Goal: Task Accomplishment & Management: Manage account settings

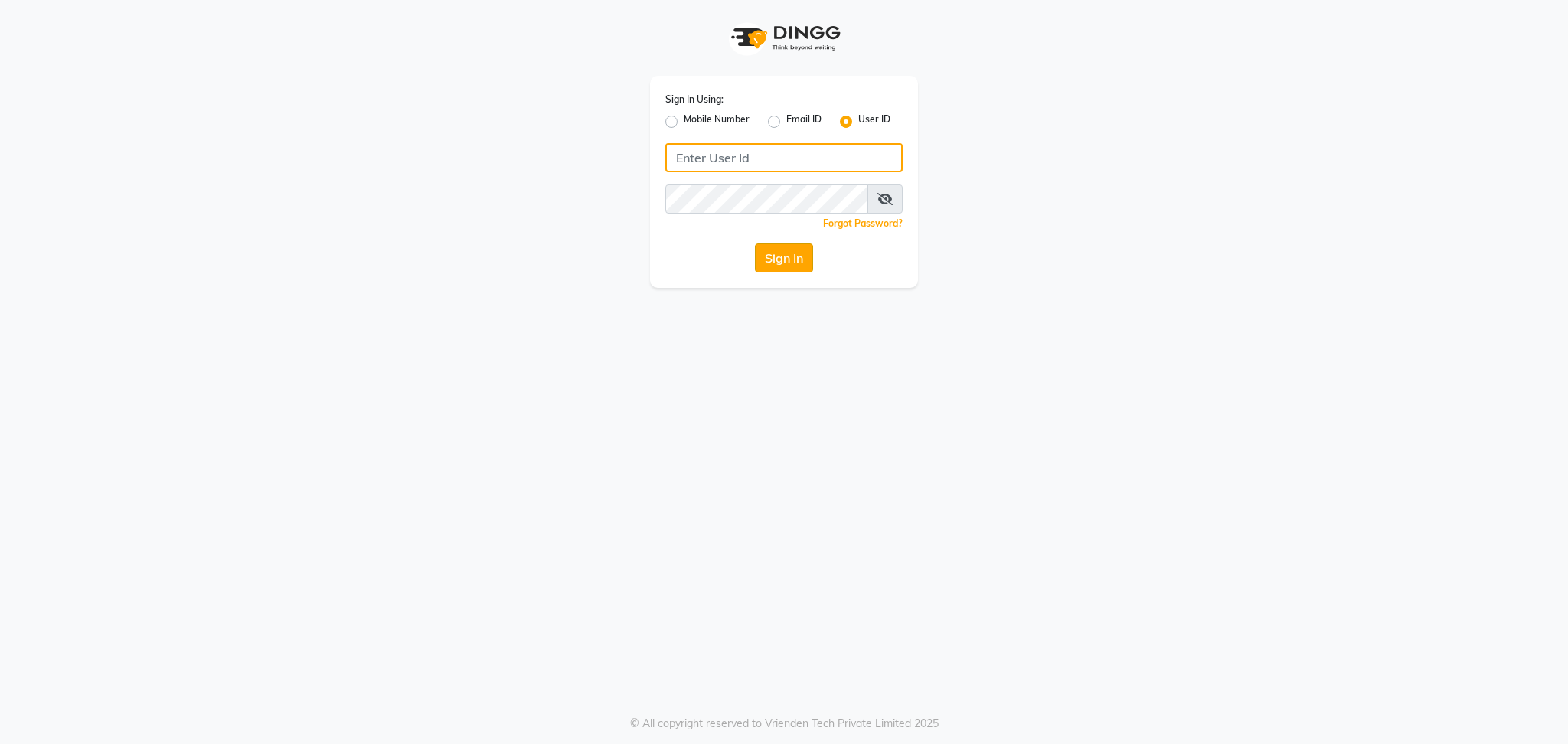
type input "[PERSON_NAME]"
click at [764, 255] on button "Sign In" at bounding box center [784, 258] width 58 height 29
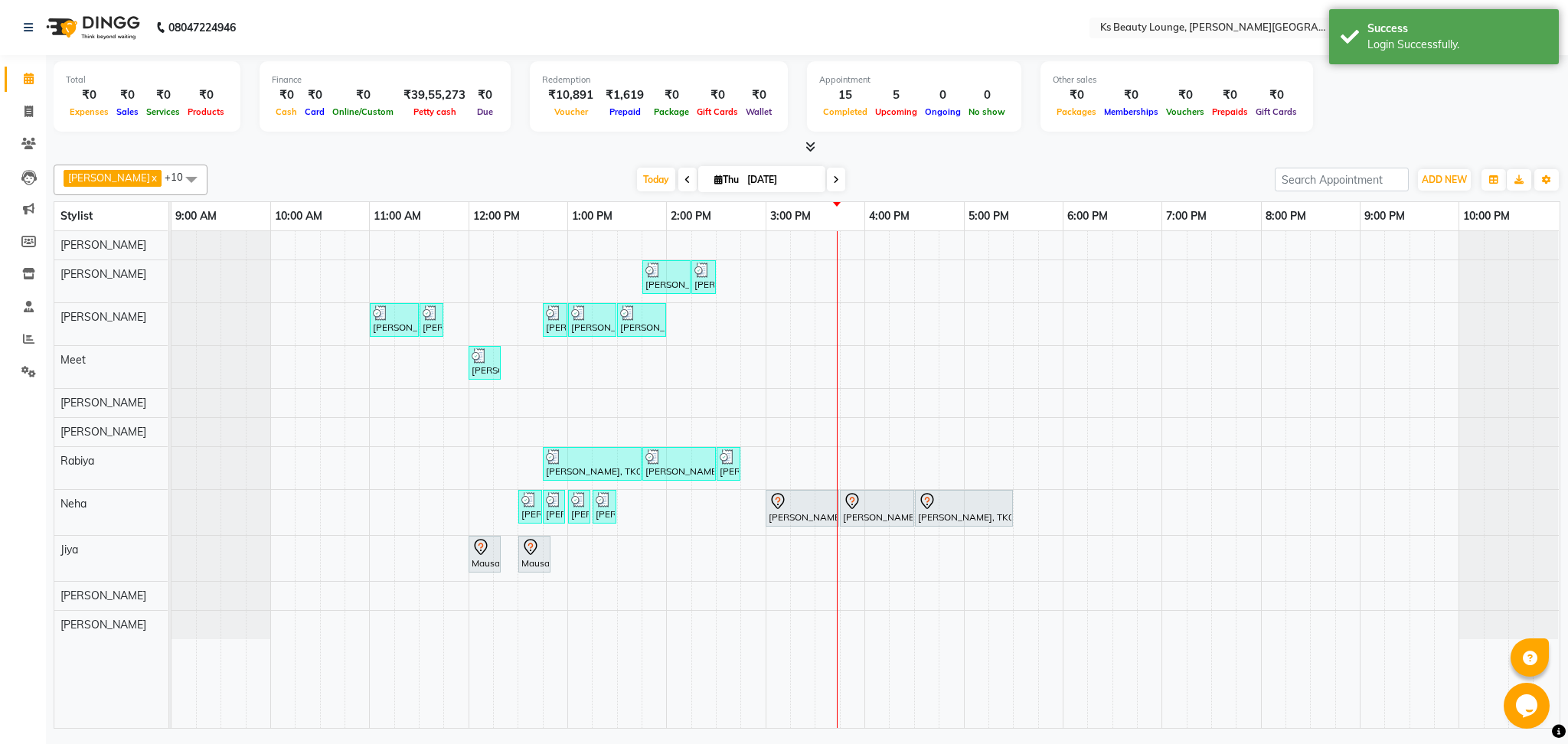
click at [711, 177] on span "Thu" at bounding box center [727, 179] width 32 height 11
select select "9"
select select "2025"
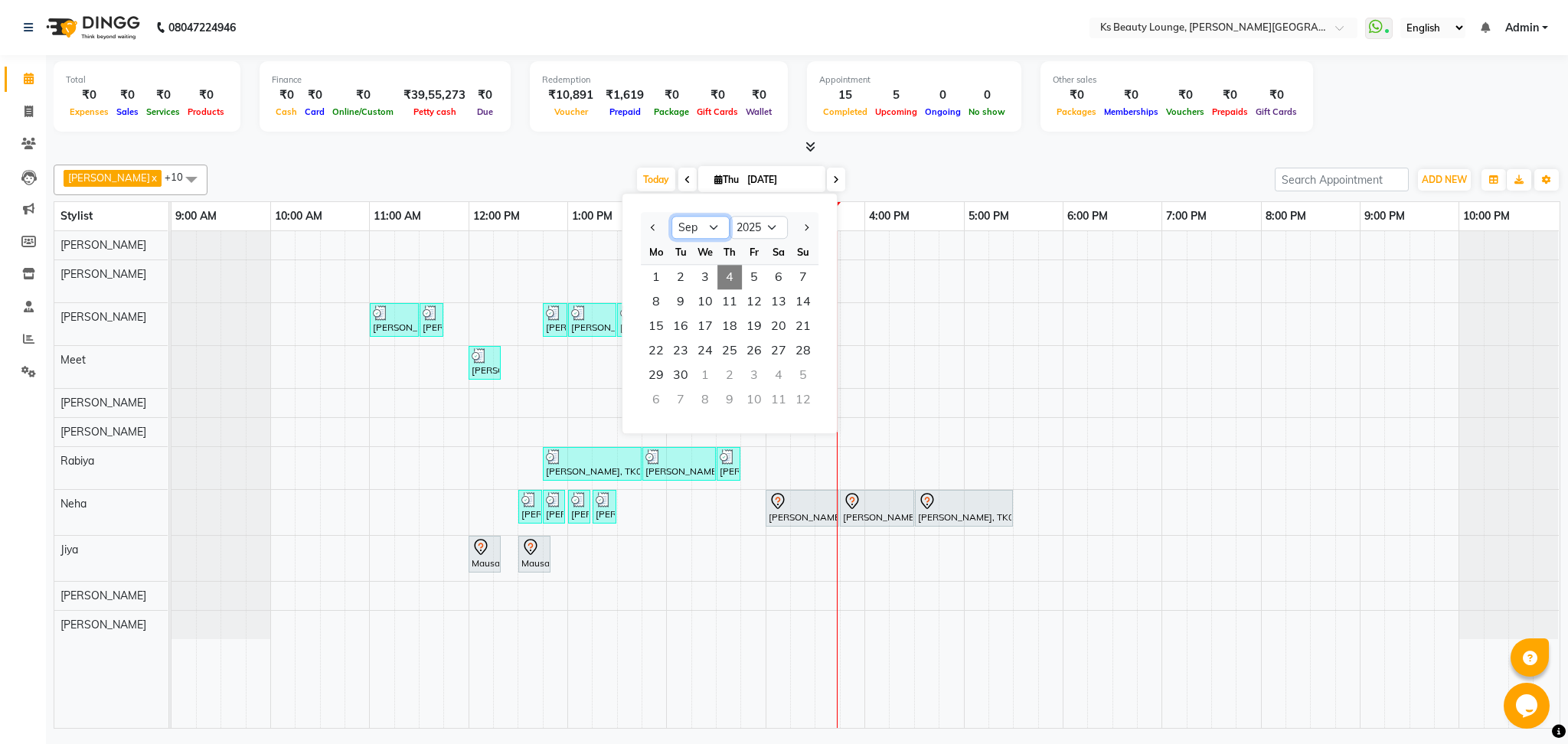
click at [699, 218] on select "Jan Feb Mar Apr May Jun [DATE] Aug Sep Oct Nov Dec" at bounding box center [700, 227] width 58 height 23
select select "6"
click at [671, 216] on select "Jan Feb Mar Apr May Jun [DATE] Aug Sep Oct Nov Dec" at bounding box center [700, 227] width 58 height 23
click at [806, 285] on span "1" at bounding box center [803, 277] width 25 height 25
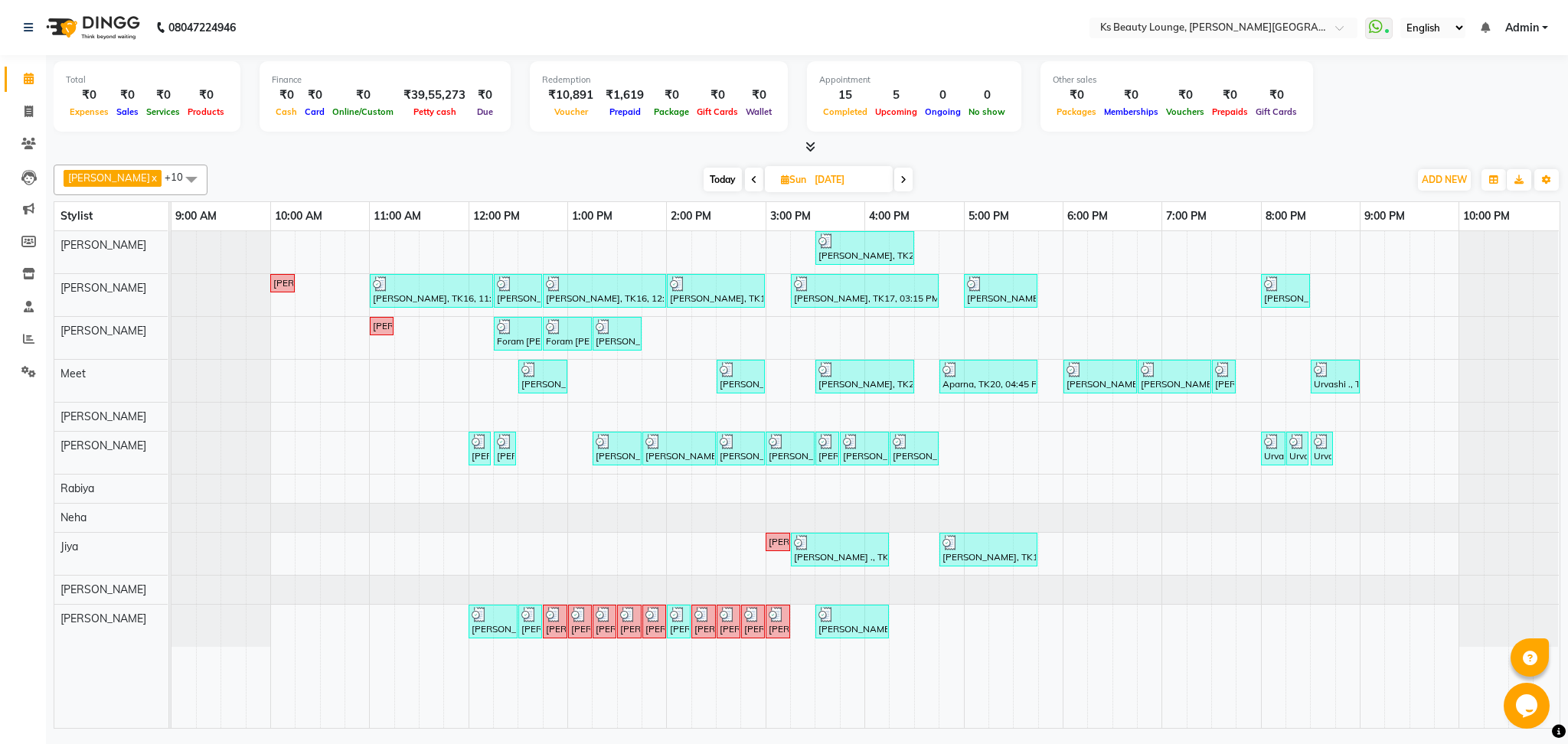
click at [894, 173] on span at bounding box center [904, 179] width 19 height 24
type input "[DATE]"
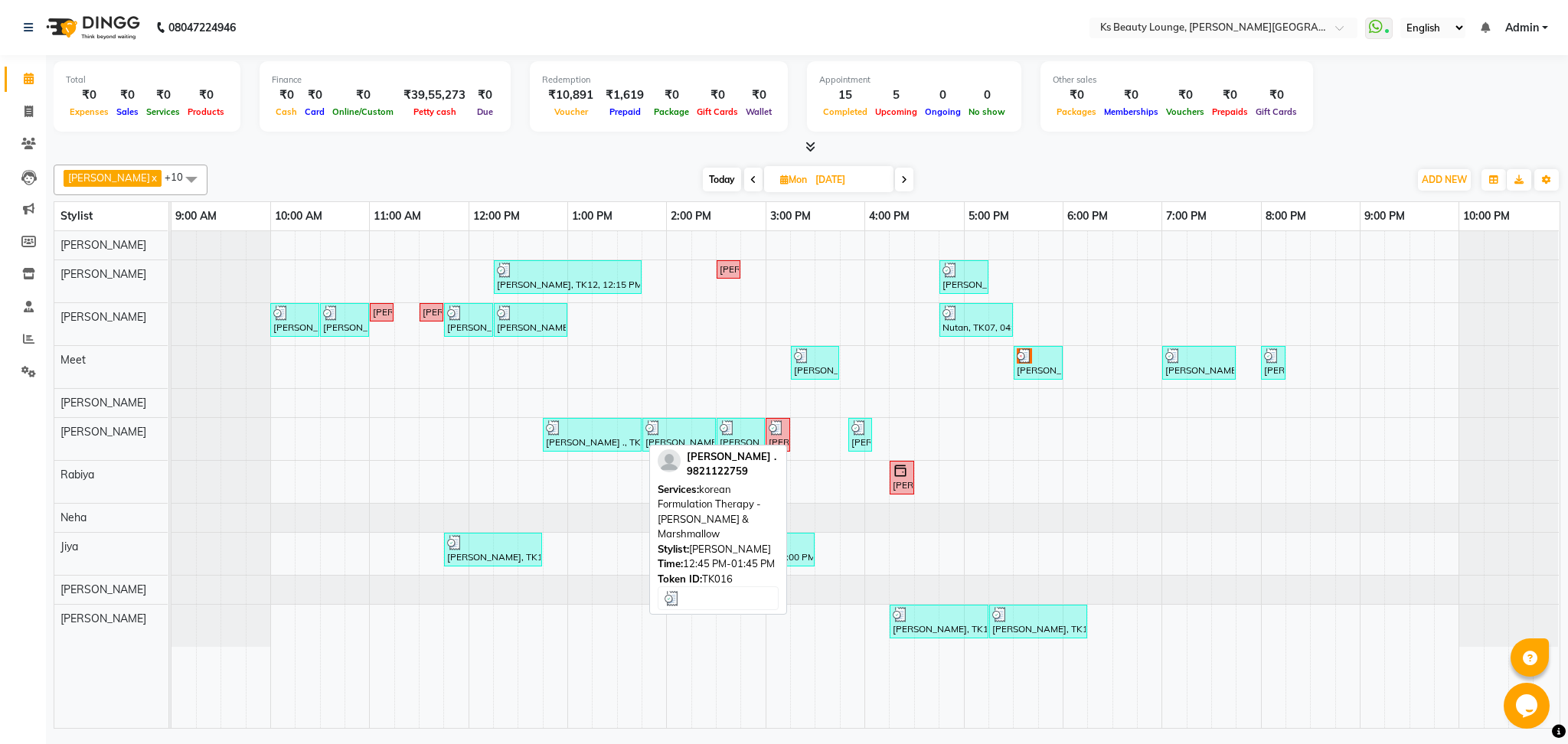
click at [582, 431] on div at bounding box center [592, 428] width 92 height 15
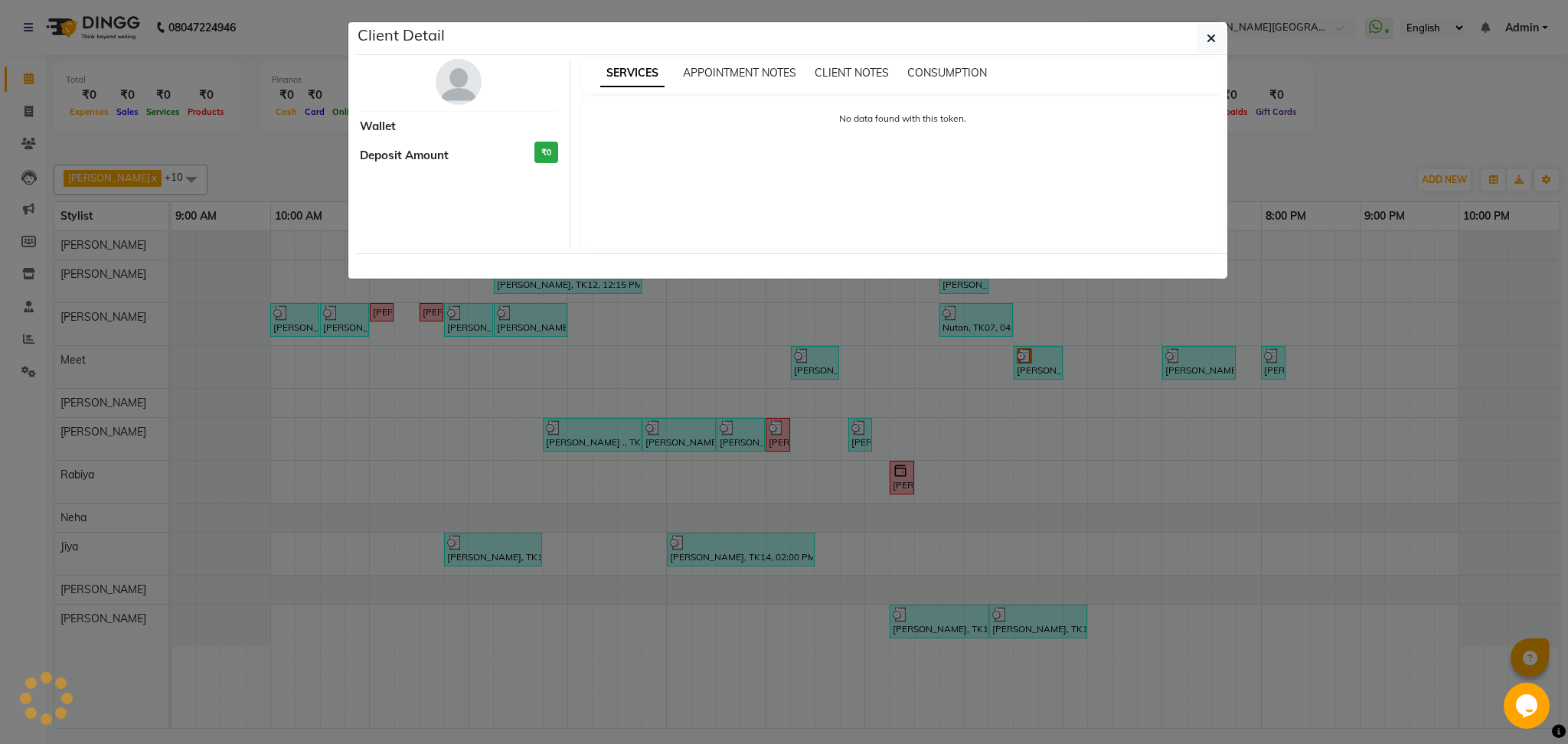
select select "3"
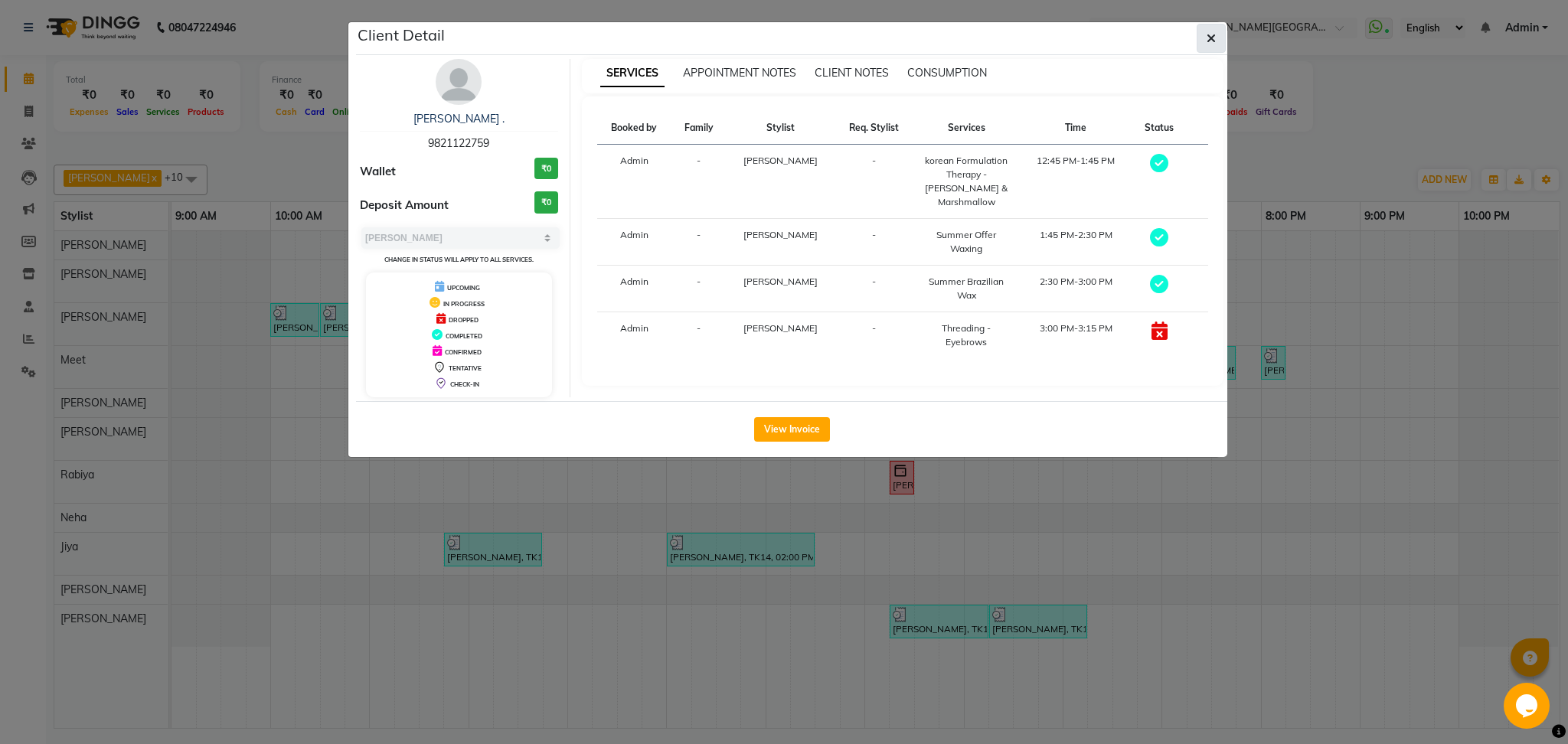
click at [1208, 32] on icon "button" at bounding box center [1211, 38] width 9 height 12
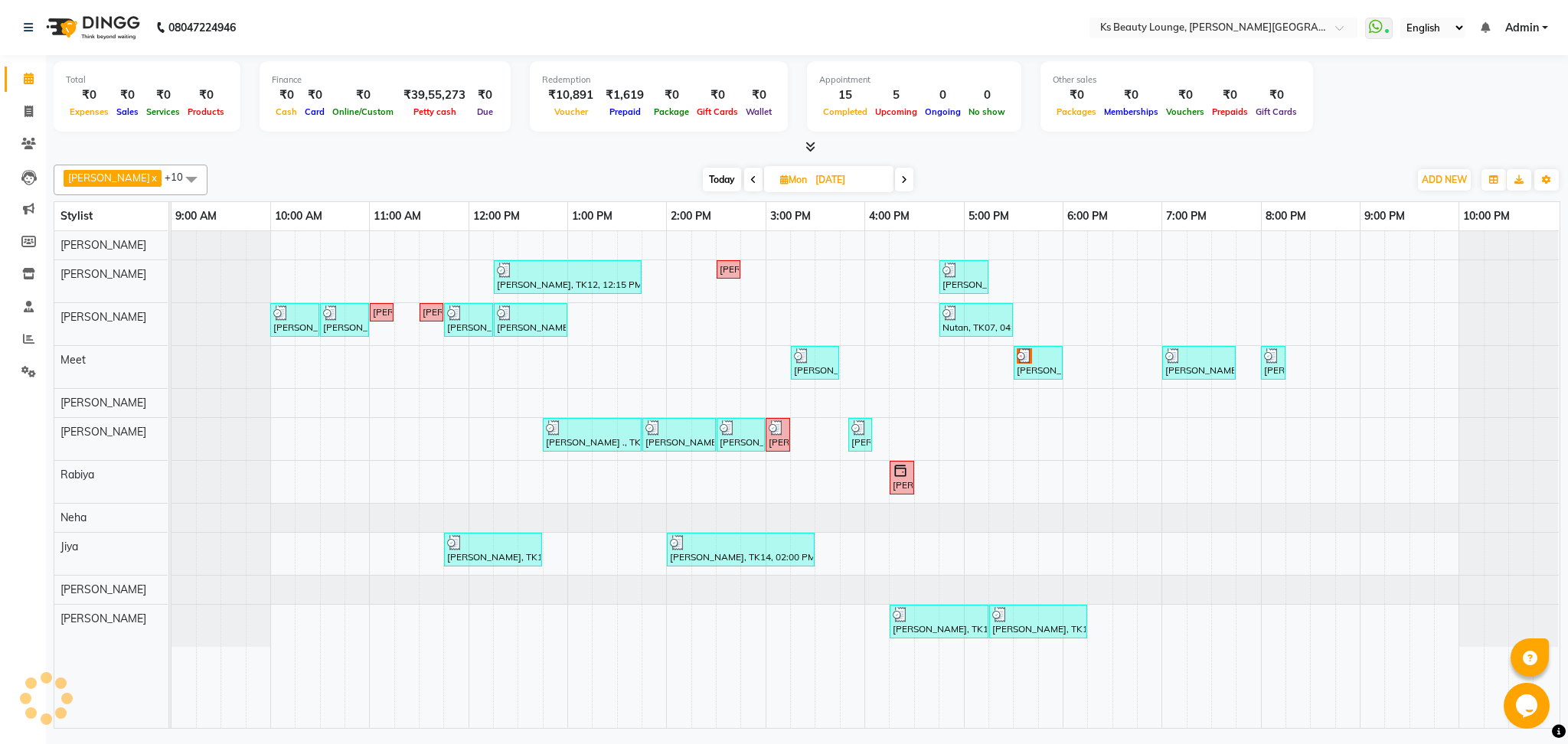
click at [901, 178] on icon at bounding box center [904, 179] width 6 height 9
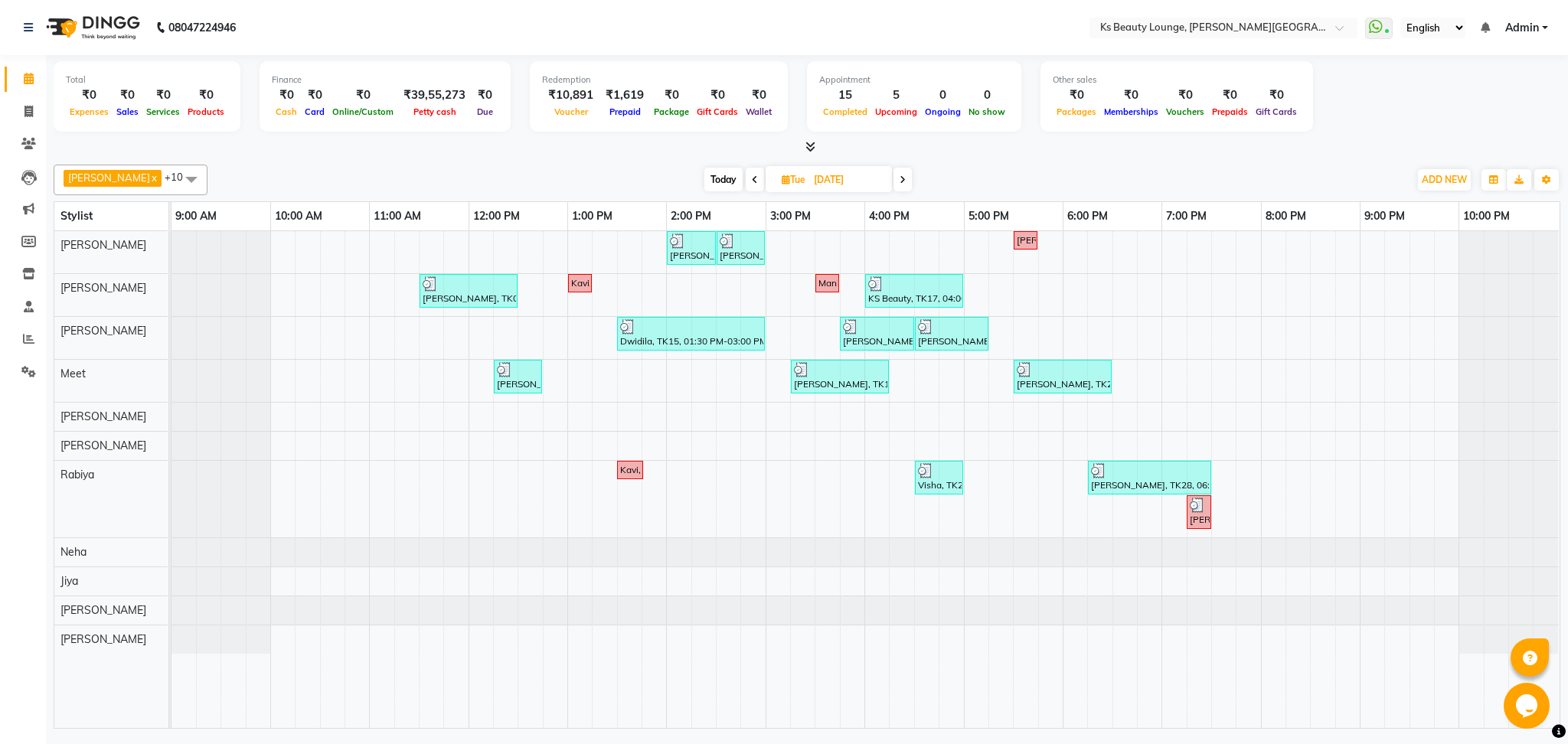
click at [893, 177] on span at bounding box center [903, 179] width 19 height 24
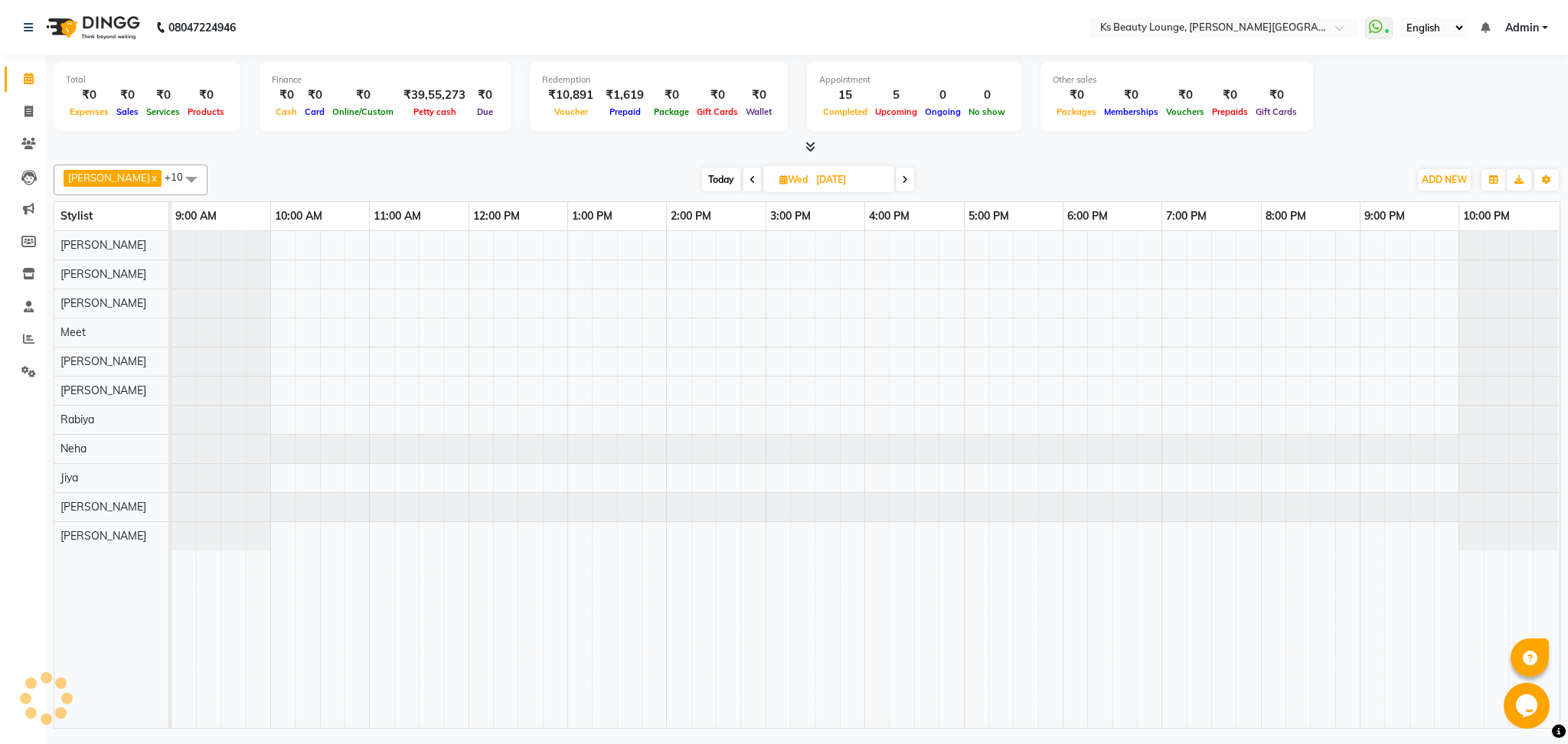
click at [902, 177] on icon at bounding box center [904, 179] width 6 height 9
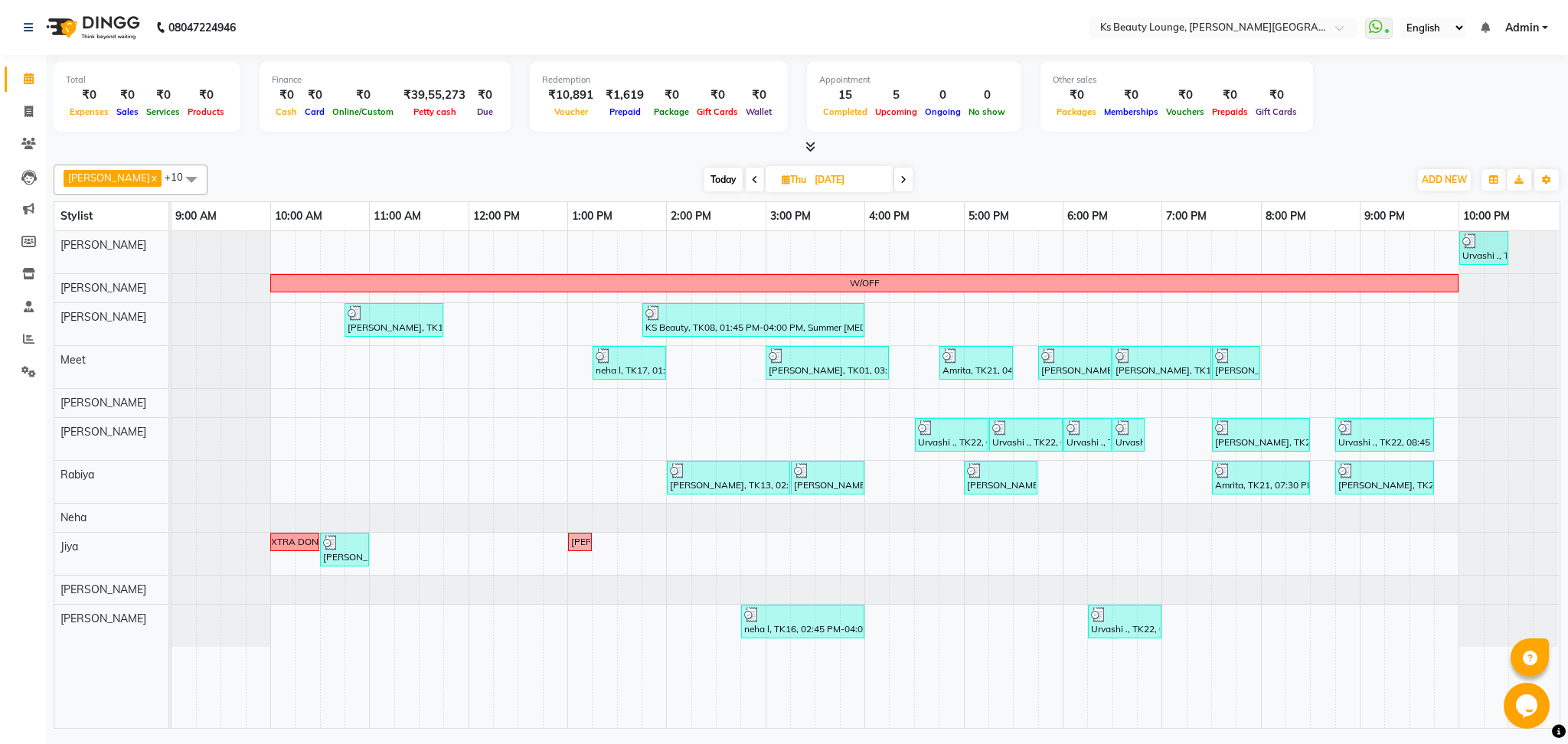
click at [894, 177] on span at bounding box center [904, 179] width 19 height 24
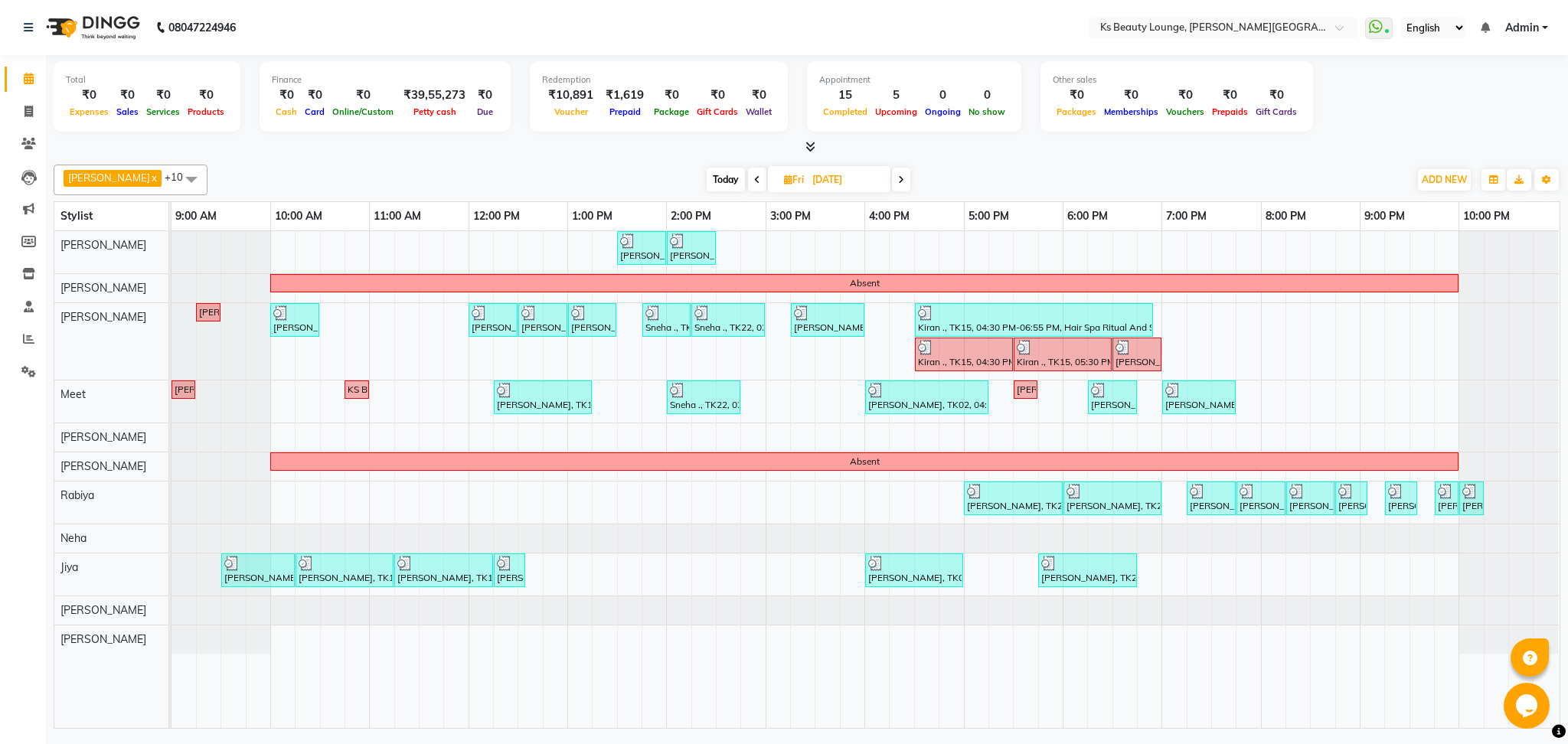
click at [892, 177] on span at bounding box center [901, 179] width 19 height 24
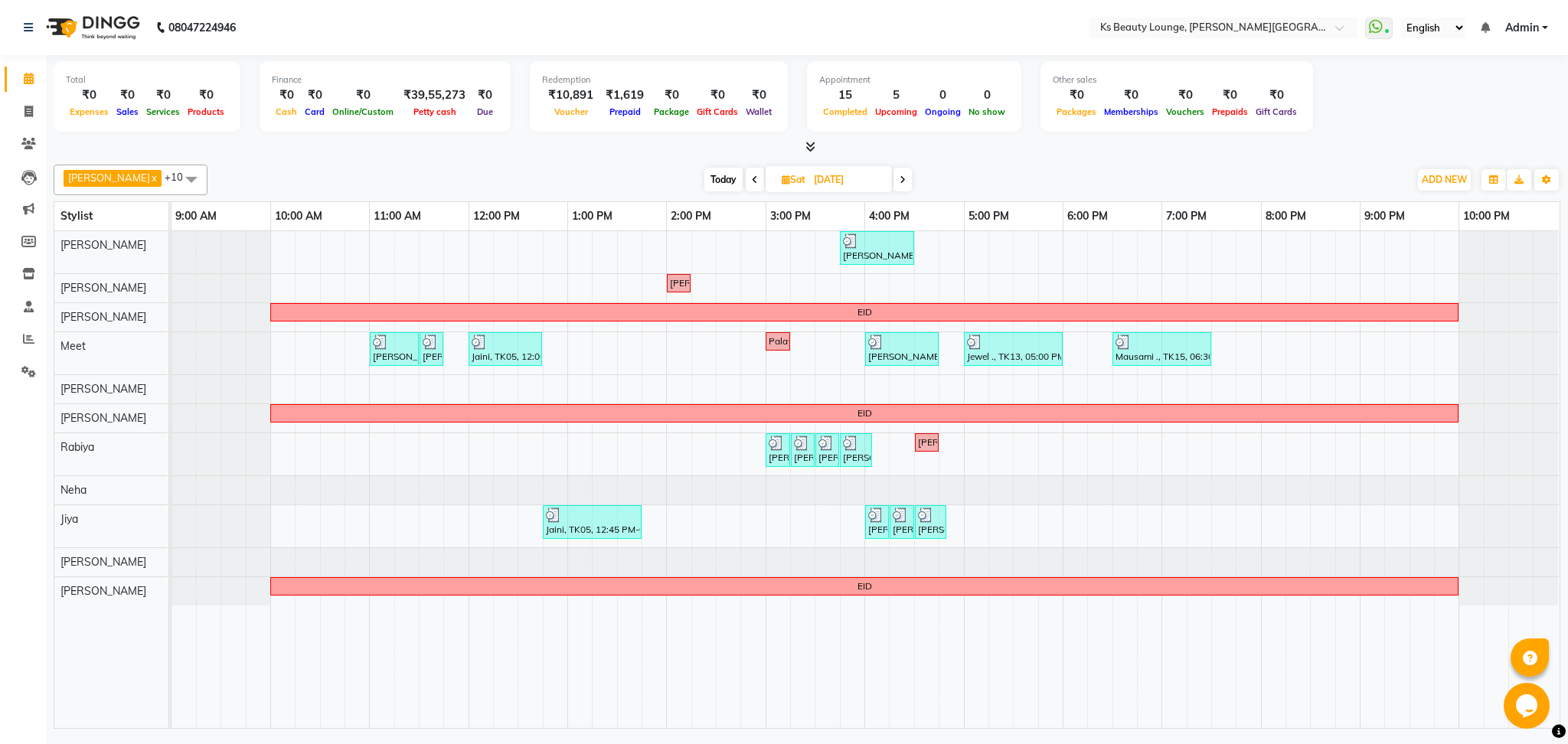
click at [893, 177] on span at bounding box center [903, 179] width 19 height 24
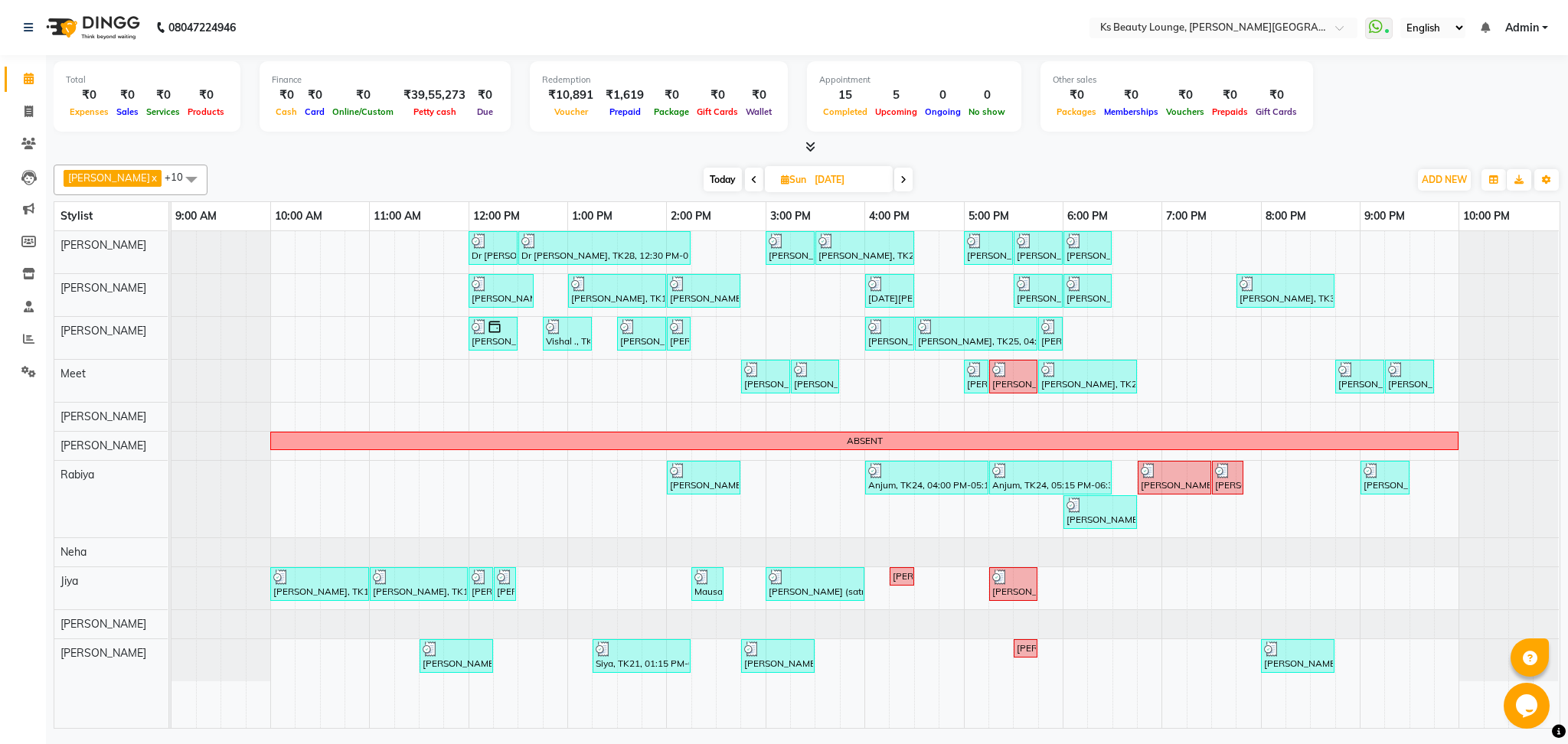
click at [894, 173] on span at bounding box center [904, 179] width 19 height 24
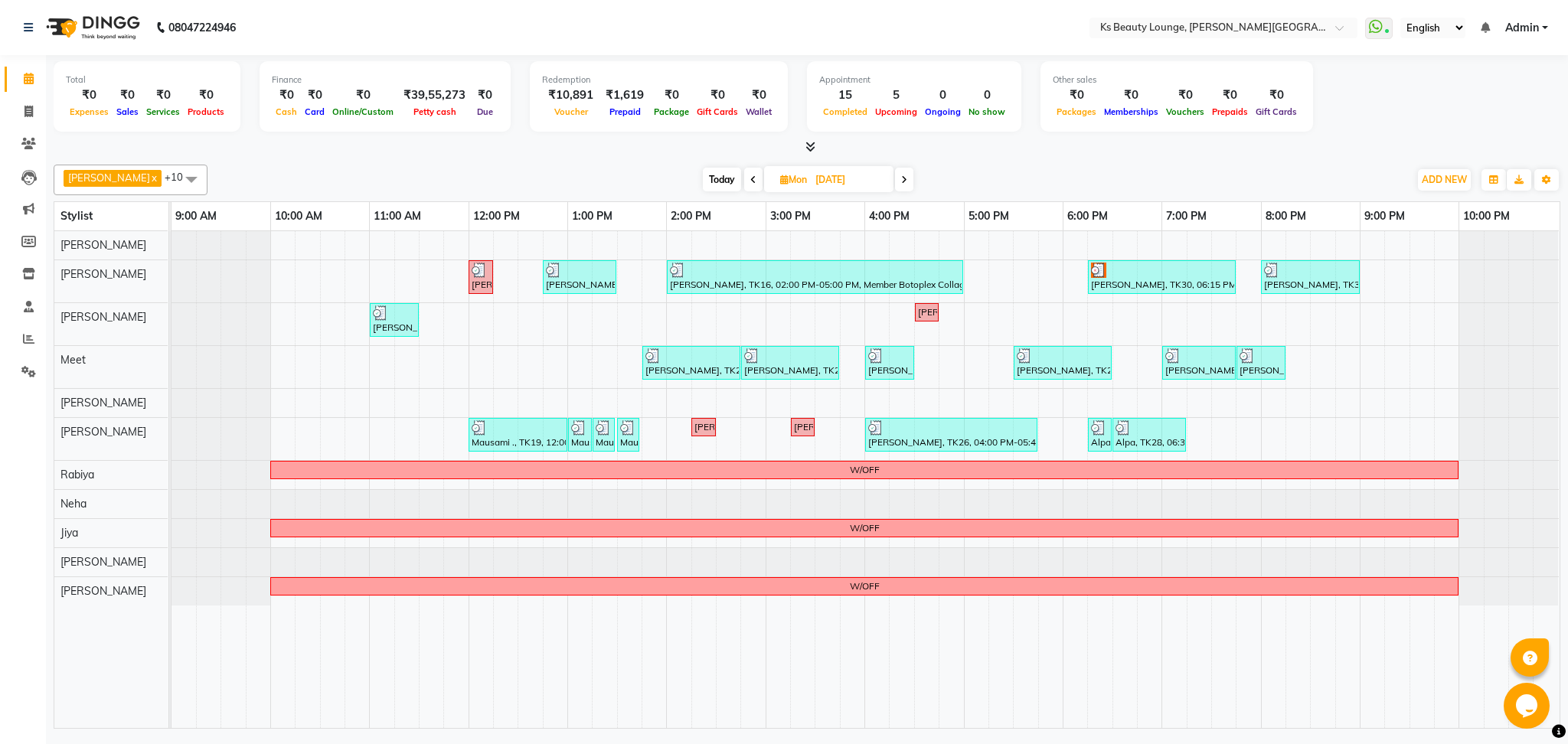
click at [895, 179] on span at bounding box center [904, 179] width 19 height 24
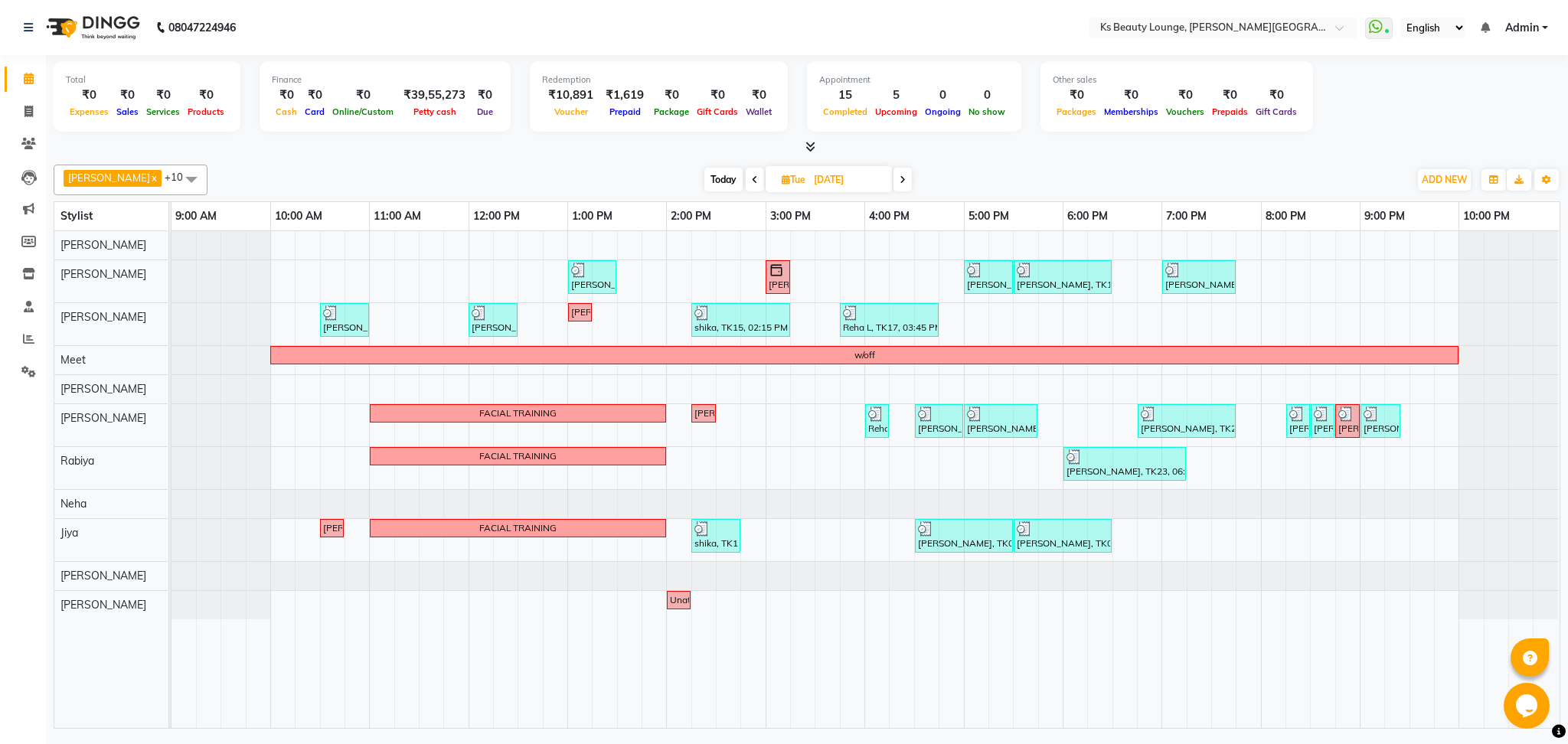
click at [893, 179] on span at bounding box center [903, 179] width 19 height 24
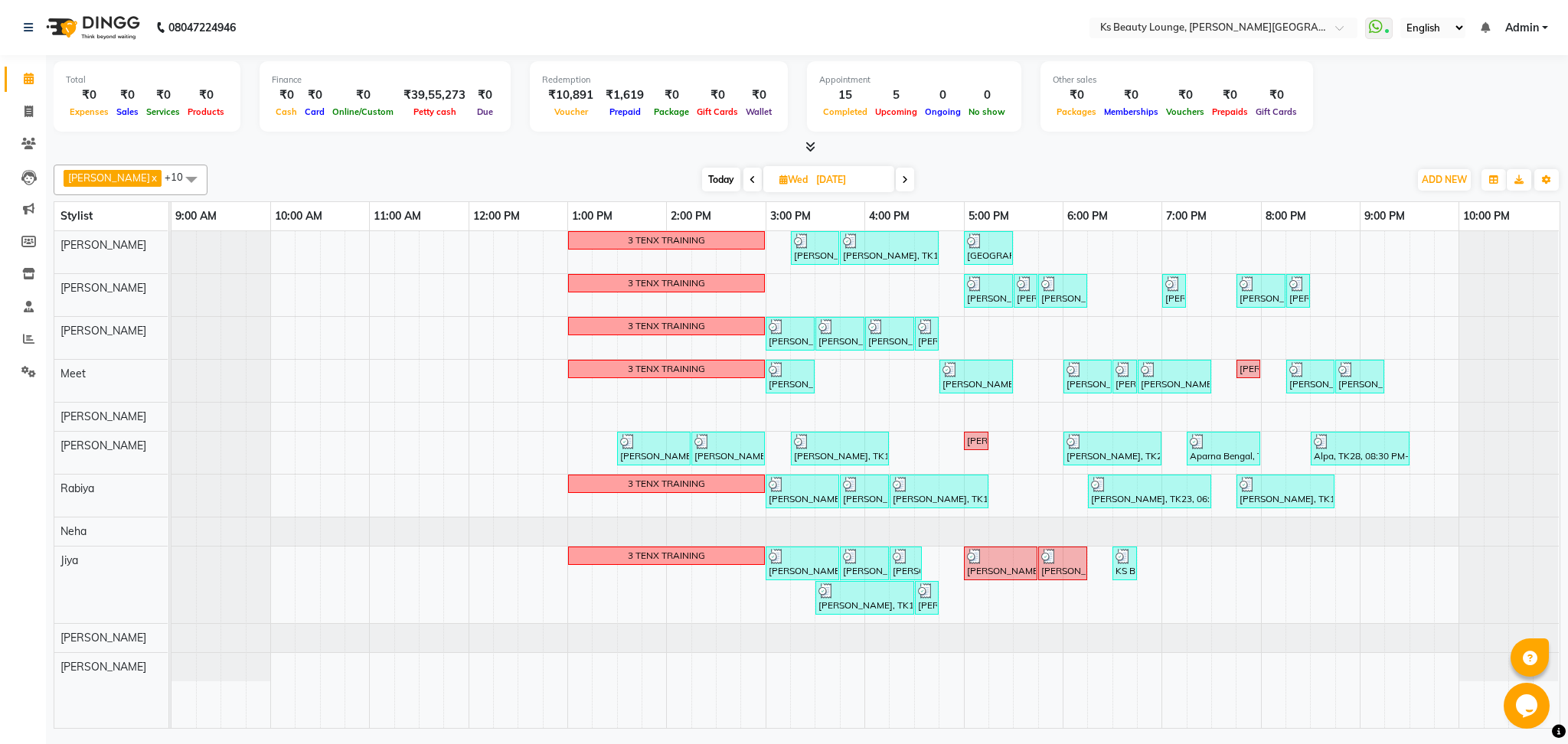
click at [896, 173] on span at bounding box center [905, 179] width 19 height 24
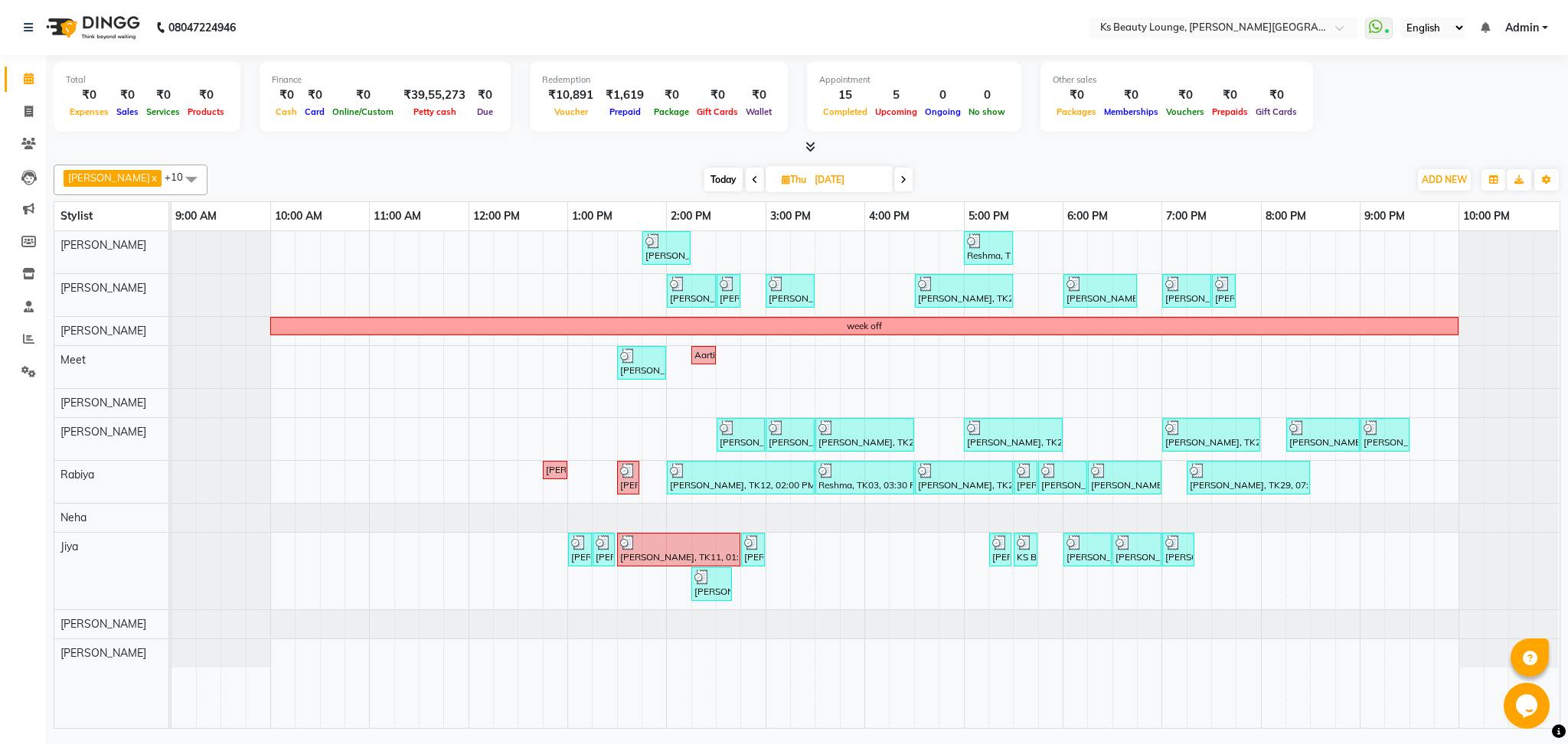
click at [894, 185] on span at bounding box center [904, 179] width 19 height 24
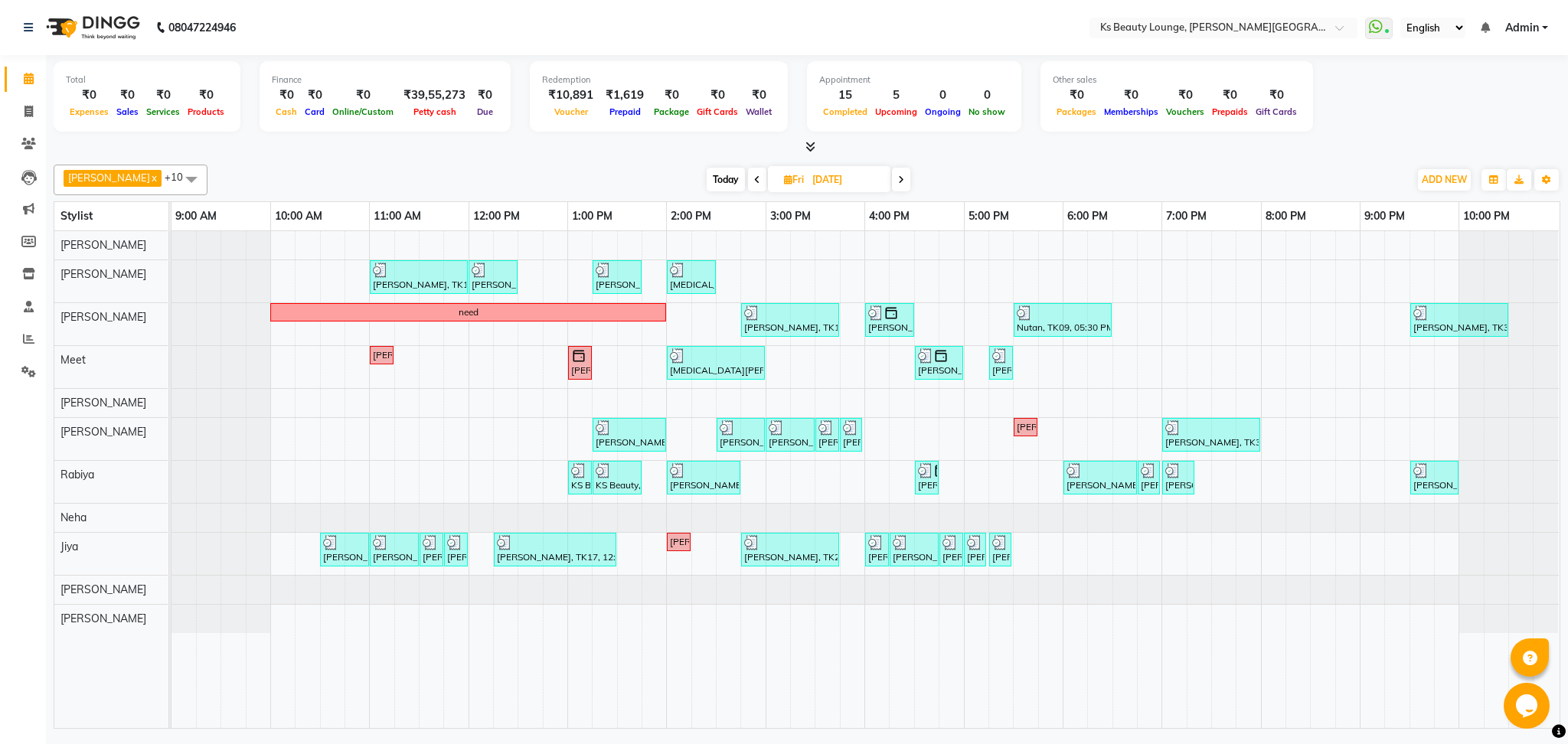
click at [892, 184] on span at bounding box center [901, 179] width 19 height 24
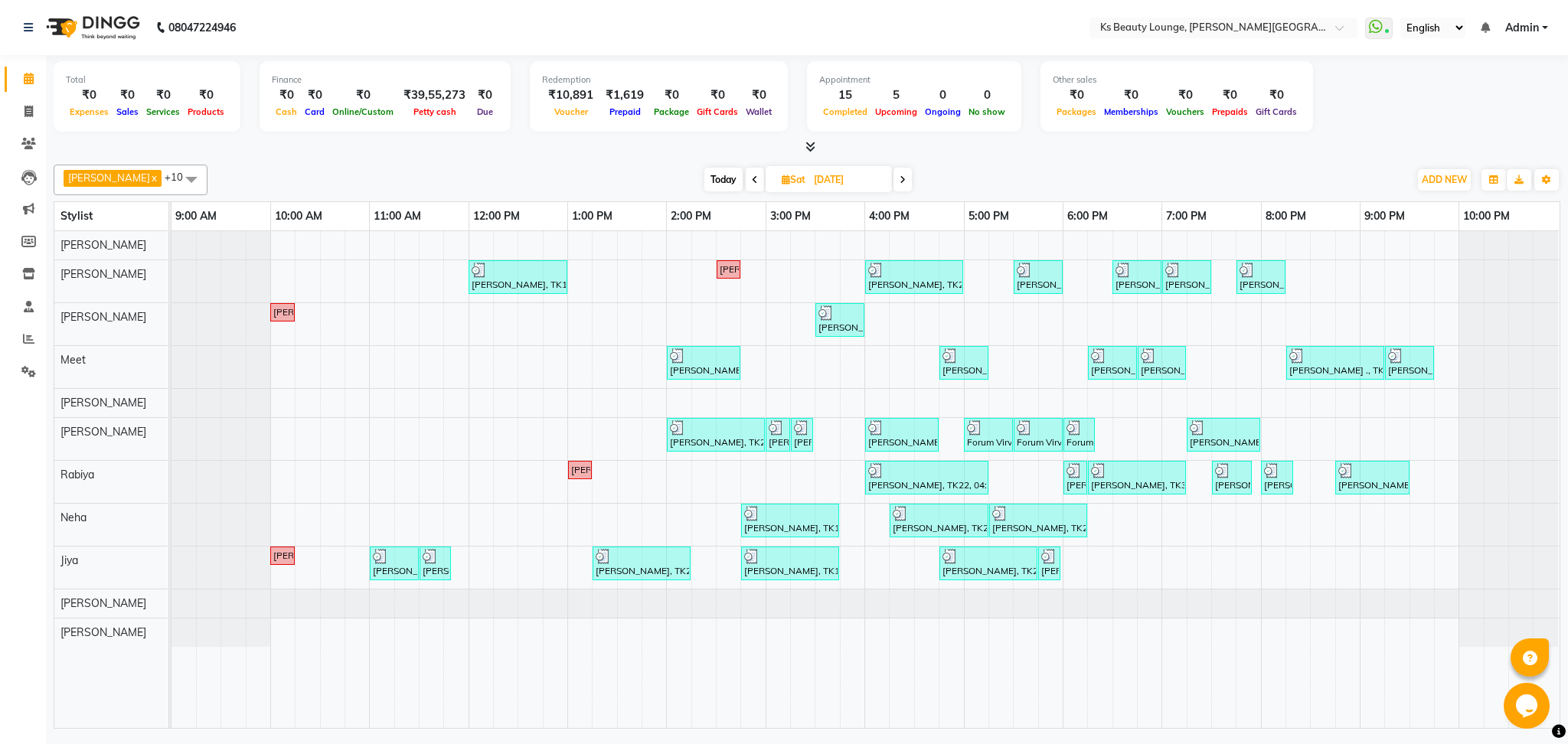
click at [893, 179] on span at bounding box center [903, 179] width 19 height 24
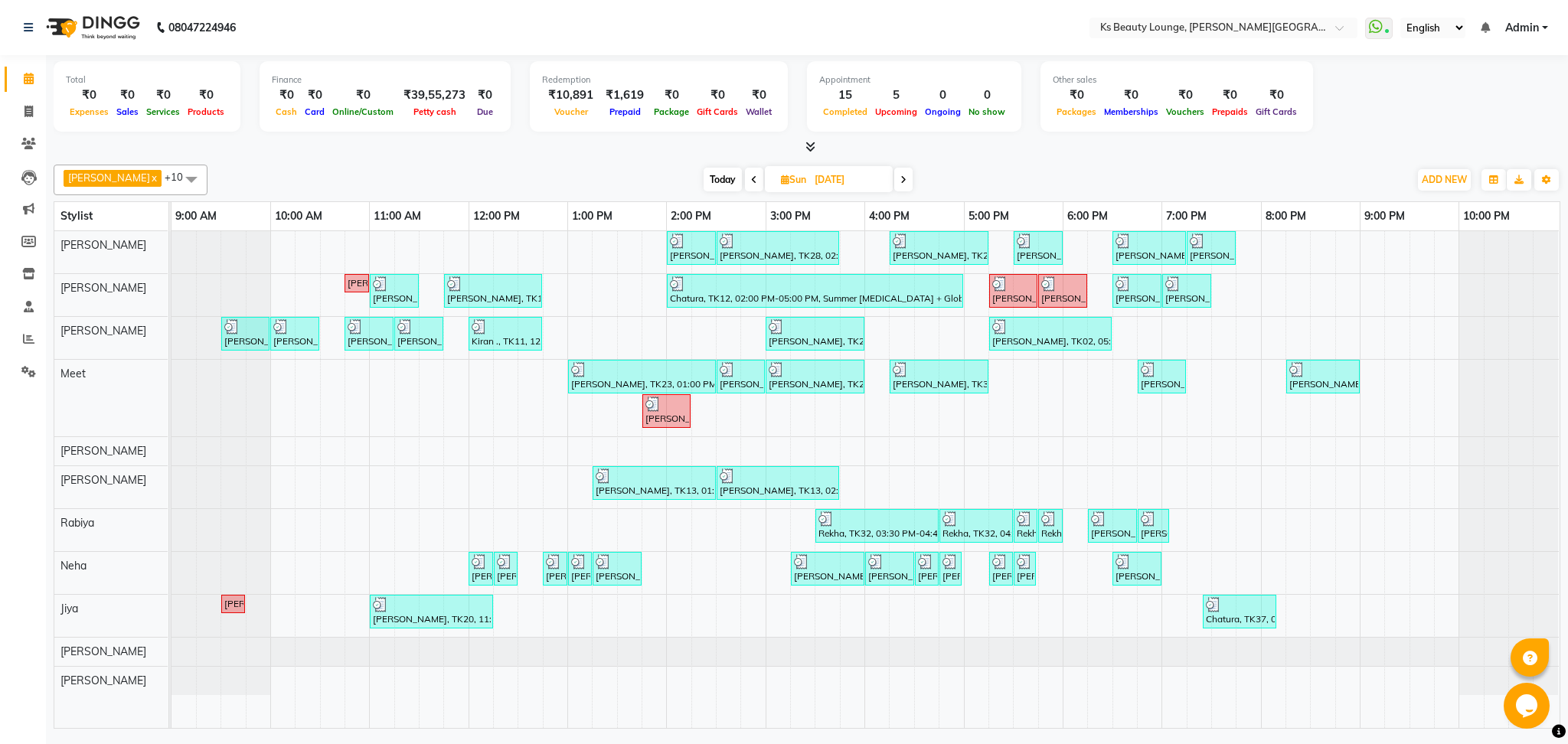
click at [900, 179] on icon at bounding box center [903, 179] width 6 height 9
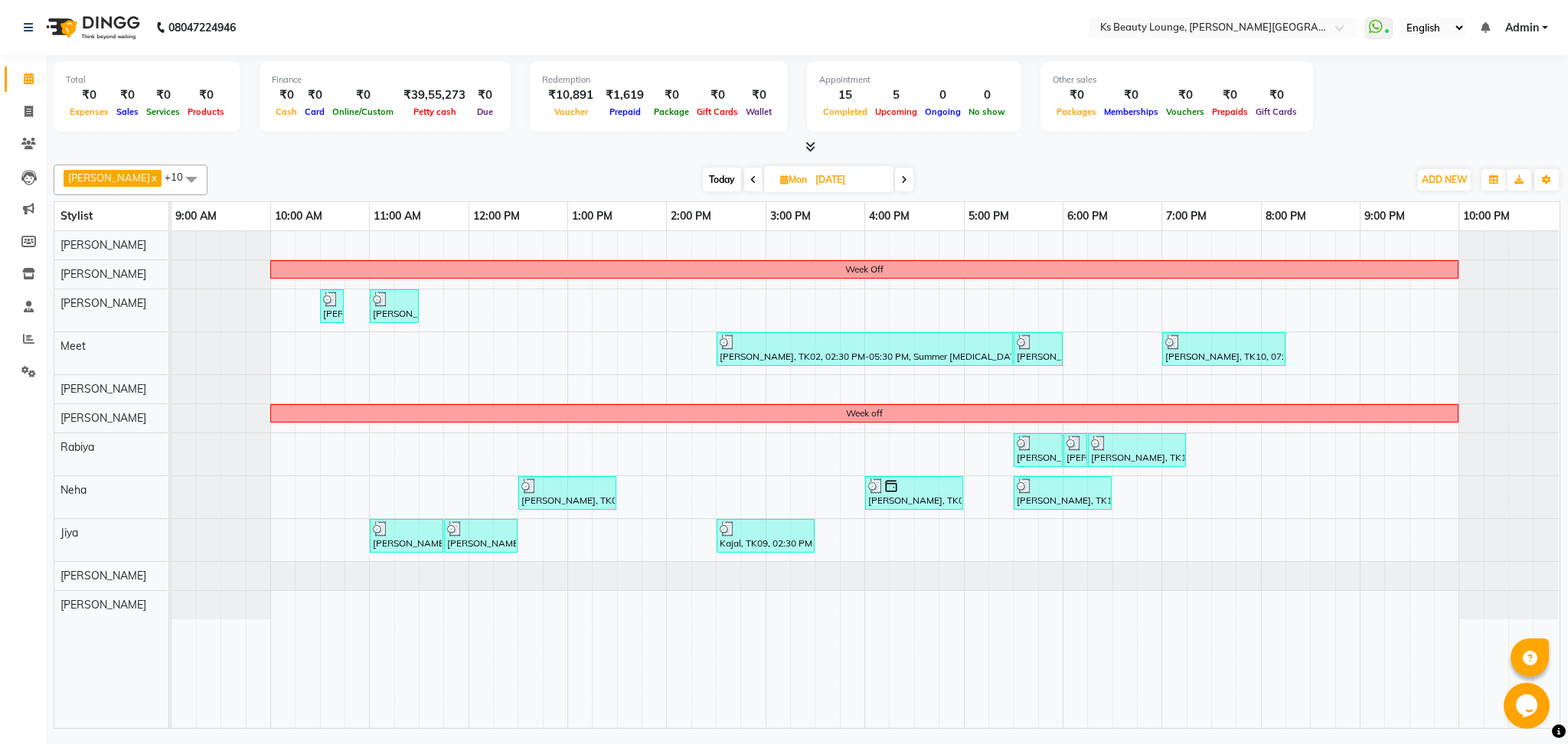
click at [744, 174] on span at bounding box center [753, 179] width 19 height 24
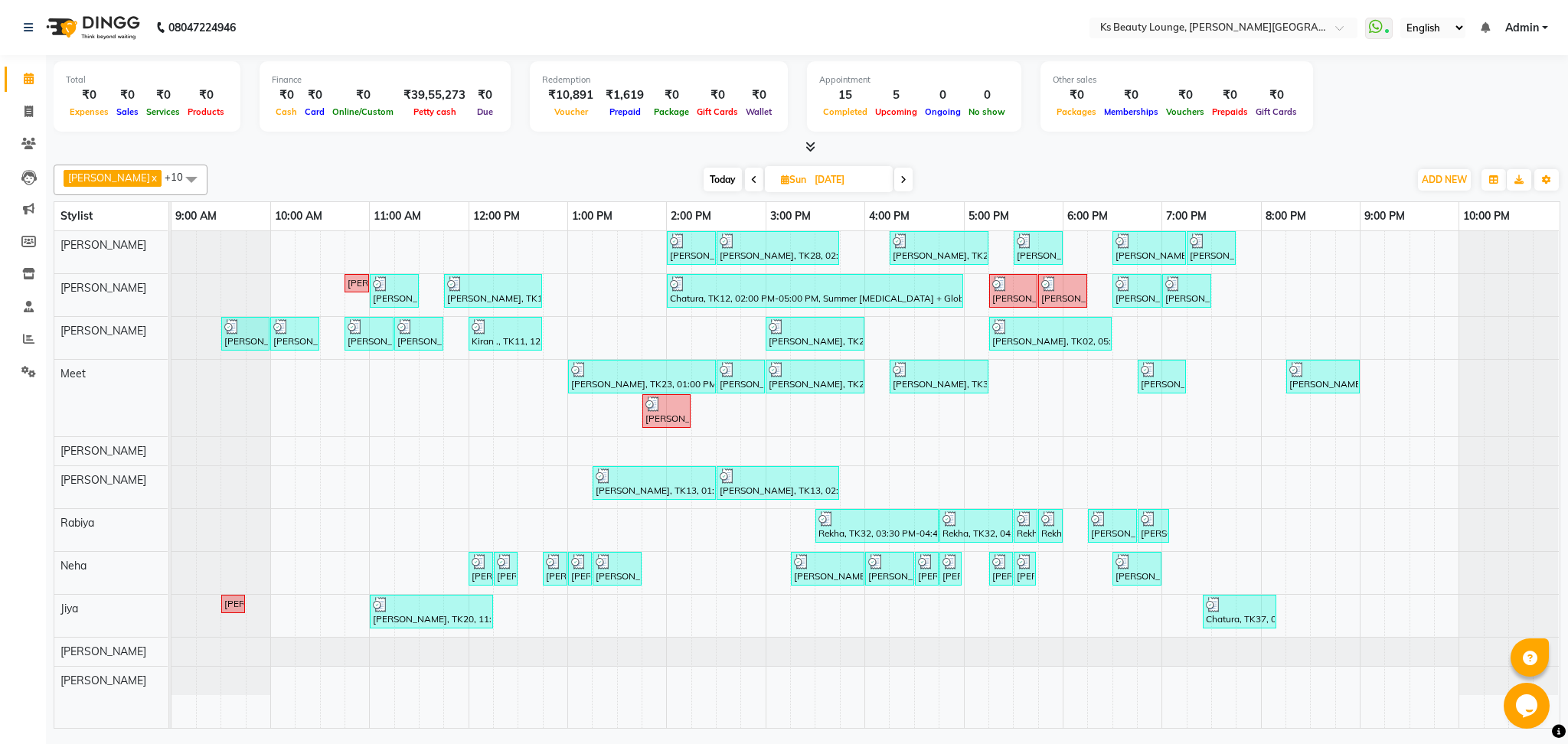
click at [900, 176] on icon at bounding box center [903, 179] width 6 height 9
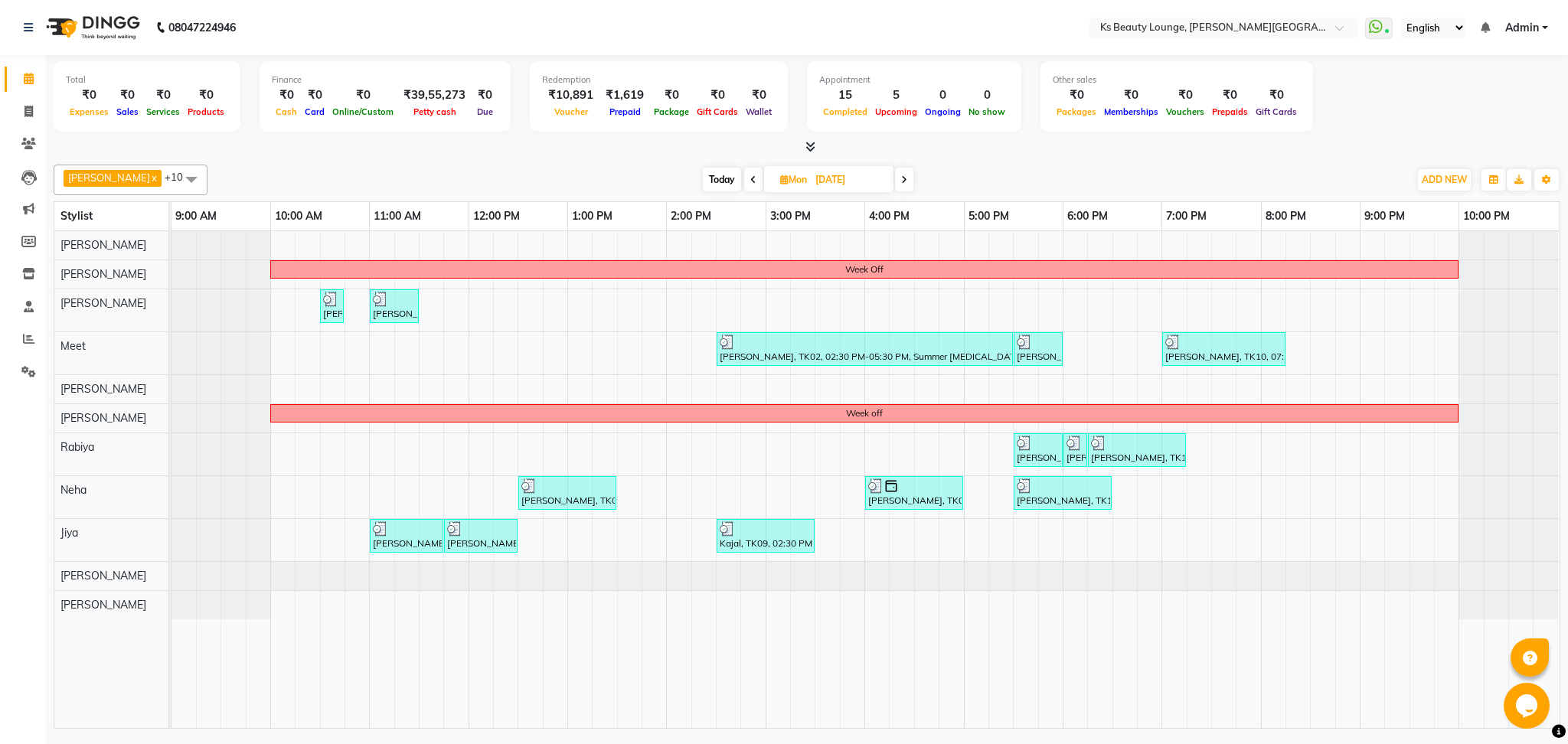
click at [744, 181] on span at bounding box center [753, 179] width 19 height 24
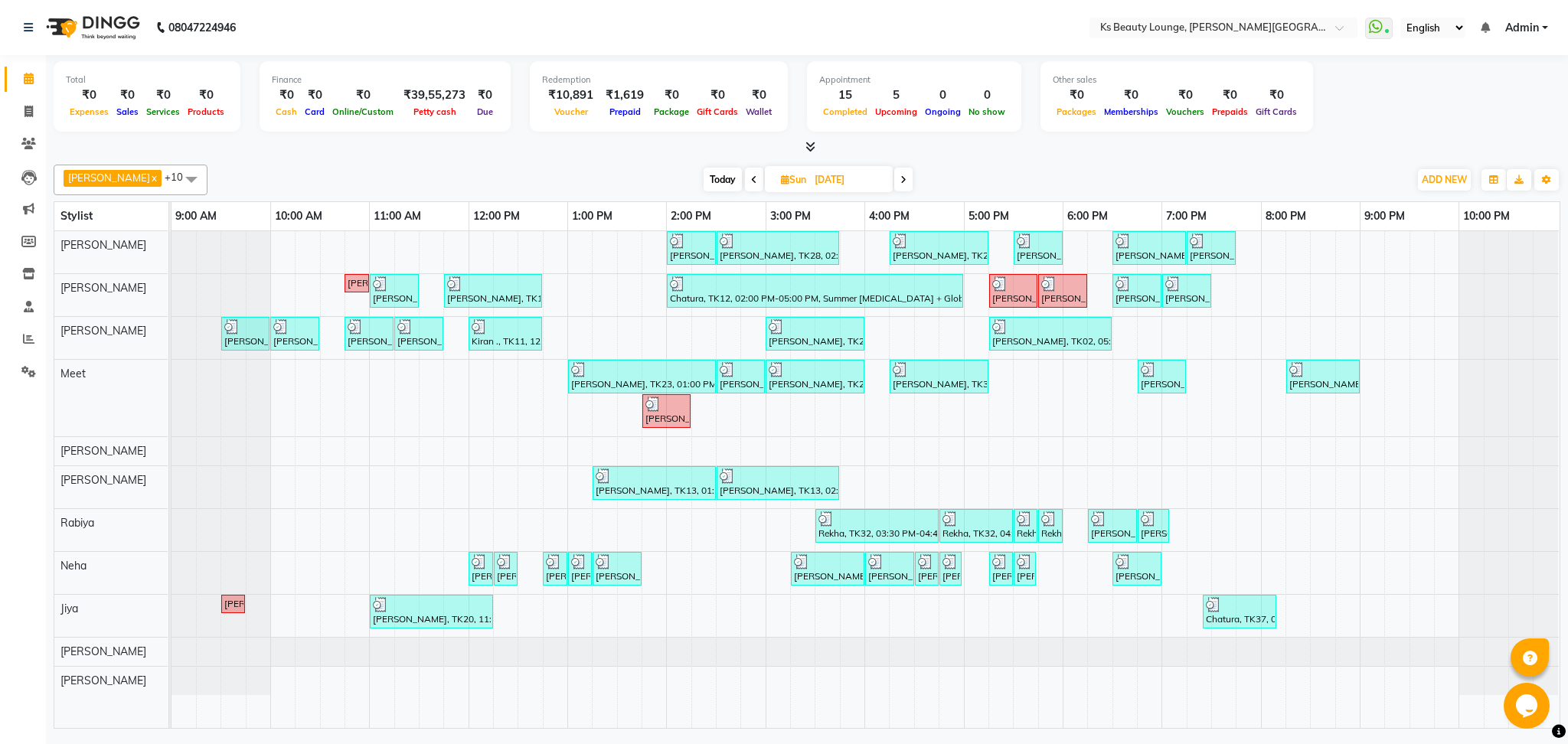
click at [745, 181] on span at bounding box center [754, 179] width 19 height 24
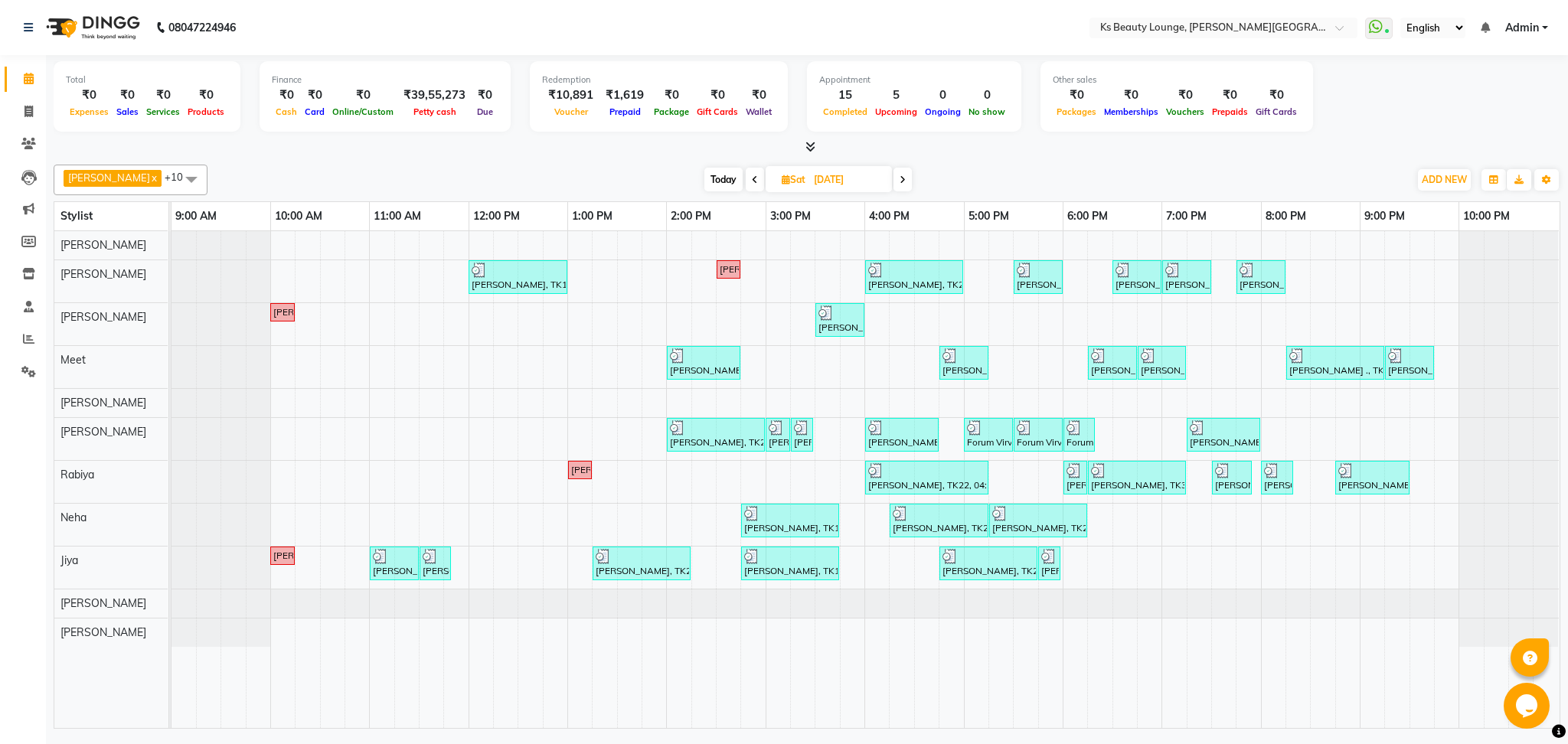
click at [892, 181] on div "[DATE] [DATE]" at bounding box center [808, 179] width 211 height 23
click at [899, 178] on icon at bounding box center [902, 179] width 6 height 9
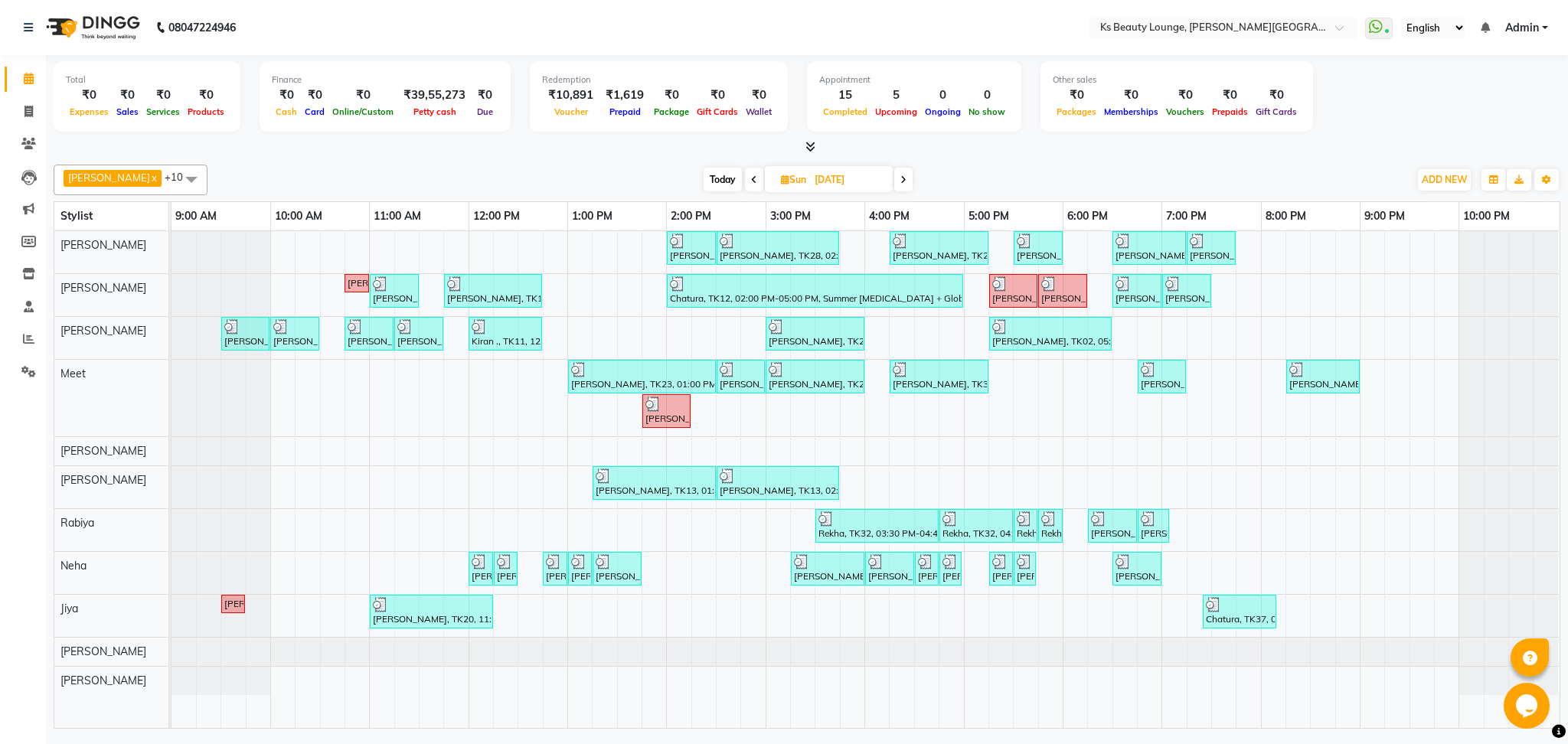
click at [894, 178] on span at bounding box center [904, 179] width 19 height 24
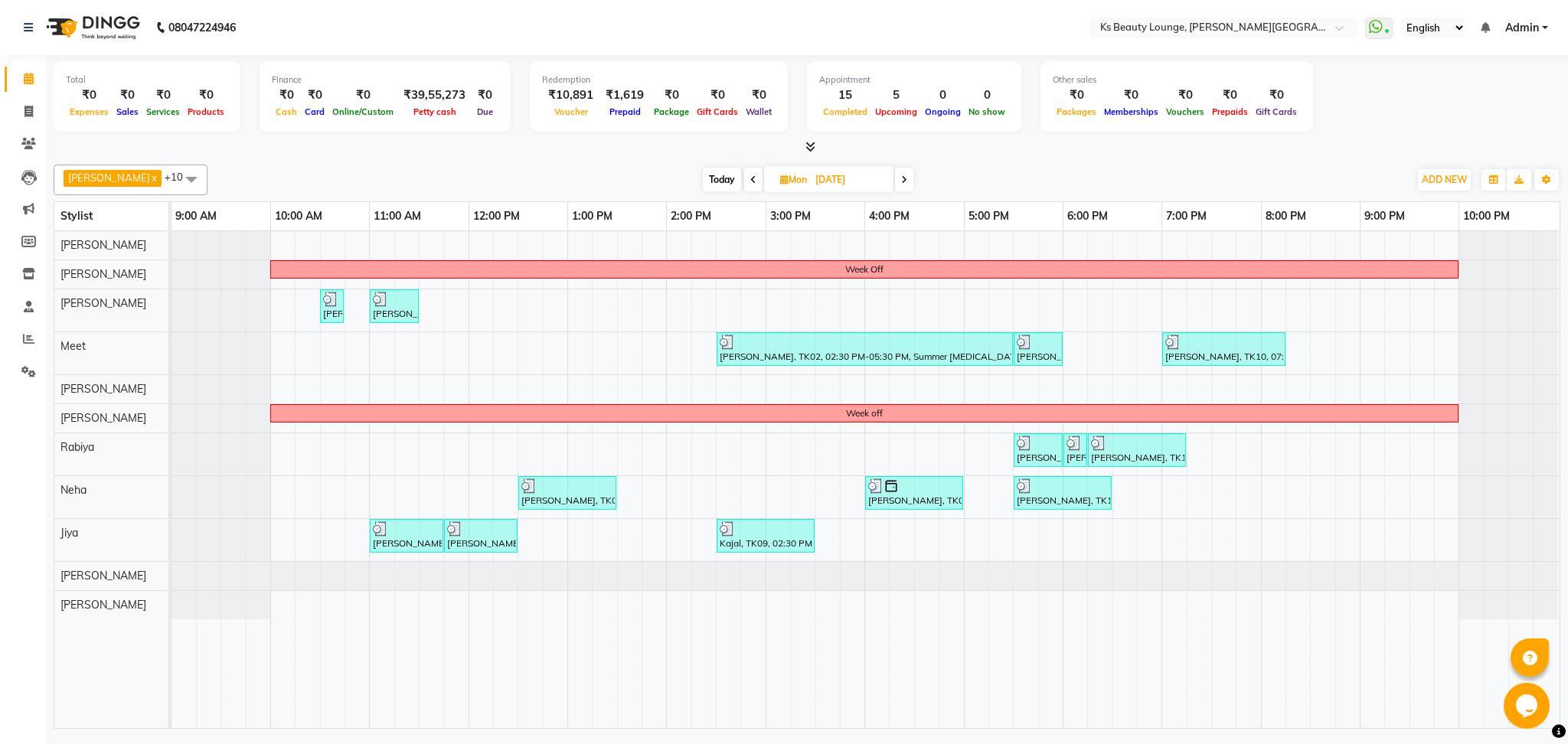
click at [895, 178] on span at bounding box center [904, 179] width 19 height 24
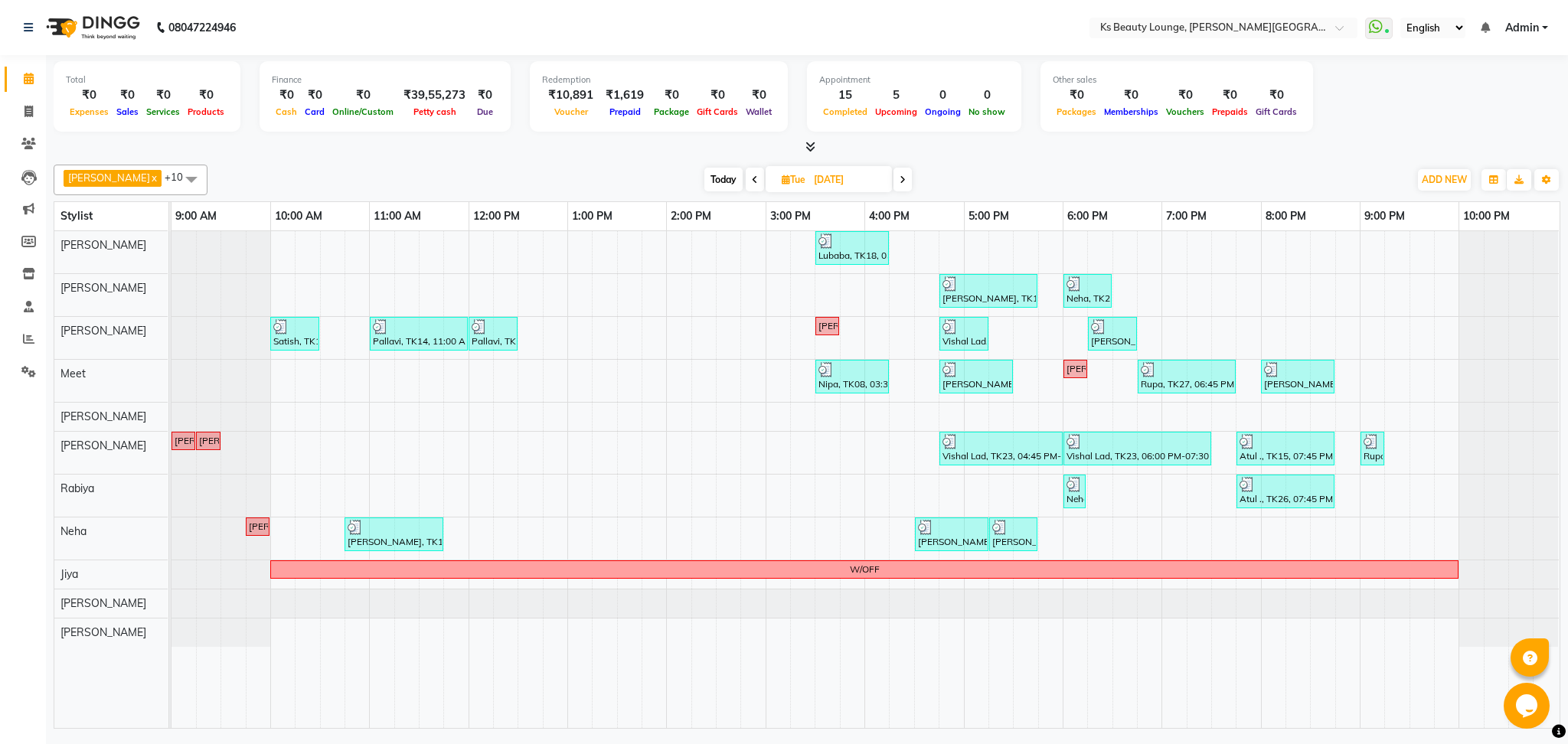
click at [893, 176] on span at bounding box center [903, 179] width 19 height 24
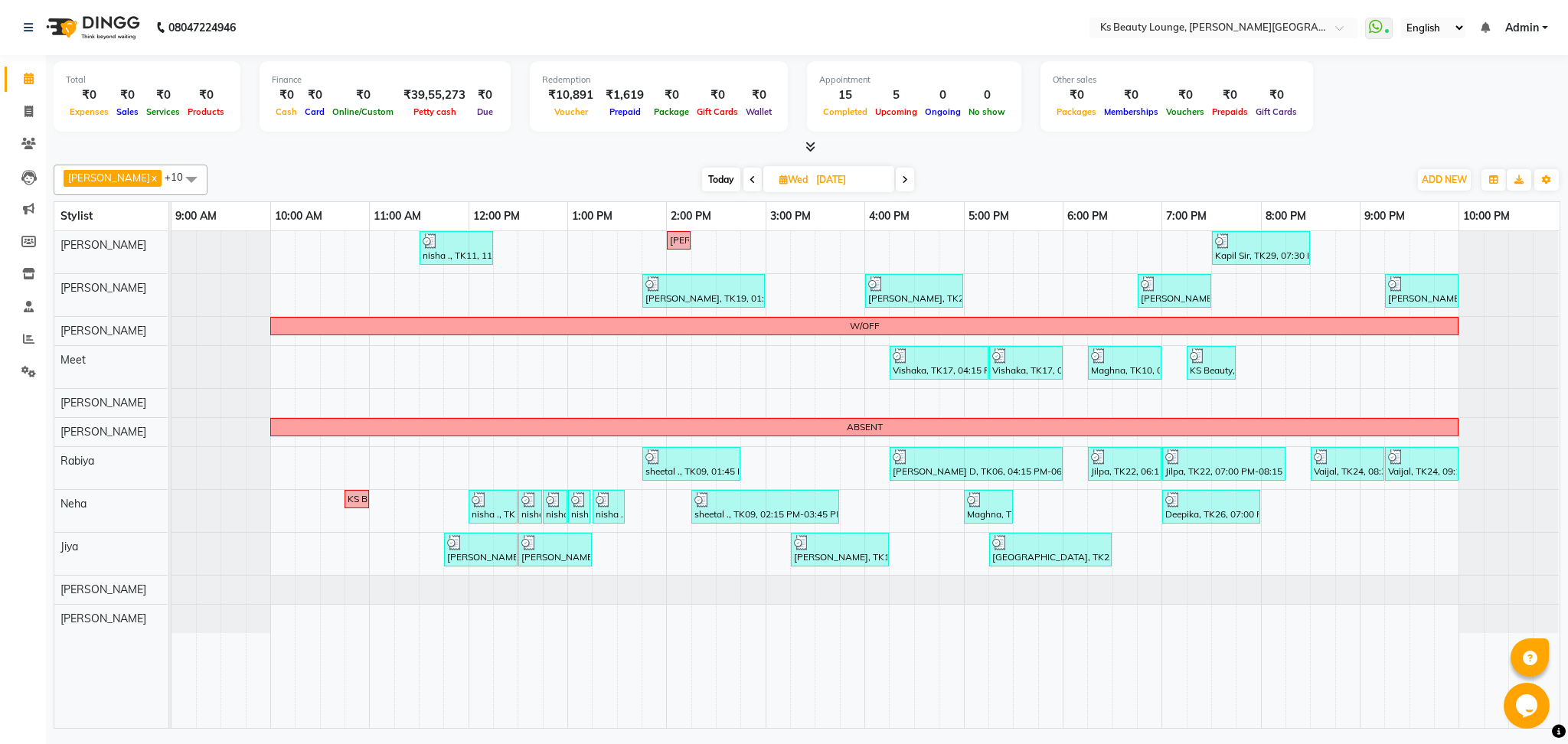
click at [902, 181] on icon at bounding box center [904, 179] width 6 height 9
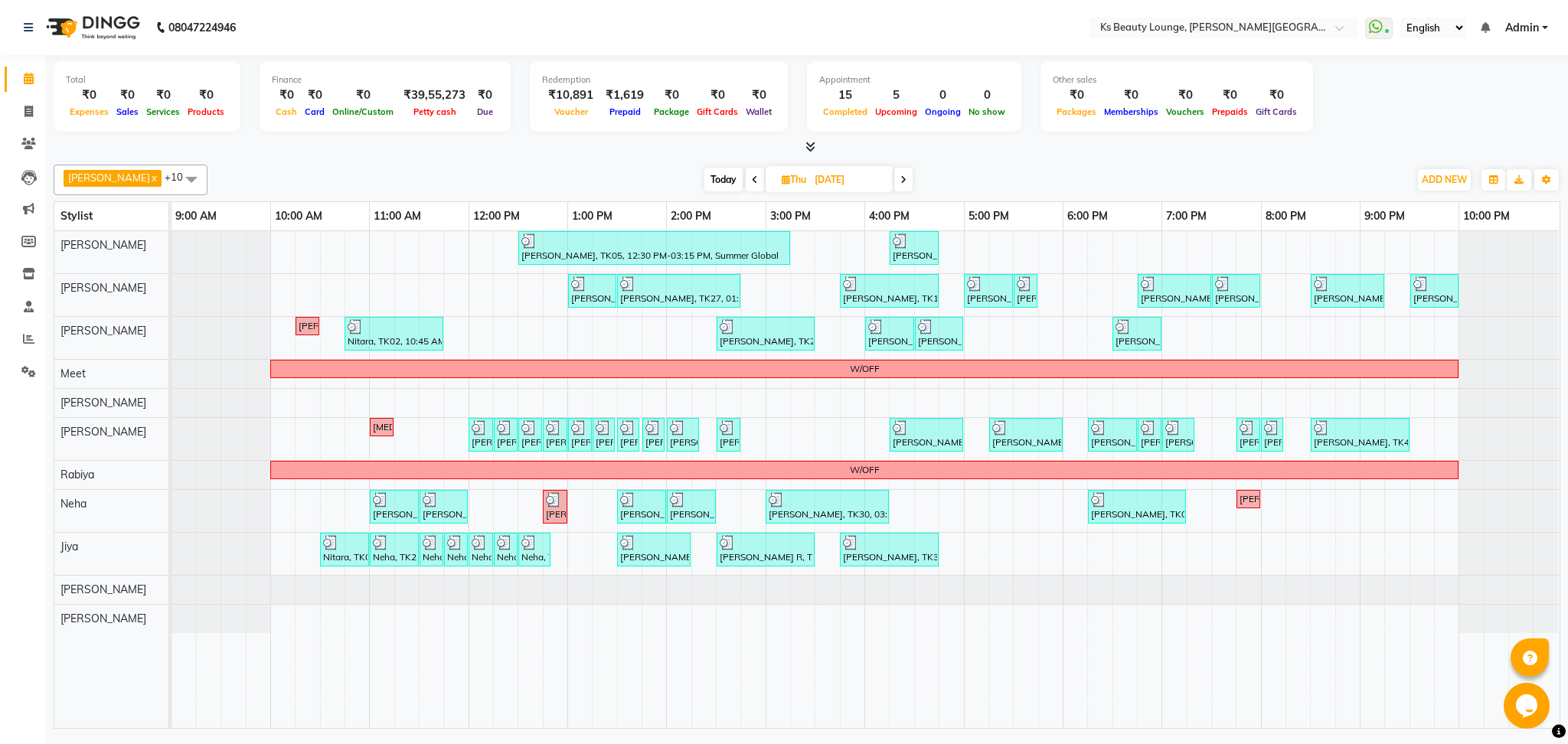
click at [900, 178] on icon at bounding box center [903, 179] width 6 height 9
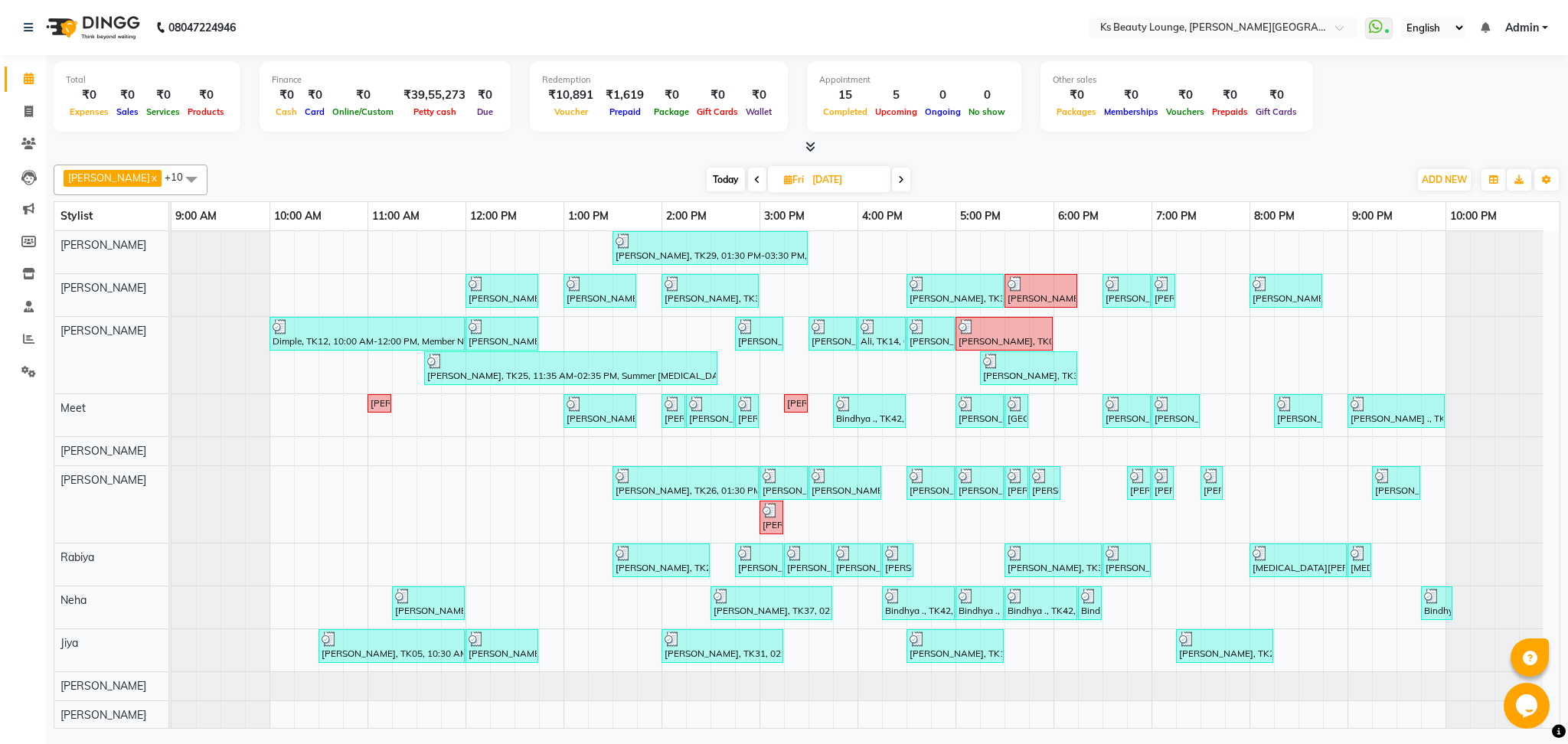
click at [898, 175] on icon at bounding box center [900, 179] width 6 height 9
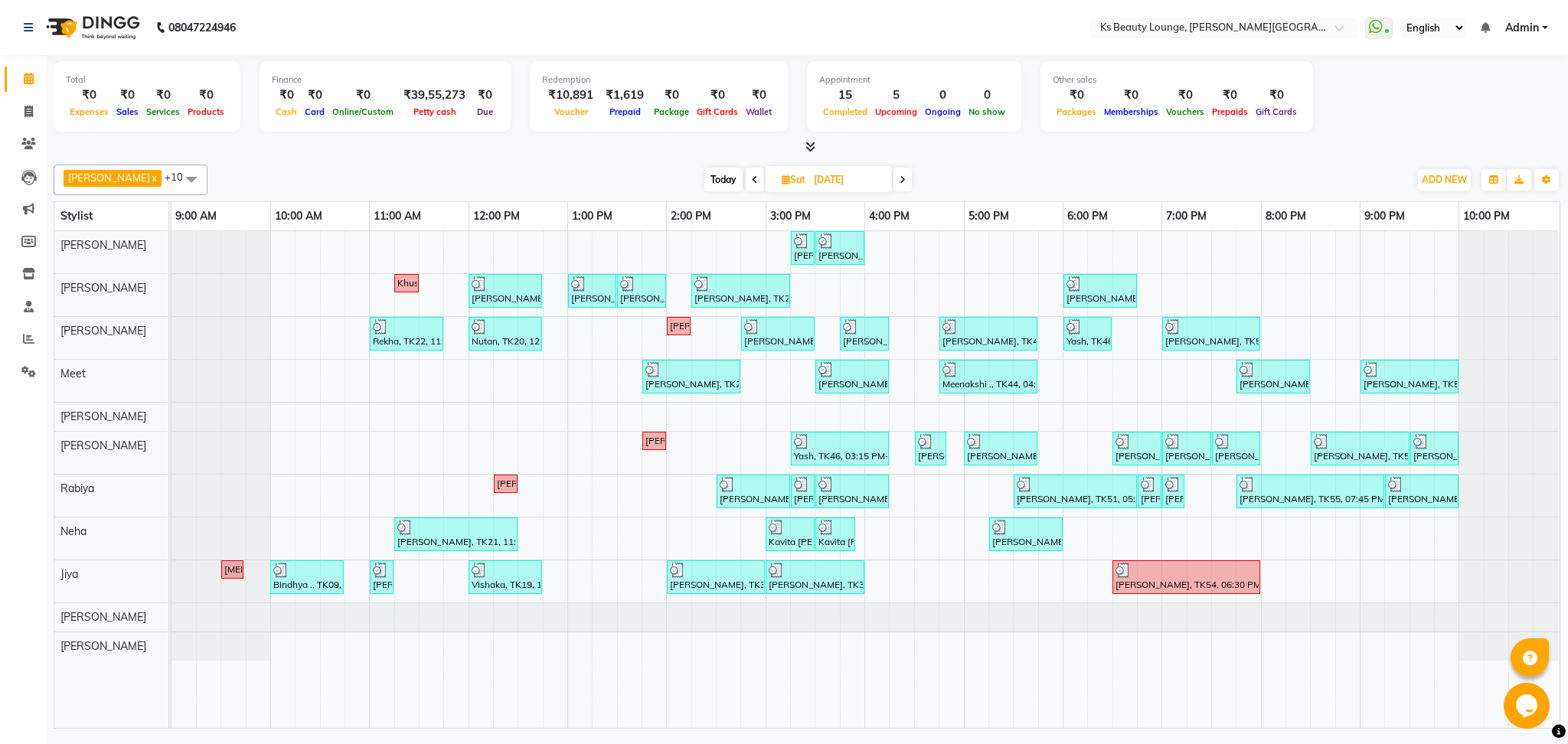
click at [893, 173] on span at bounding box center [903, 179] width 19 height 24
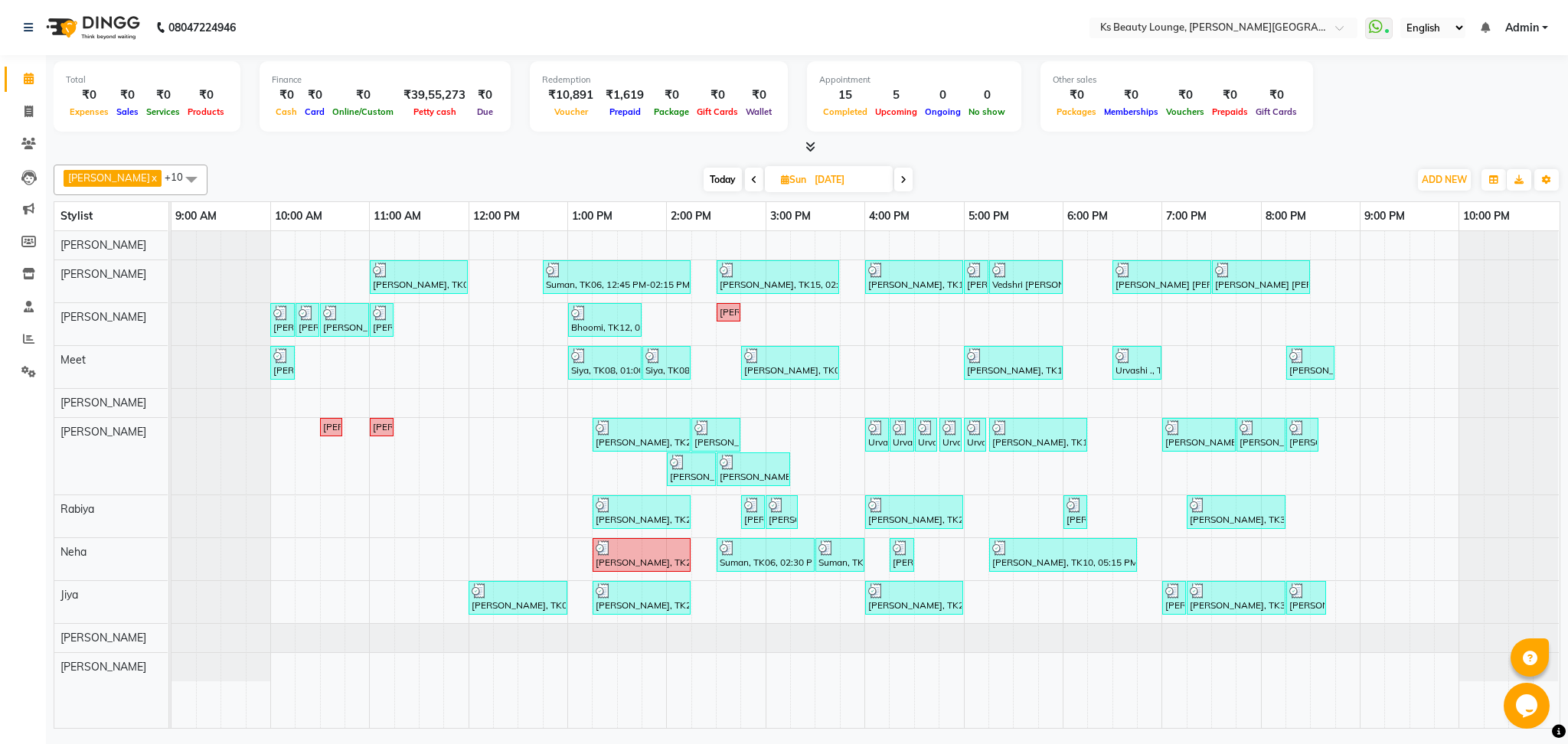
click at [894, 178] on span at bounding box center [904, 179] width 19 height 24
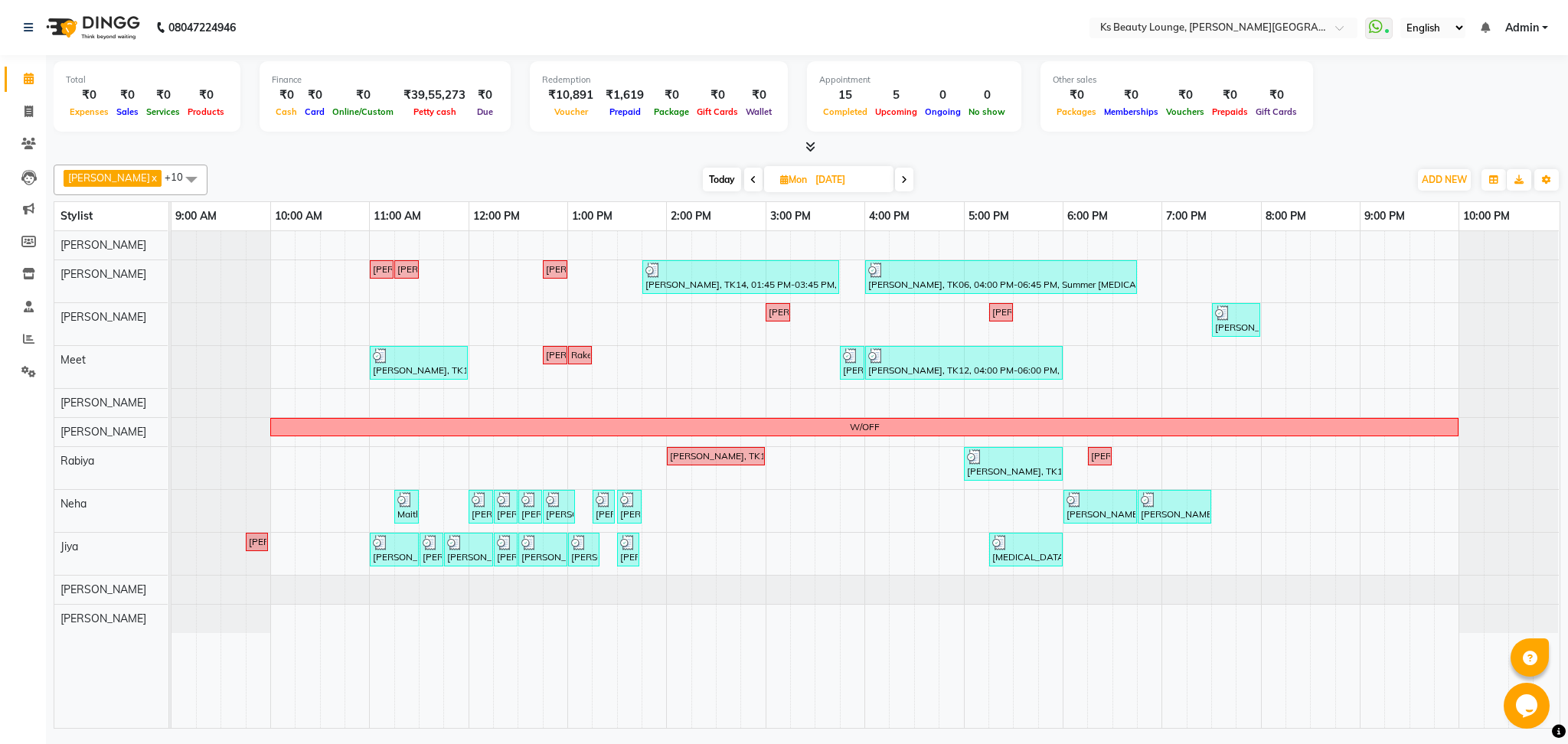
click at [895, 174] on span at bounding box center [904, 179] width 19 height 24
type input "[DATE]"
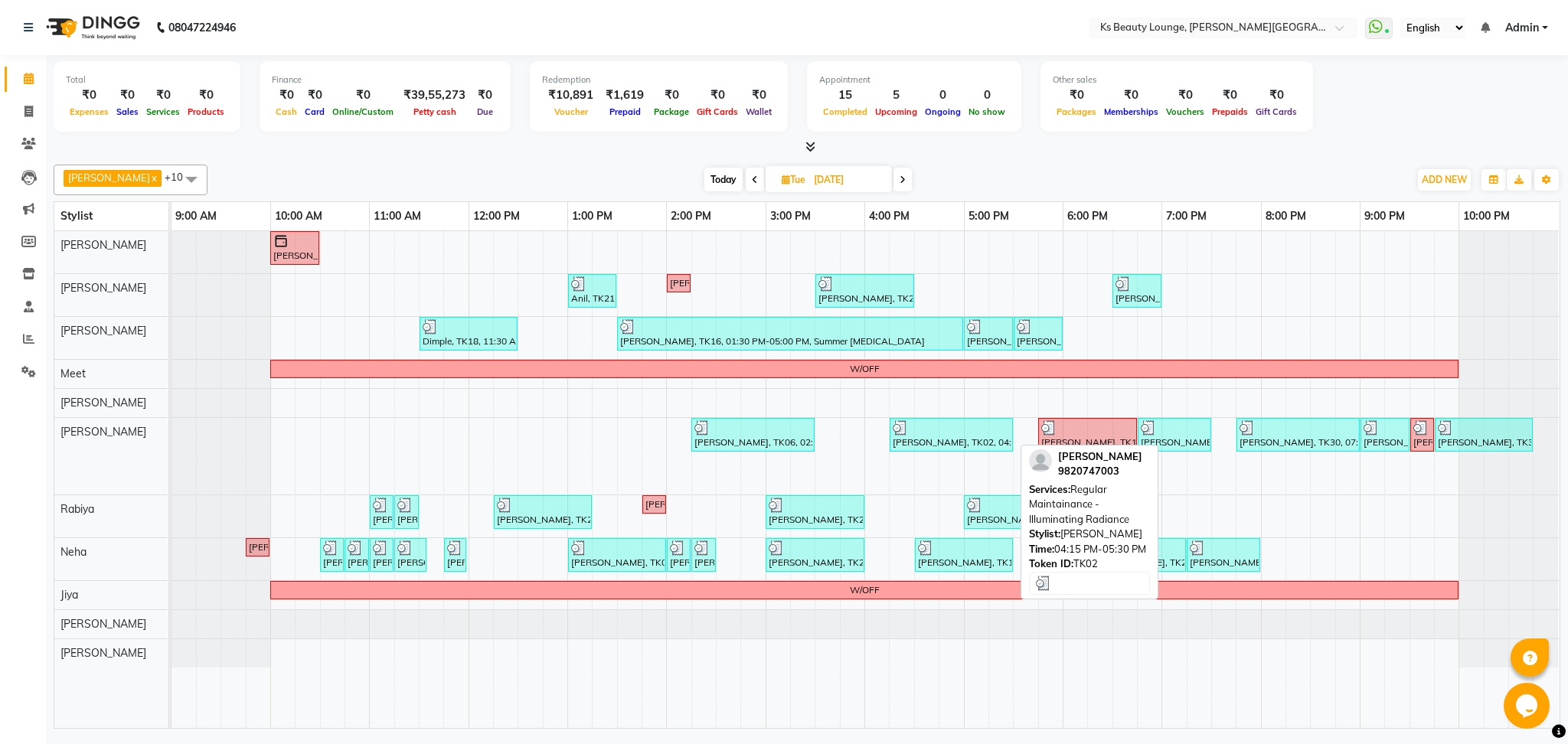
click at [921, 436] on div "[PERSON_NAME], TK02, 04:15 PM-05:30 PM, Regular Maintainance - Illuminating Rad…" at bounding box center [951, 435] width 120 height 29
select select "3"
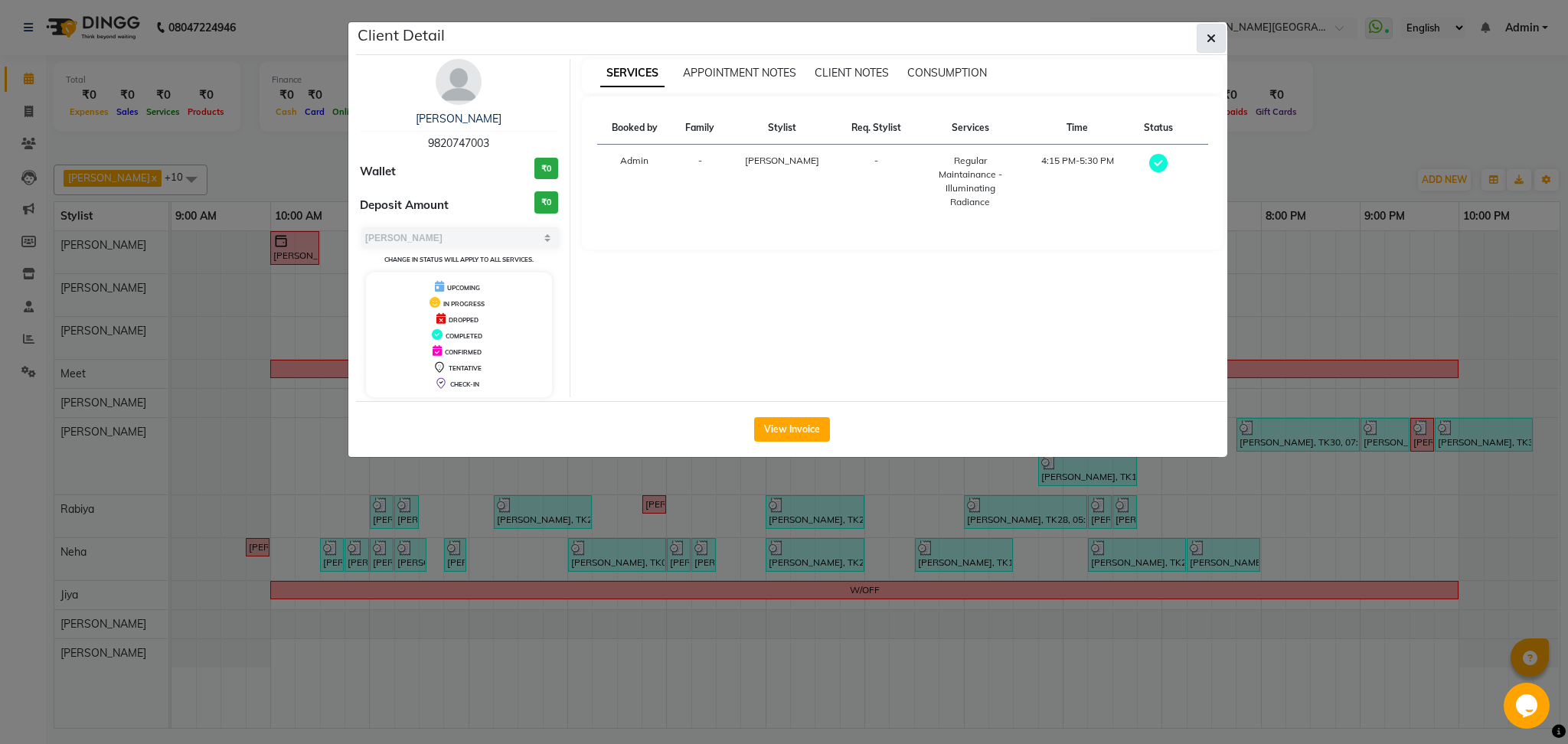
click at [1208, 39] on icon "button" at bounding box center [1211, 38] width 9 height 12
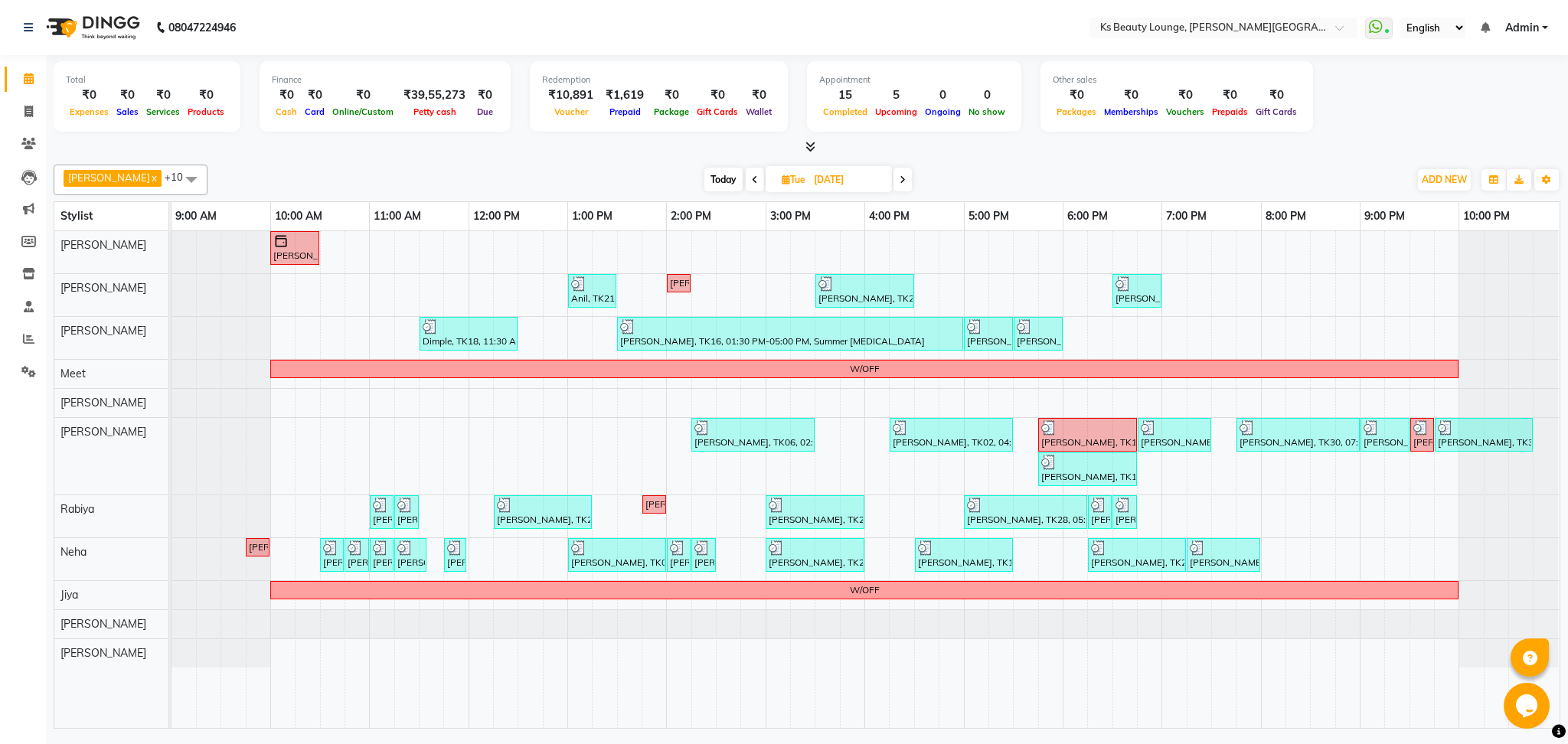
click at [899, 179] on icon at bounding box center [902, 179] width 6 height 9
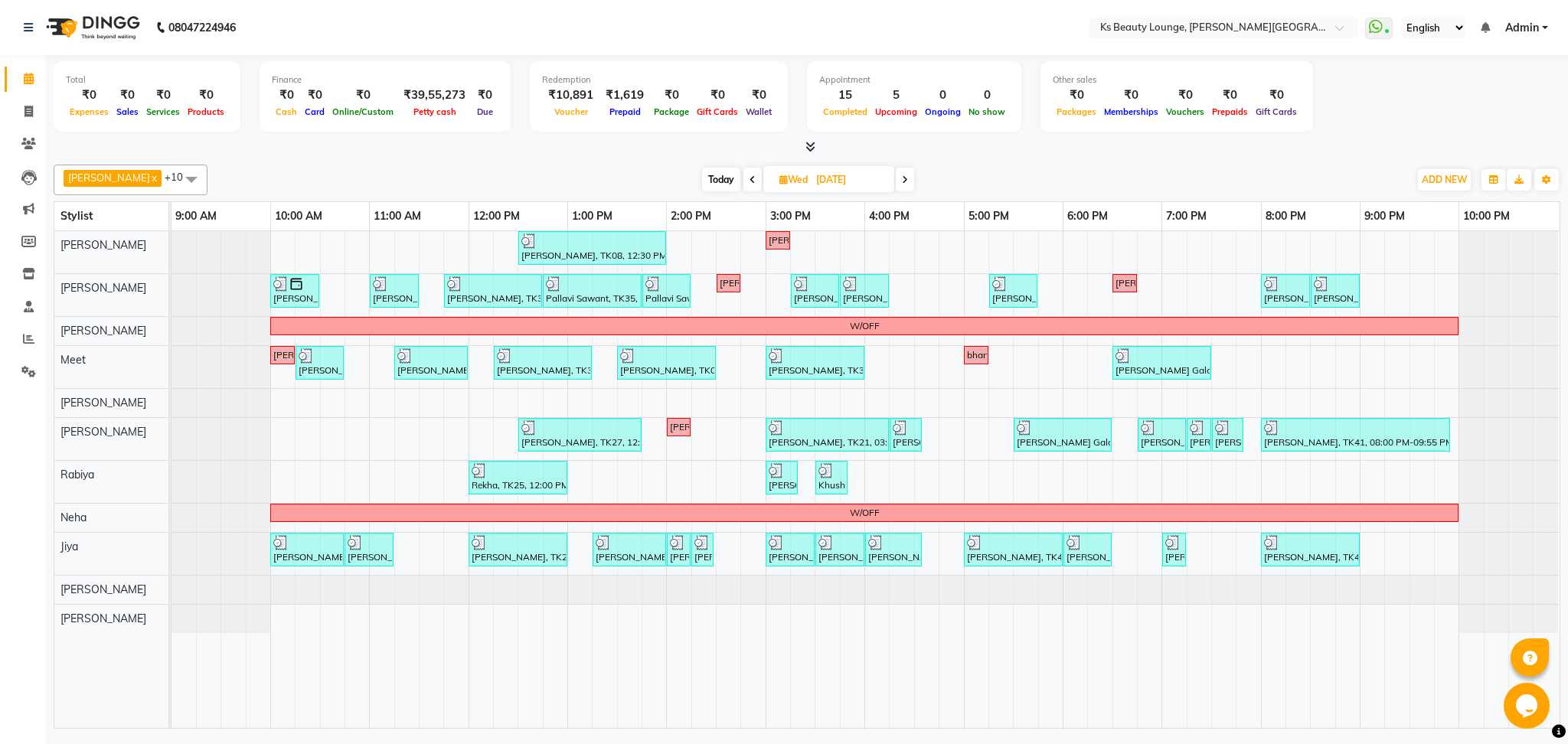
click at [896, 173] on span at bounding box center [905, 179] width 19 height 24
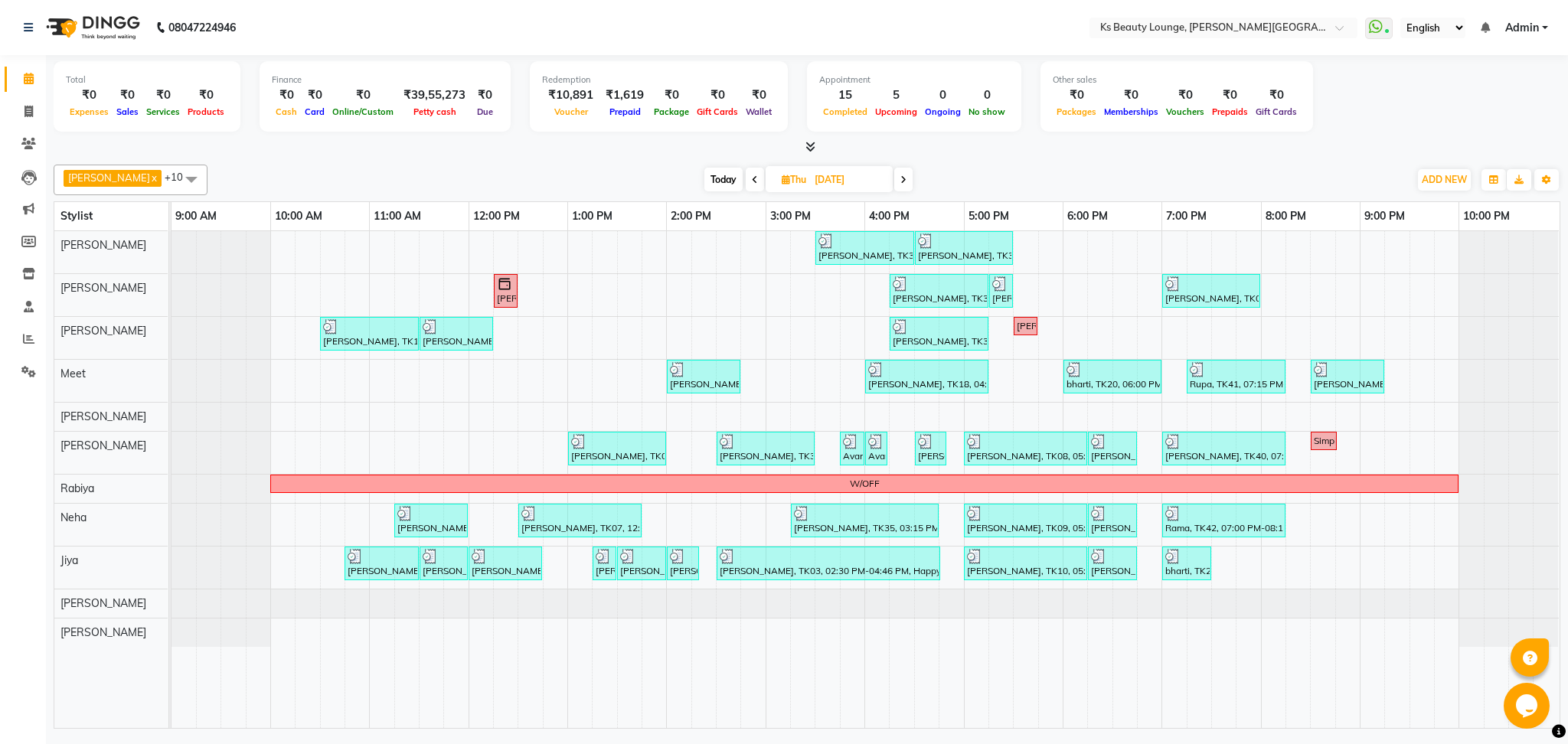
drag, startPoint x: 886, startPoint y: 172, endPoint x: 924, endPoint y: 146, distance: 46.0
click at [924, 146] on div at bounding box center [807, 147] width 1507 height 16
click at [894, 173] on span at bounding box center [904, 179] width 19 height 24
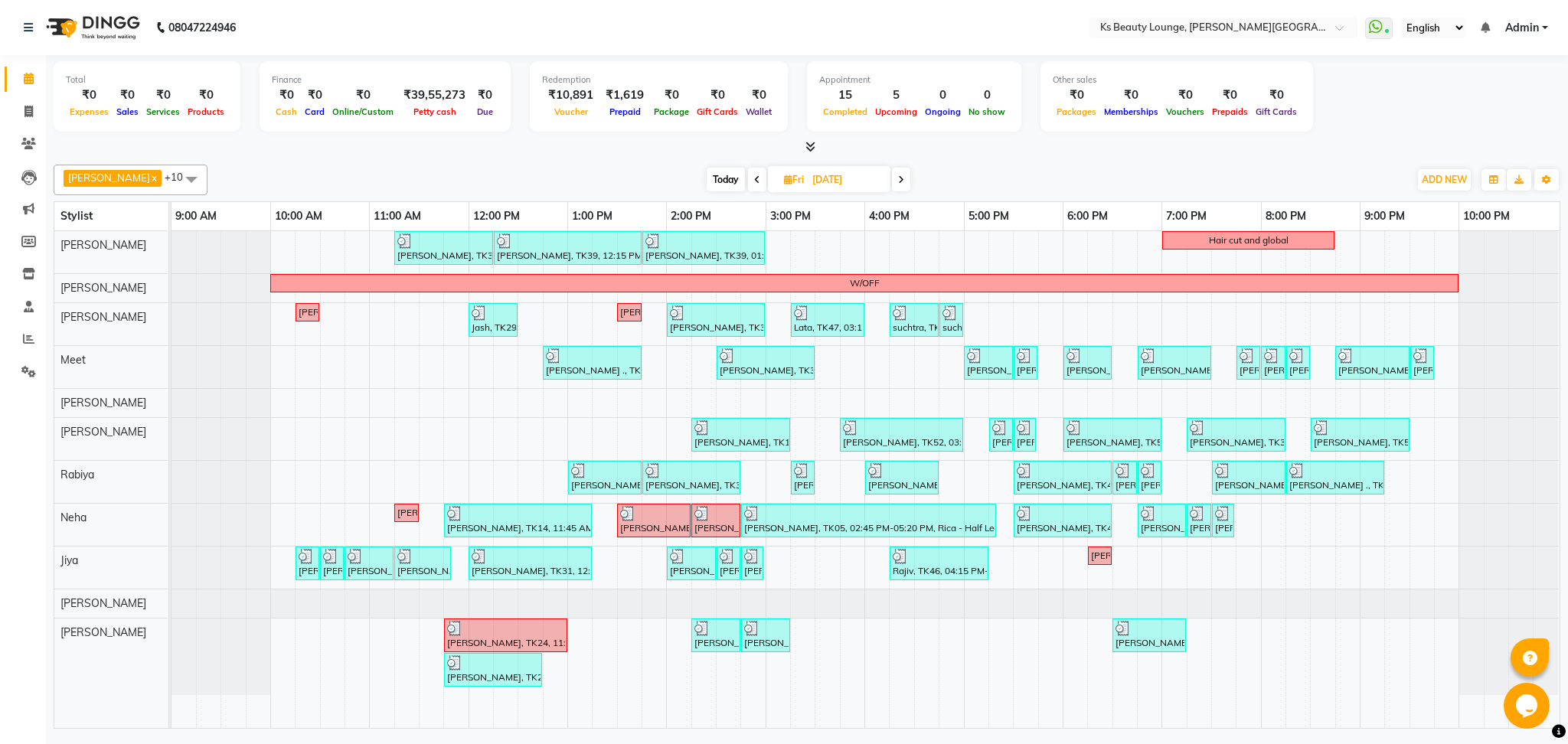
click at [892, 186] on span at bounding box center [901, 179] width 19 height 24
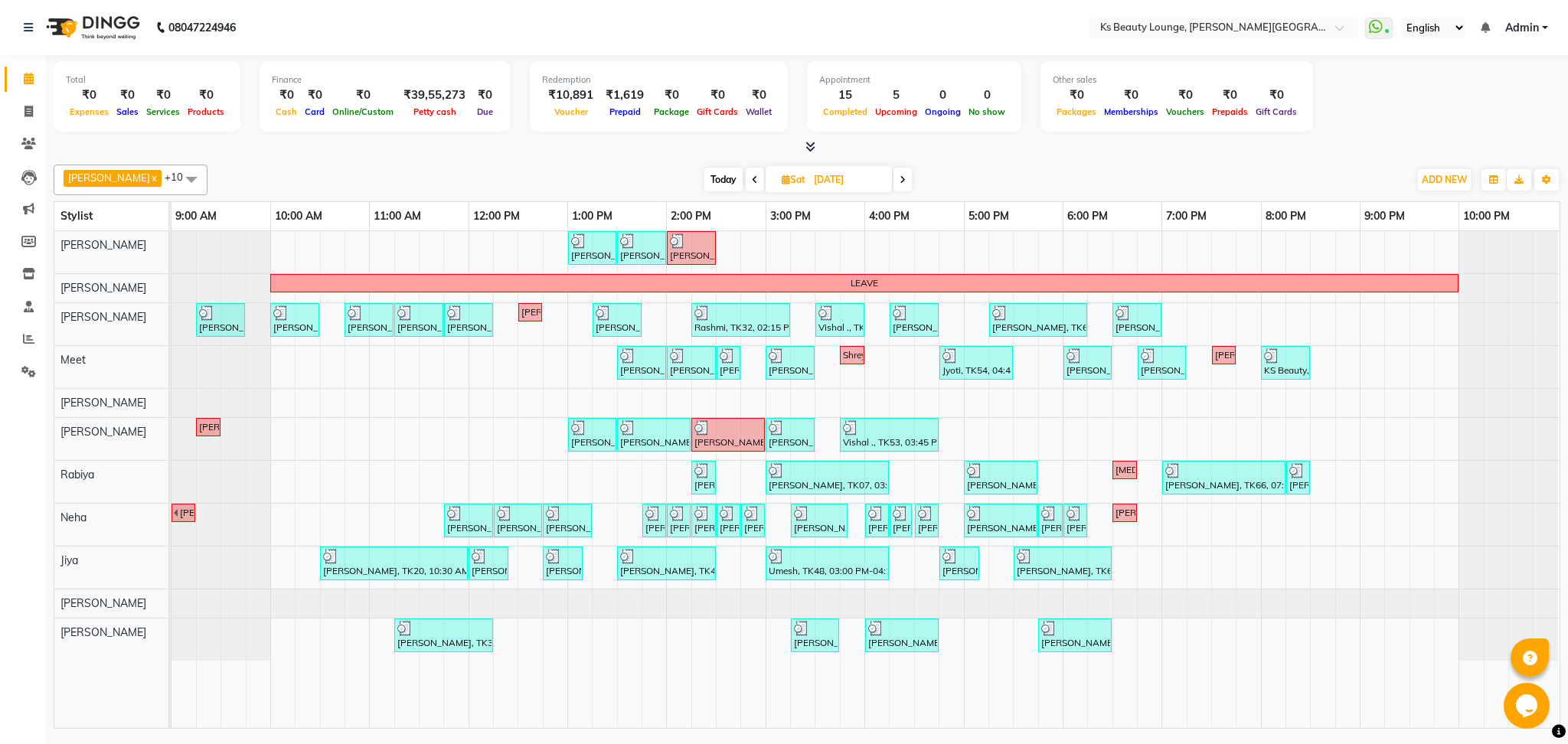
click at [893, 176] on span at bounding box center [903, 179] width 19 height 24
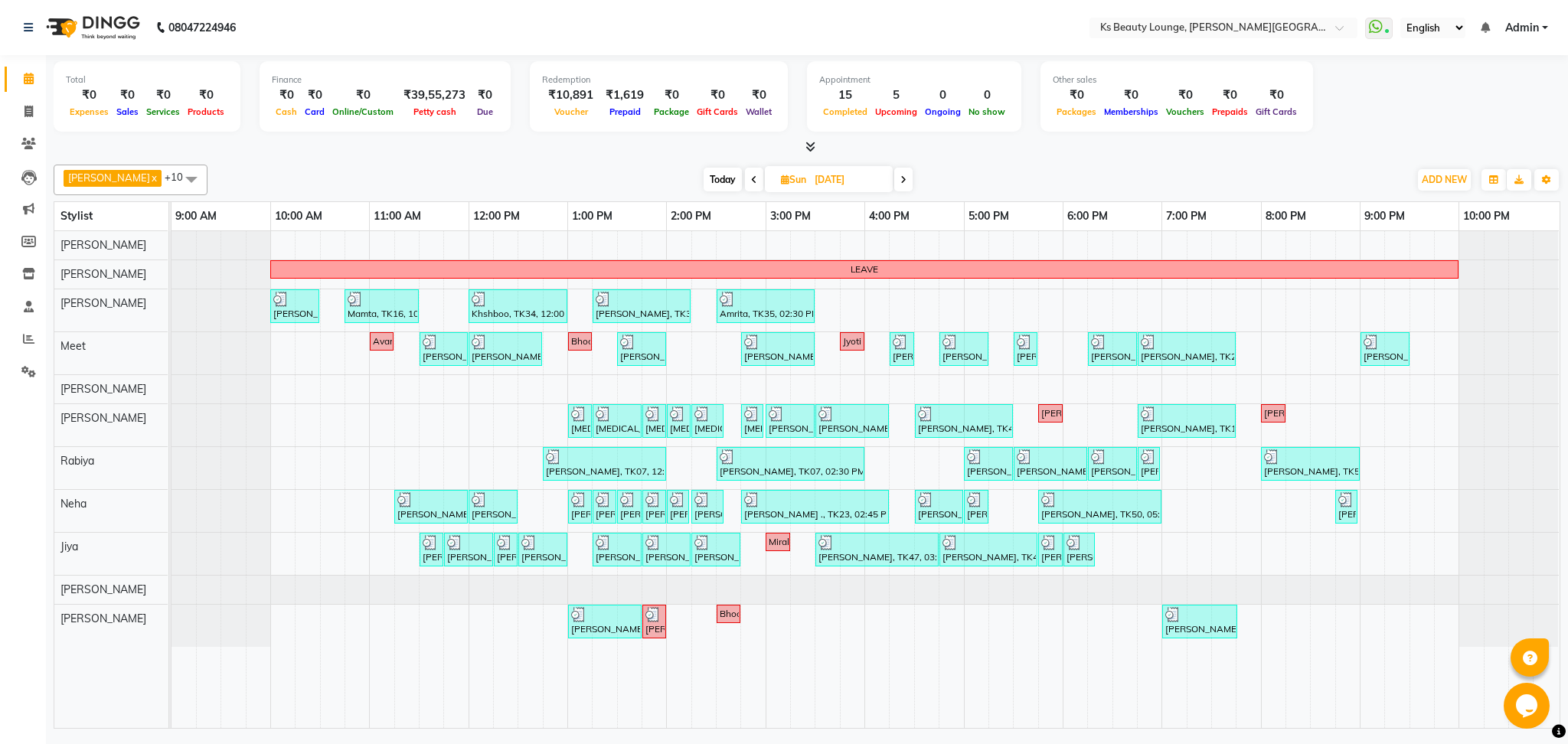
click at [900, 177] on icon at bounding box center [903, 179] width 6 height 9
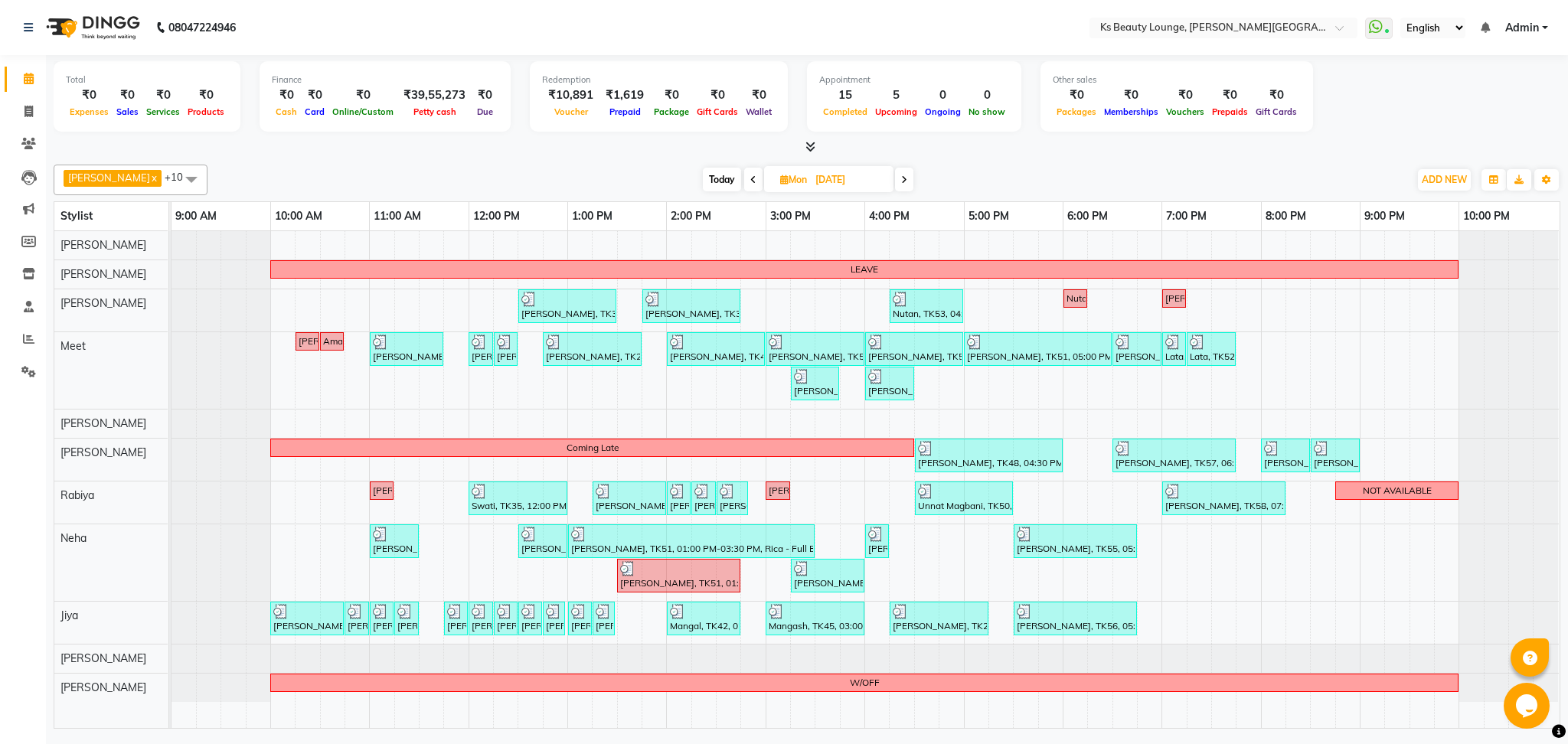
click at [901, 184] on icon at bounding box center [904, 179] width 6 height 9
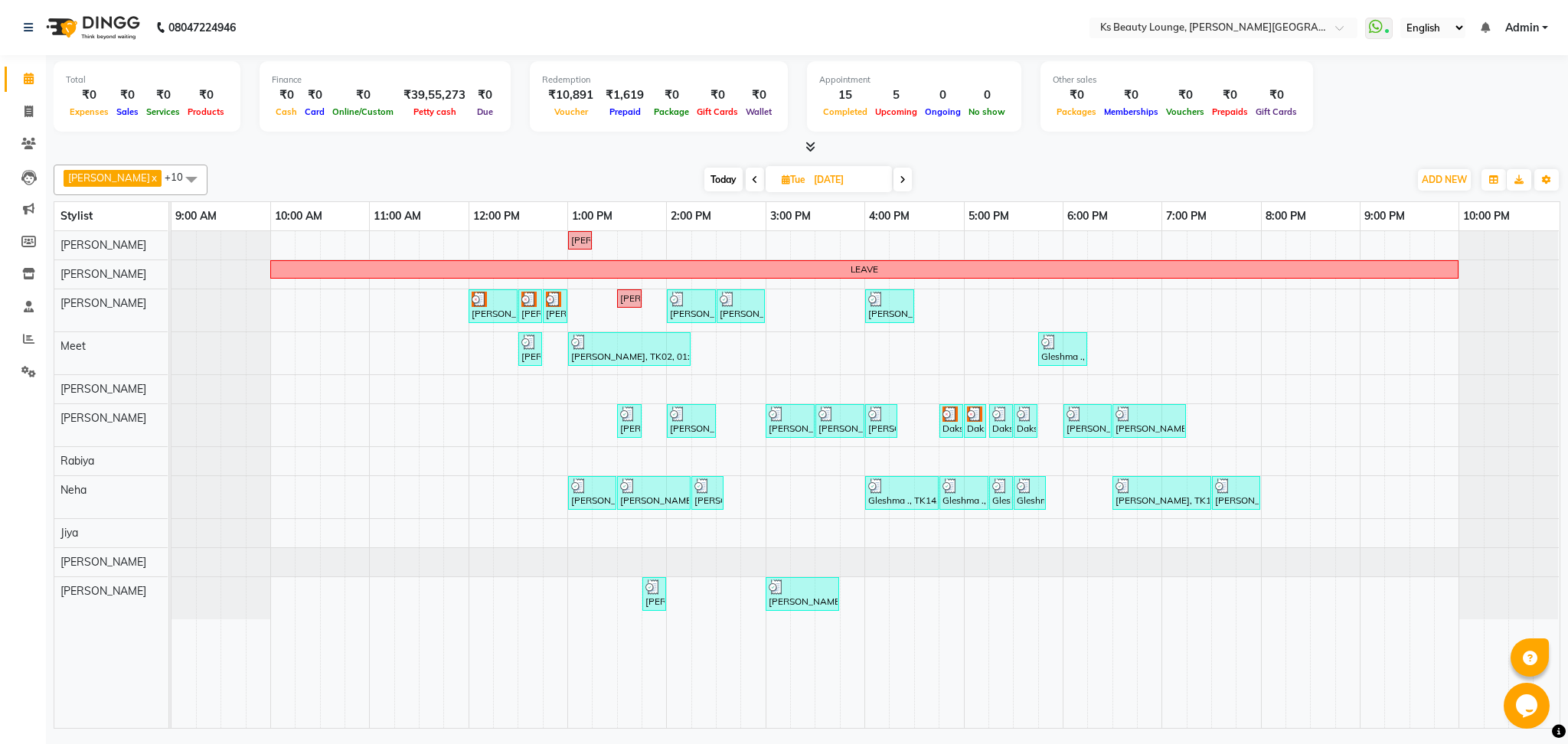
click at [893, 179] on span at bounding box center [903, 179] width 19 height 24
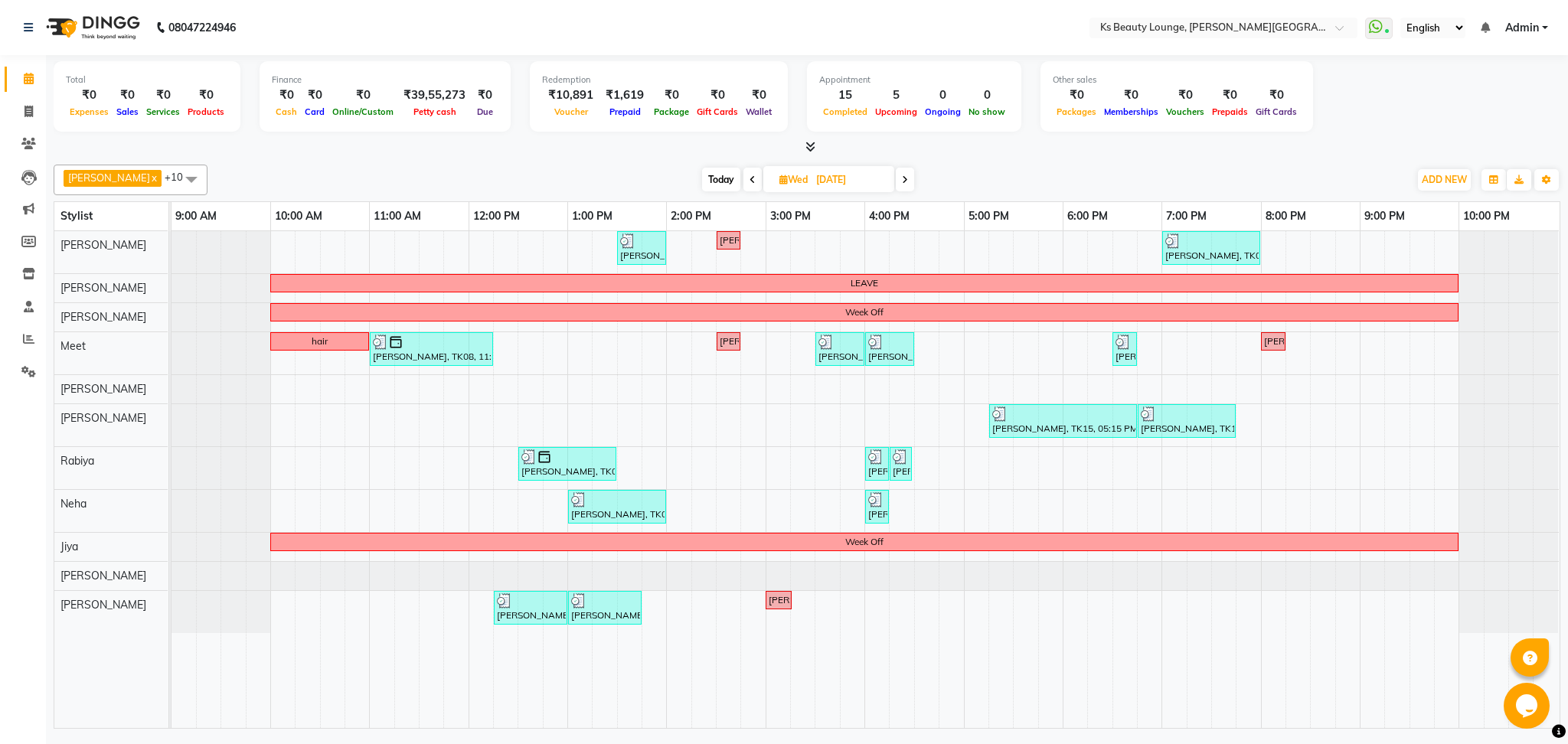
click at [896, 170] on span at bounding box center [905, 179] width 19 height 24
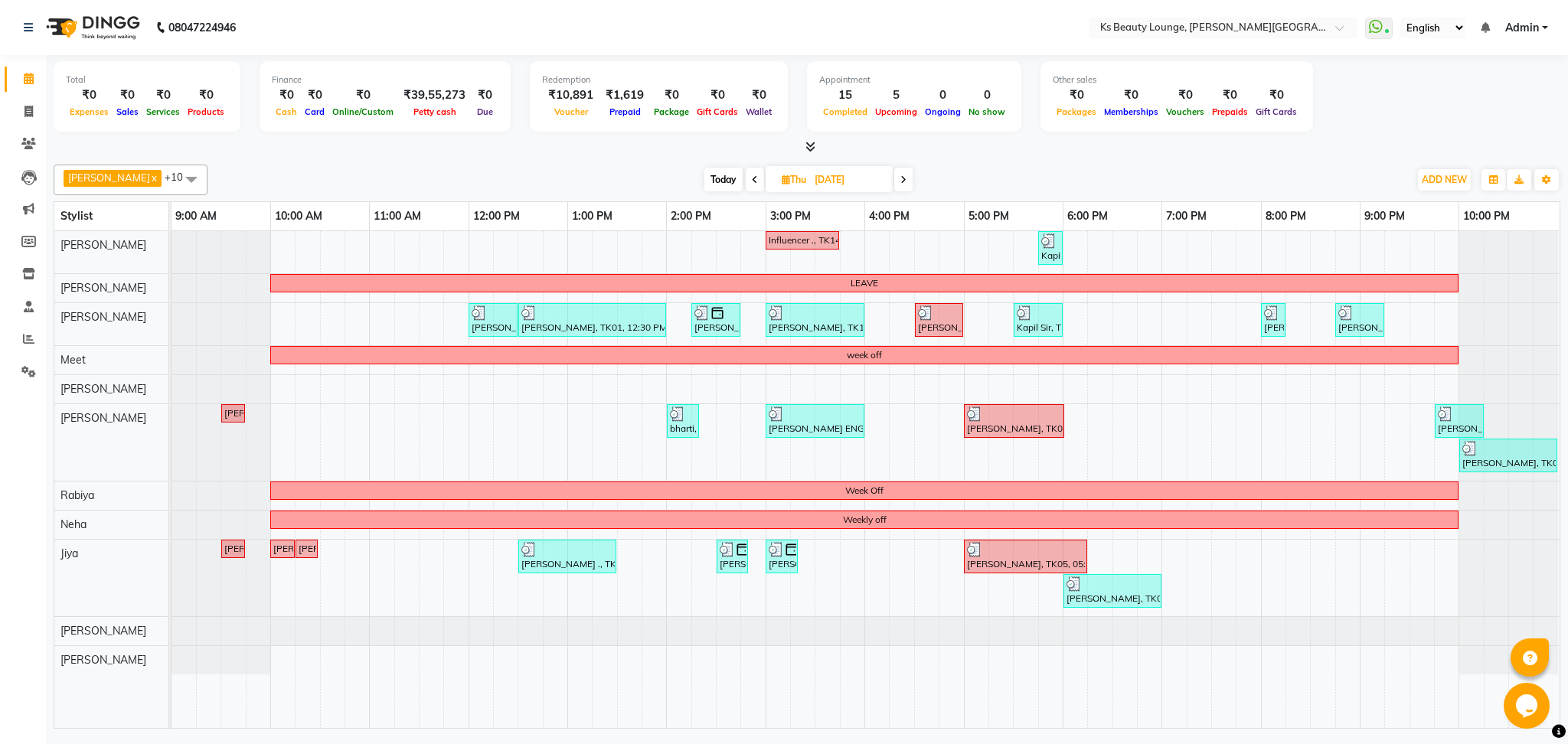
click at [894, 173] on span at bounding box center [904, 179] width 19 height 24
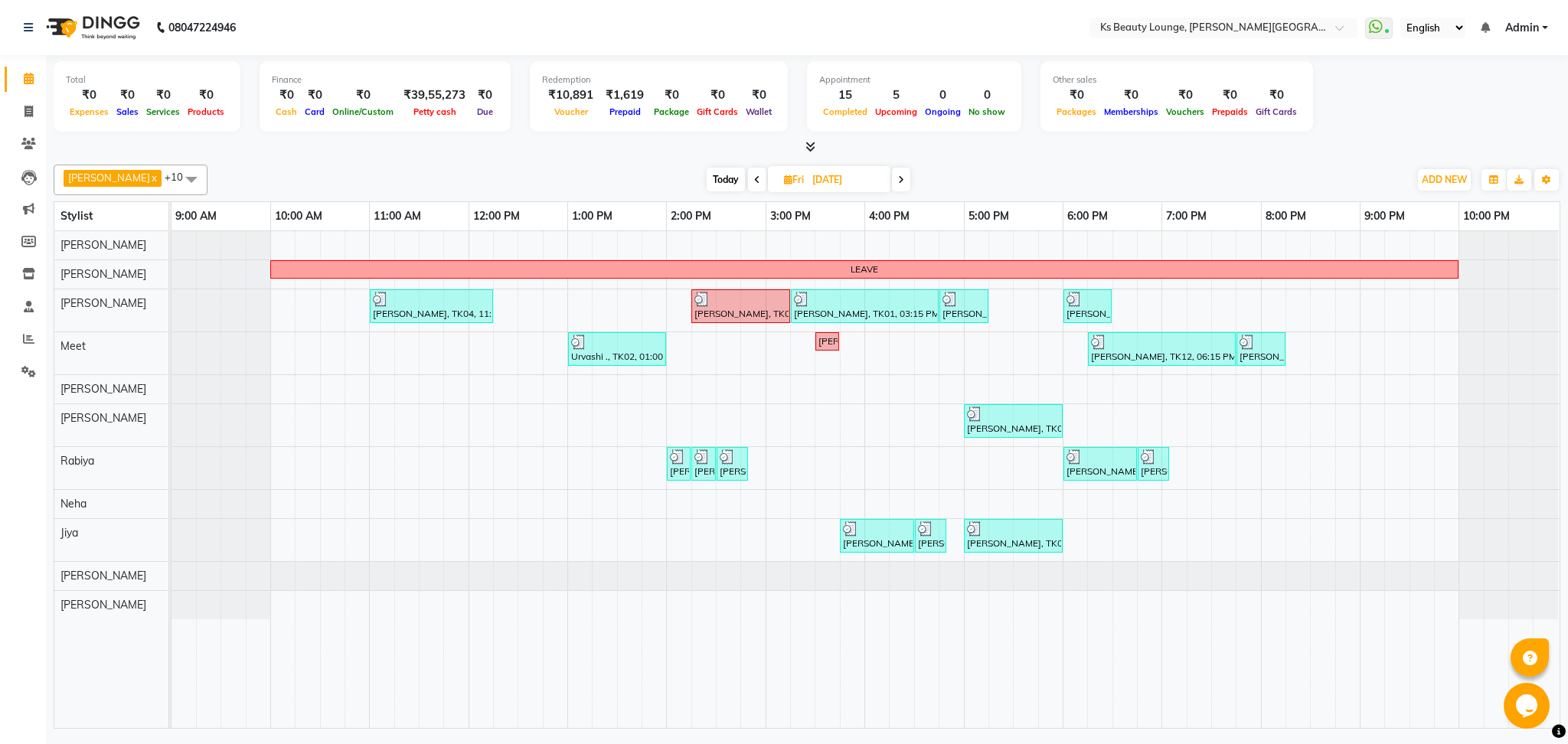
click at [892, 187] on span at bounding box center [901, 179] width 19 height 24
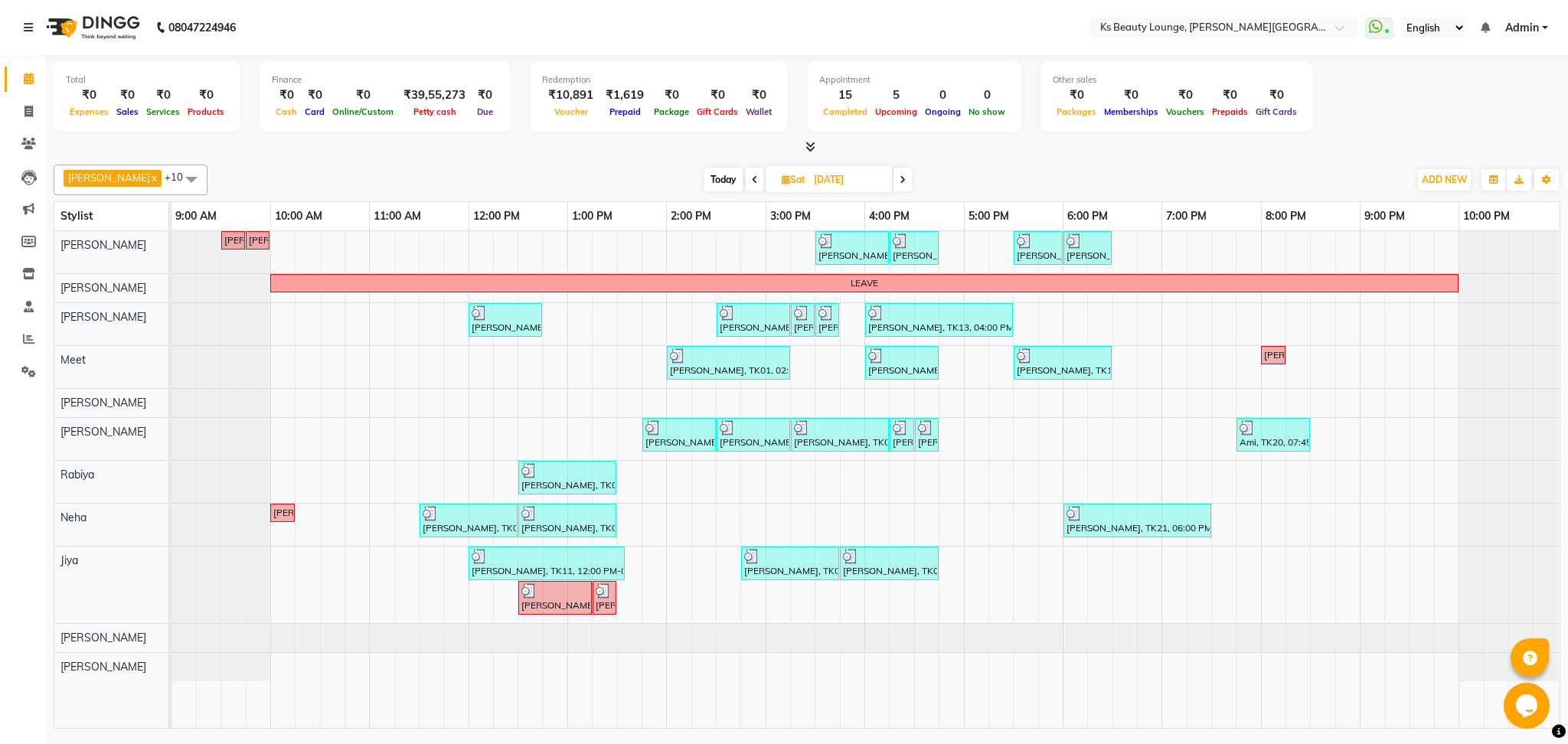
click at [899, 178] on icon at bounding box center [902, 179] width 6 height 9
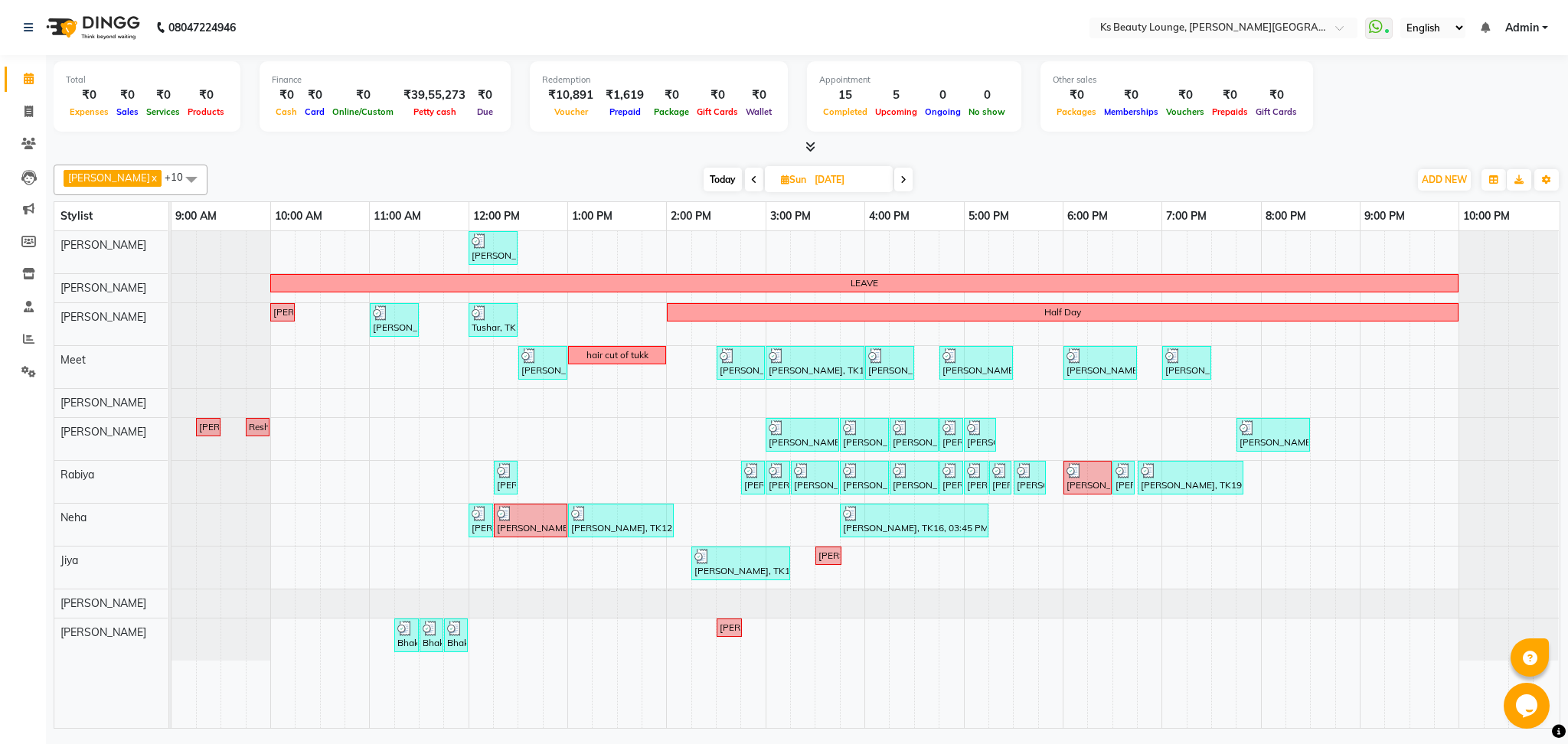
click at [894, 178] on span at bounding box center [904, 179] width 19 height 24
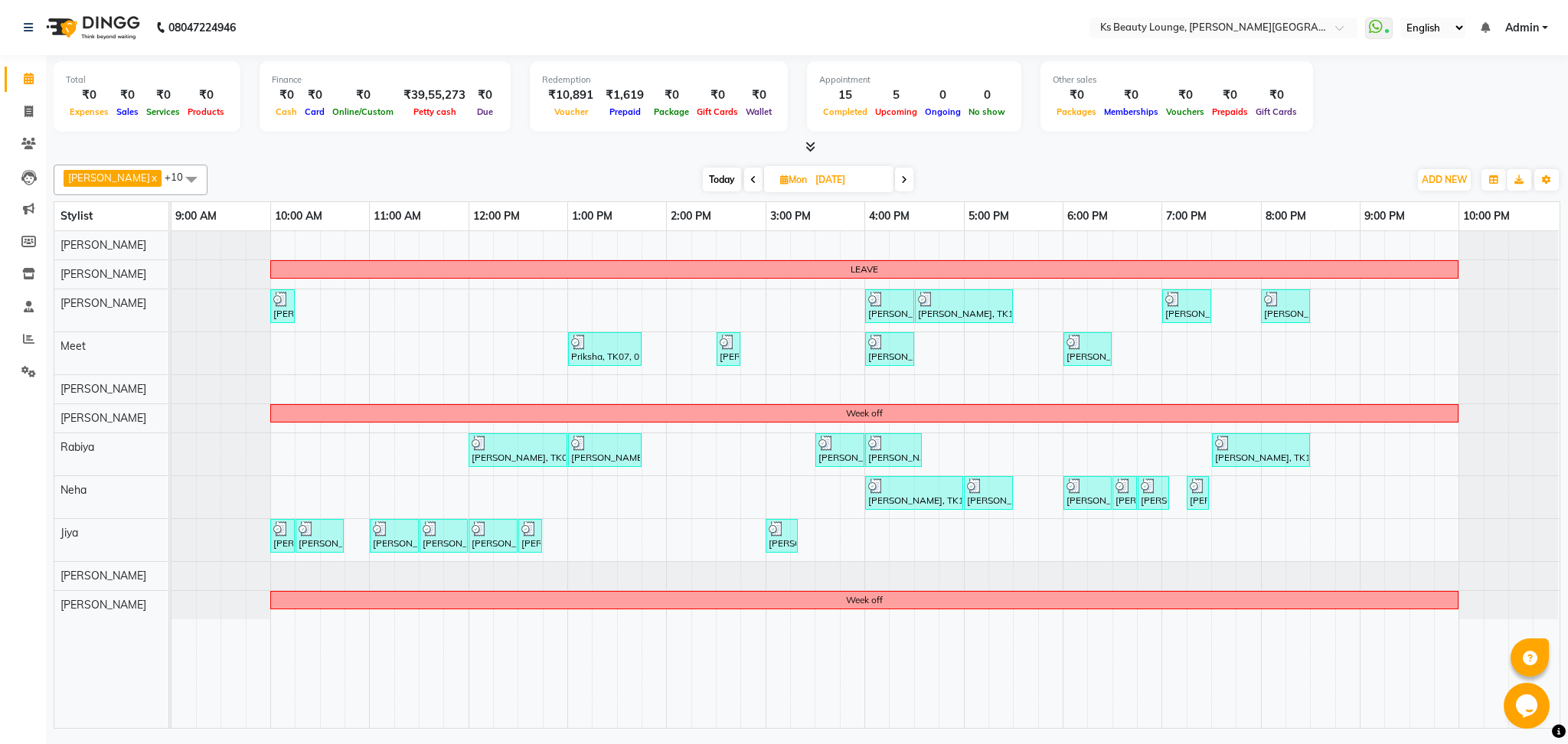
click at [895, 173] on span at bounding box center [904, 179] width 19 height 24
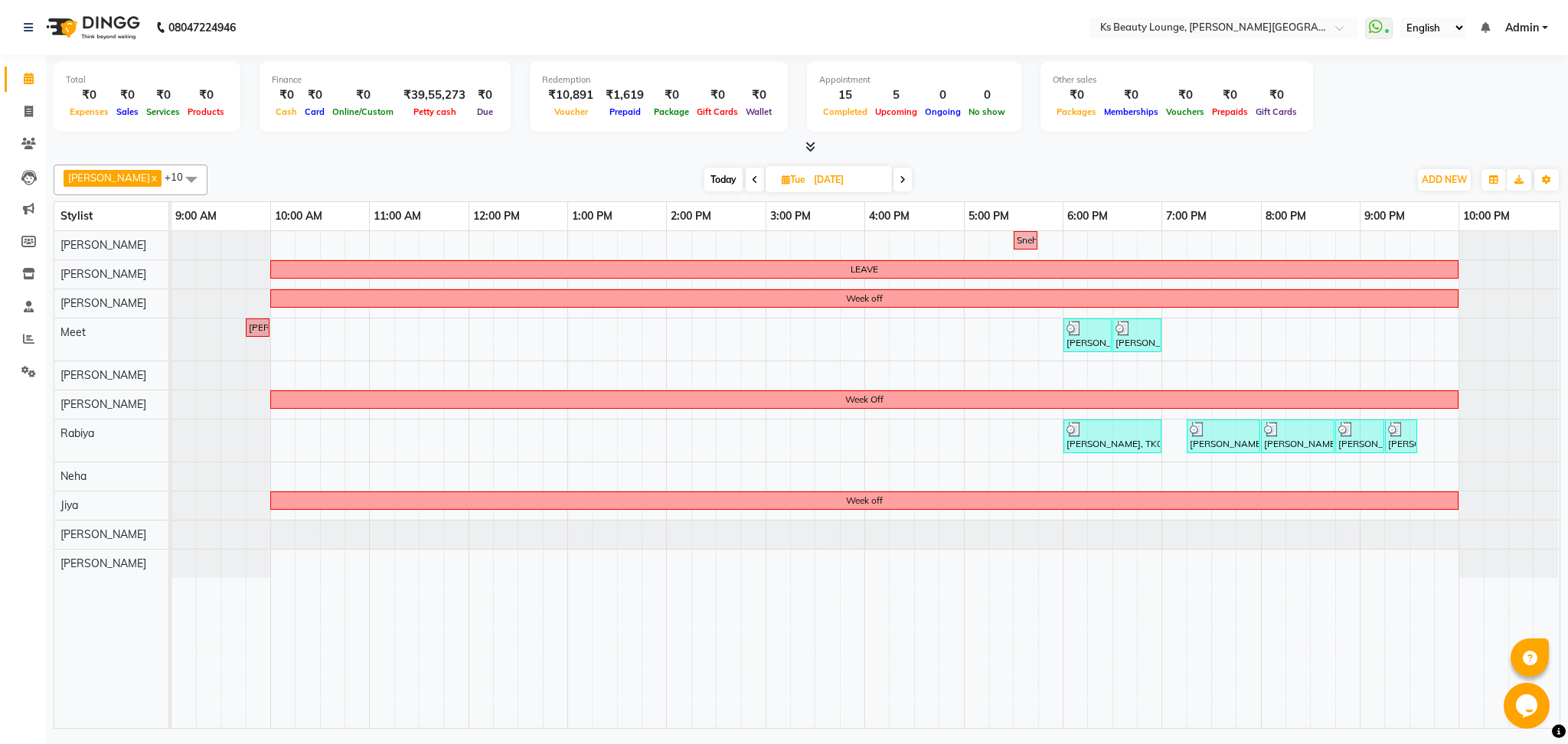
click at [893, 173] on span at bounding box center [903, 179] width 19 height 24
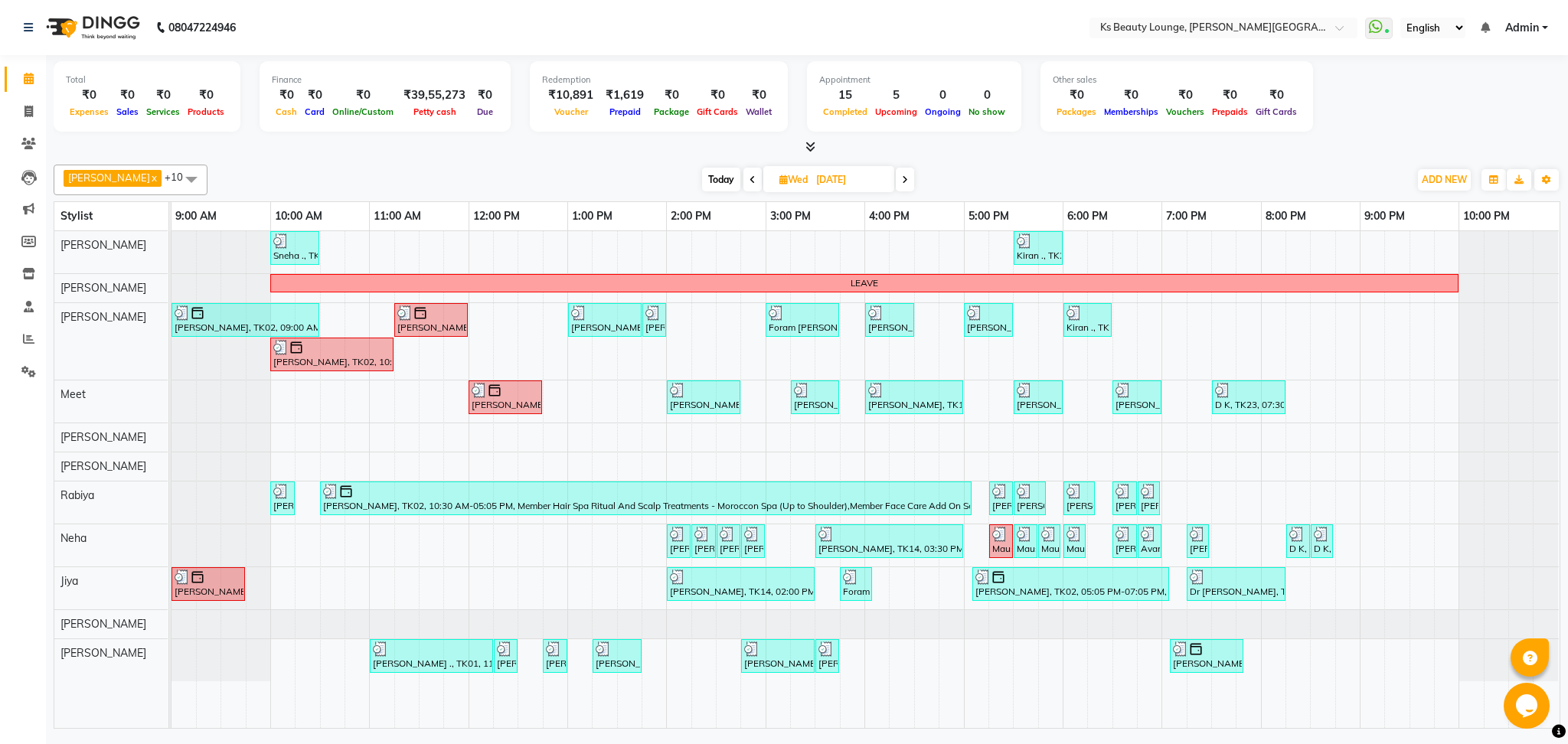
click at [896, 173] on span at bounding box center [905, 179] width 19 height 24
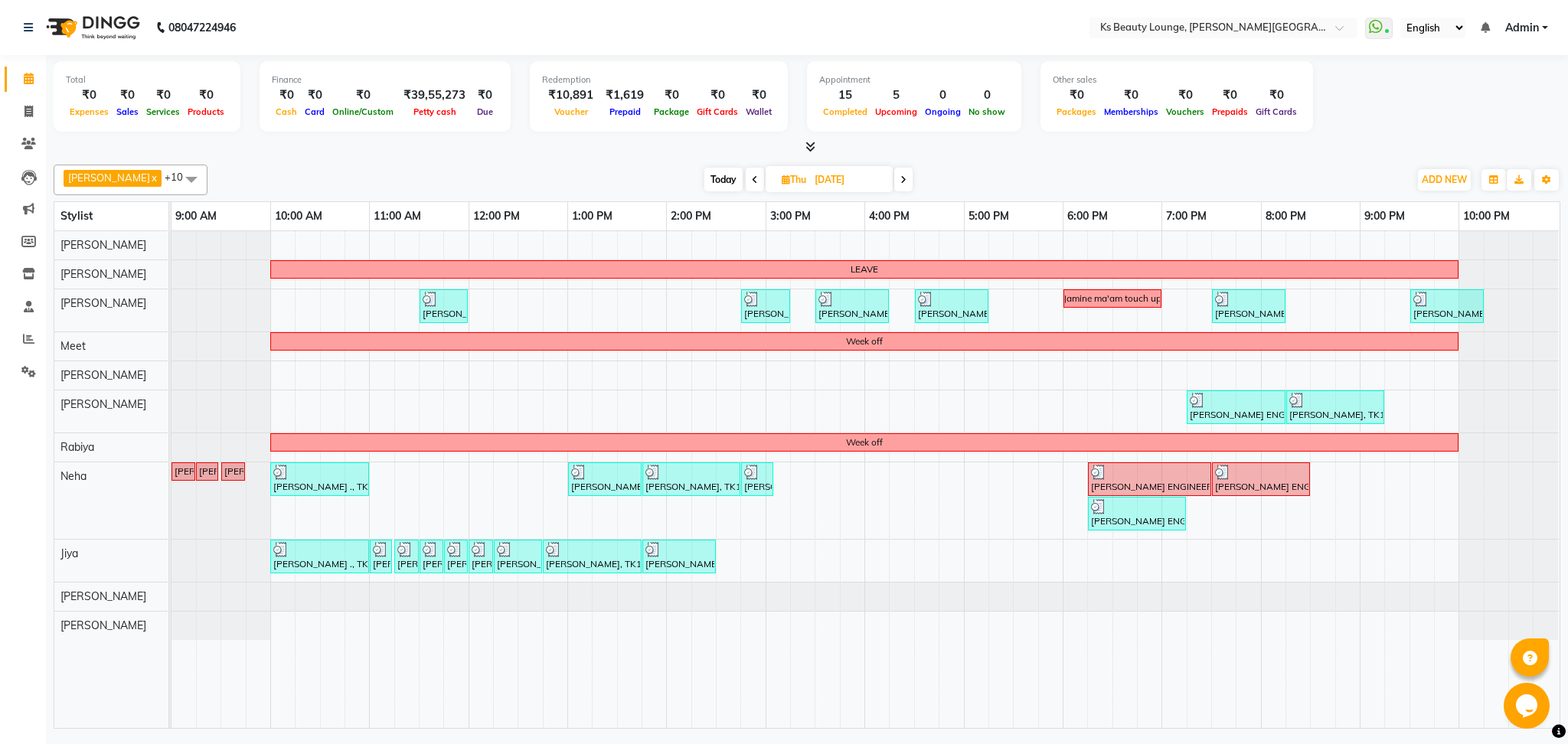
click at [894, 173] on span at bounding box center [904, 179] width 19 height 24
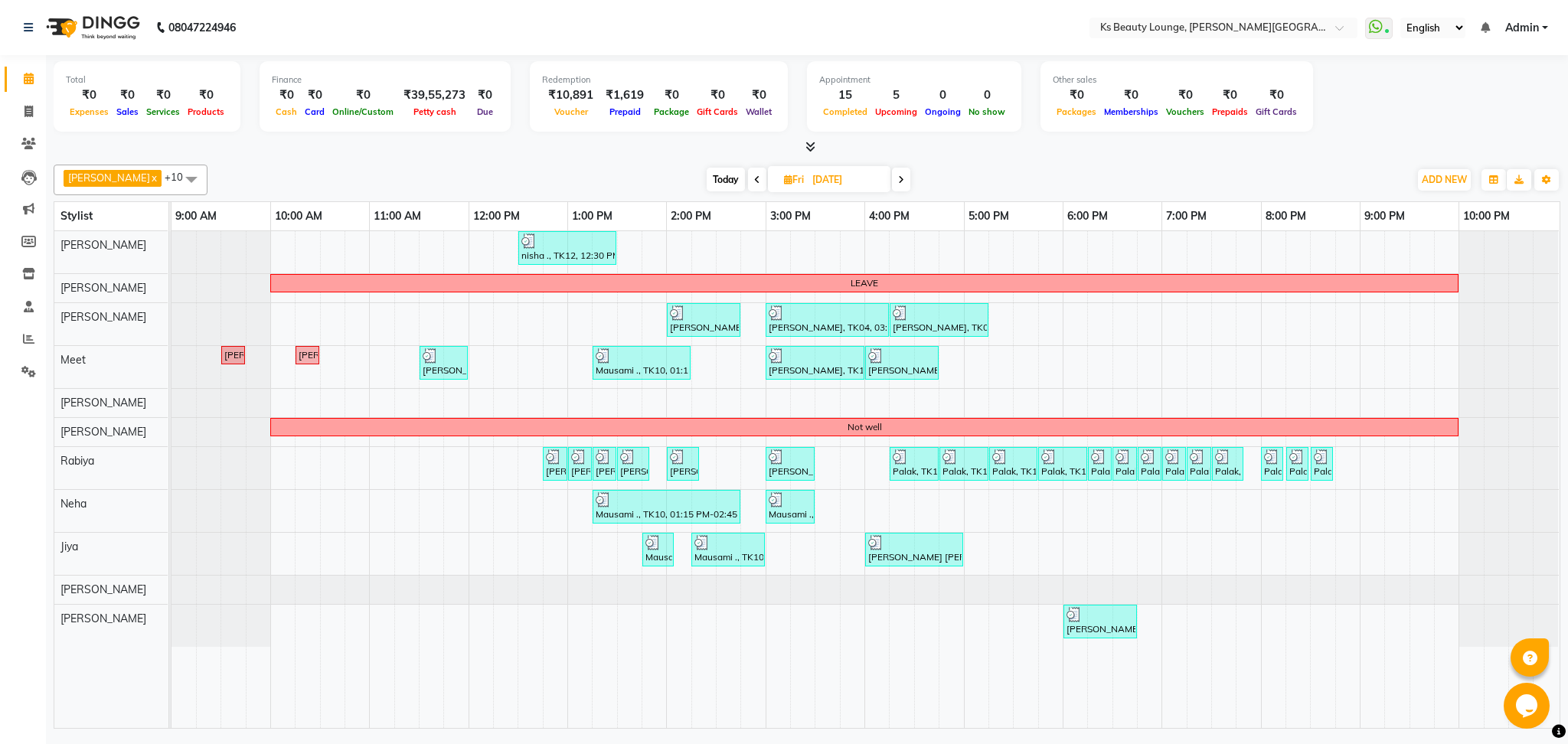
click at [892, 173] on span at bounding box center [901, 179] width 19 height 24
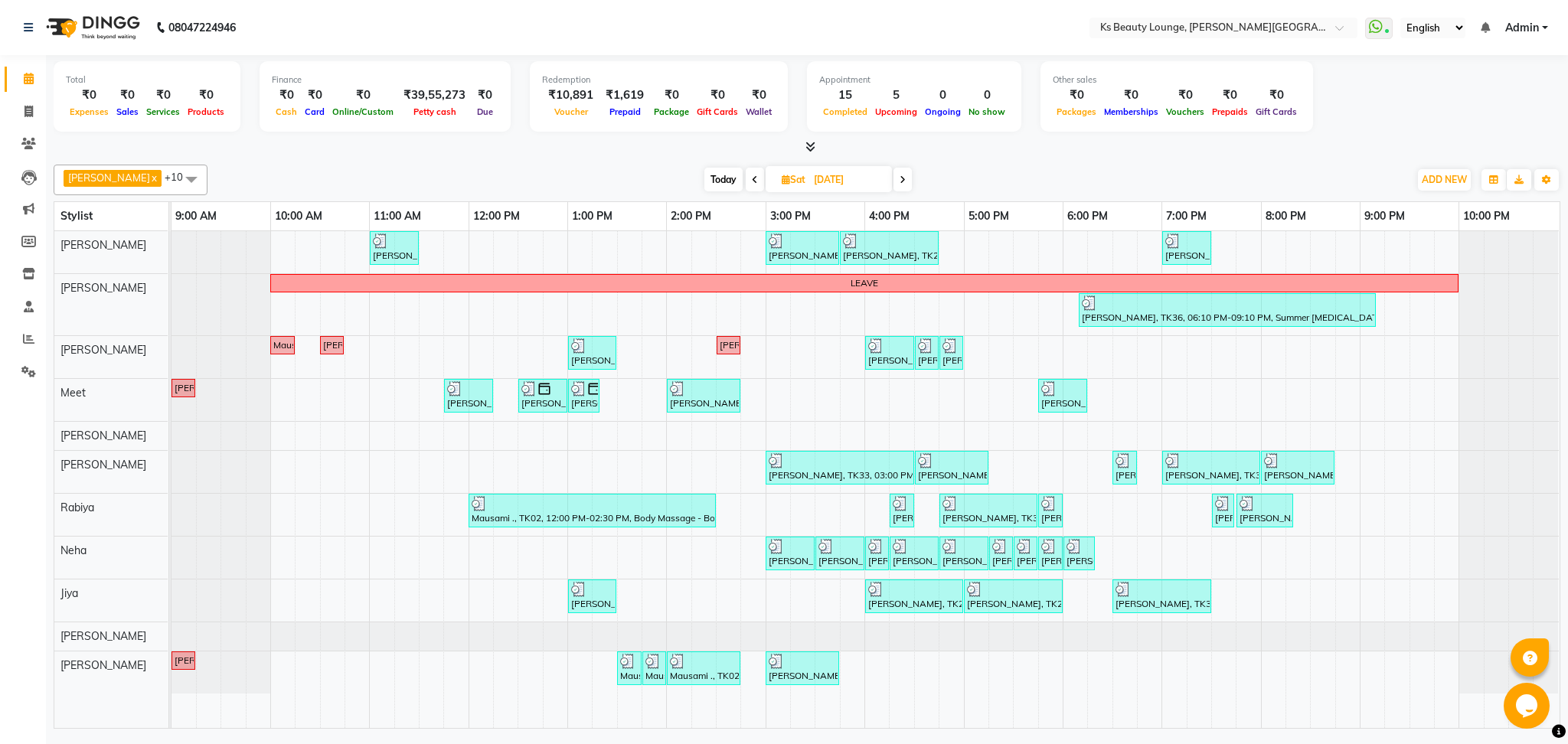
click at [874, 181] on div "[DATE] [DATE]" at bounding box center [808, 179] width 211 height 23
click at [899, 181] on icon at bounding box center [902, 179] width 6 height 9
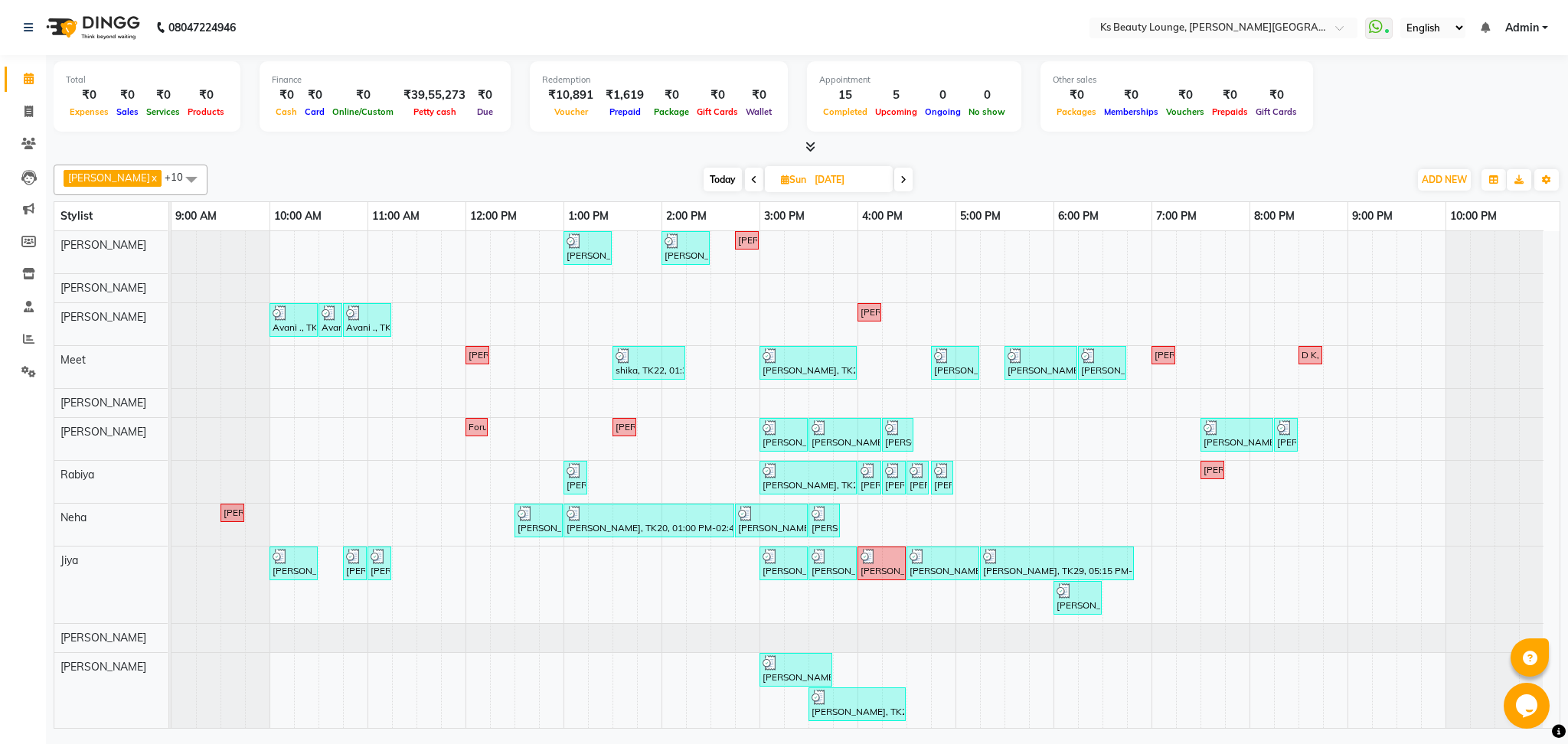
click at [894, 177] on span at bounding box center [904, 179] width 19 height 24
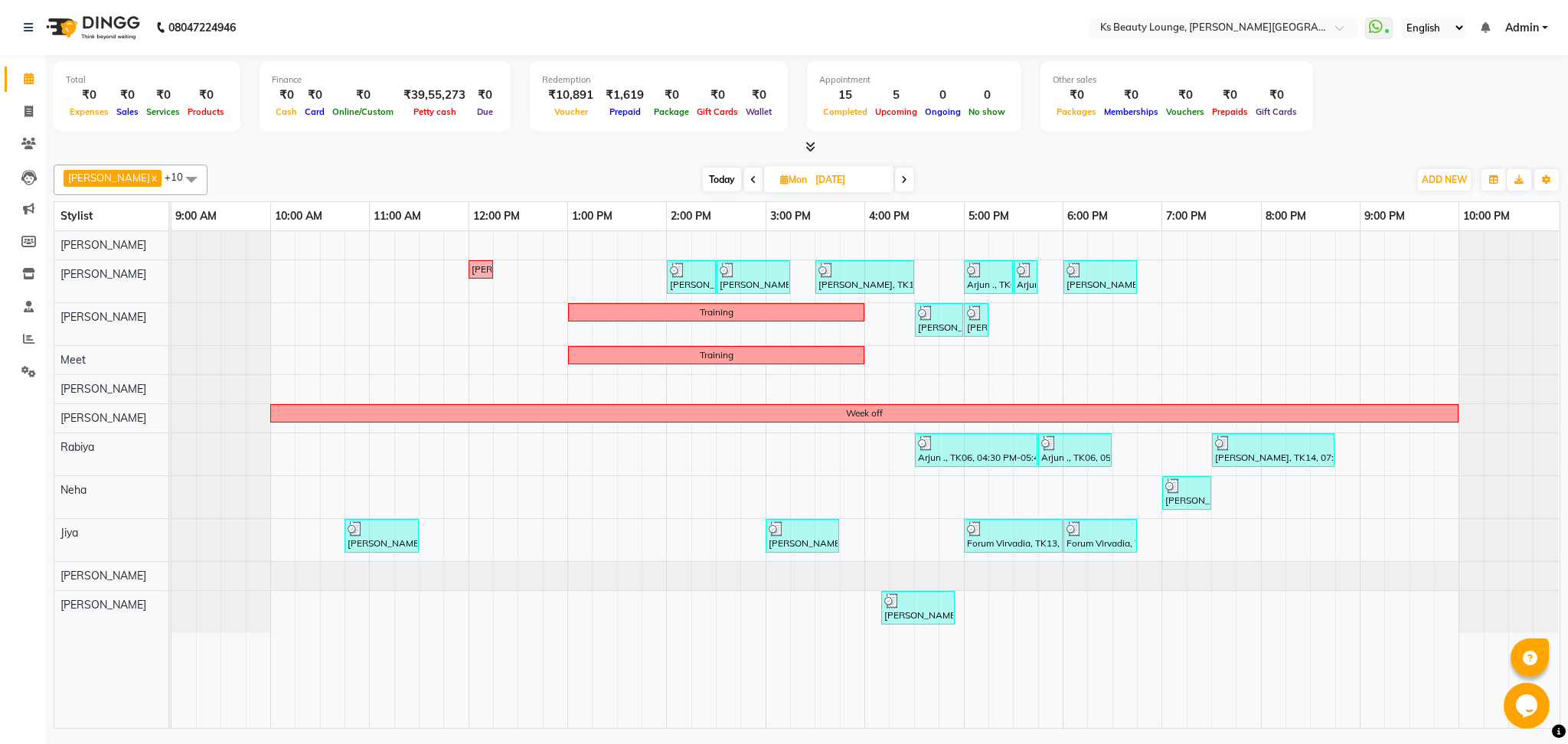
click at [895, 188] on span at bounding box center [904, 179] width 19 height 24
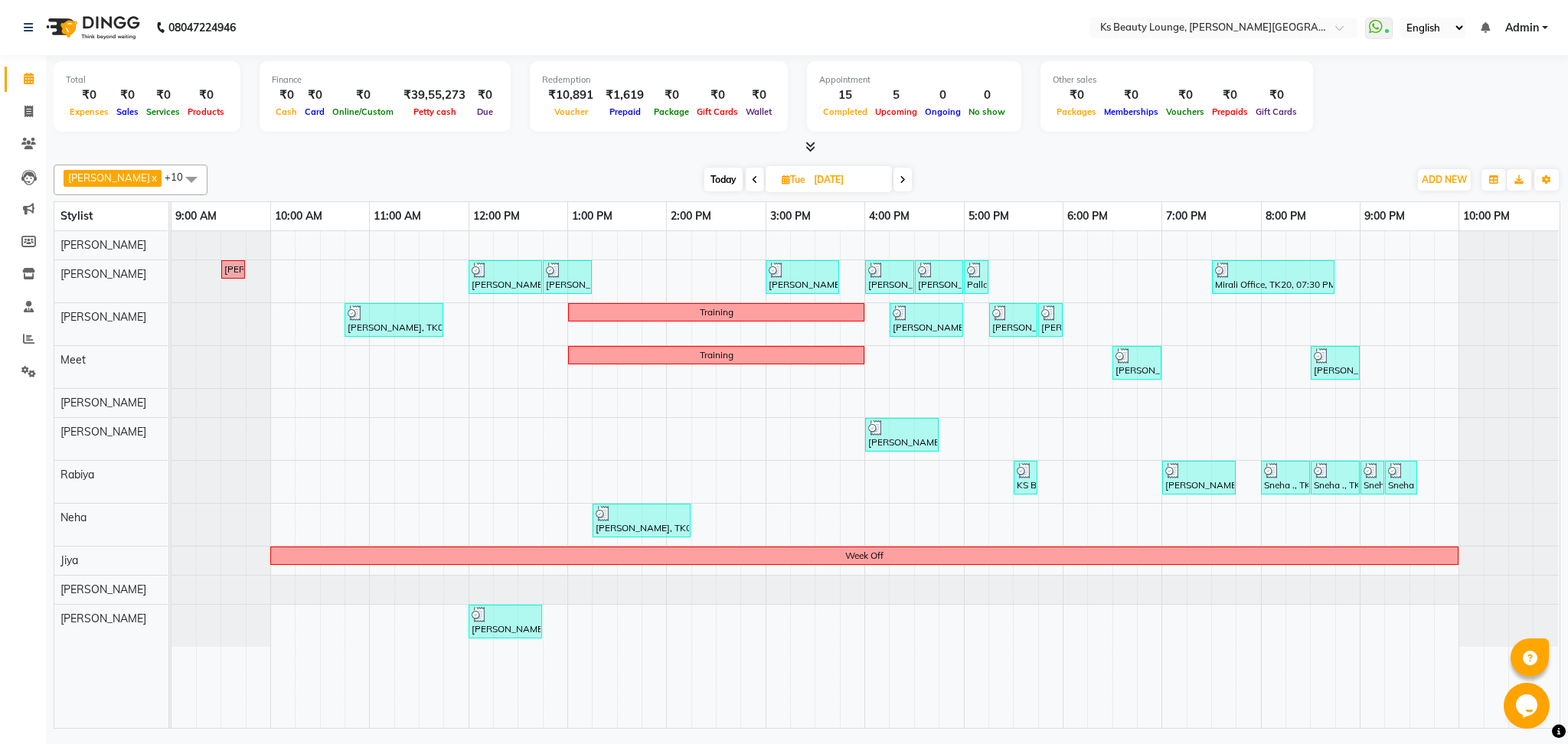
click at [893, 175] on span at bounding box center [903, 179] width 19 height 24
type input "[DATE]"
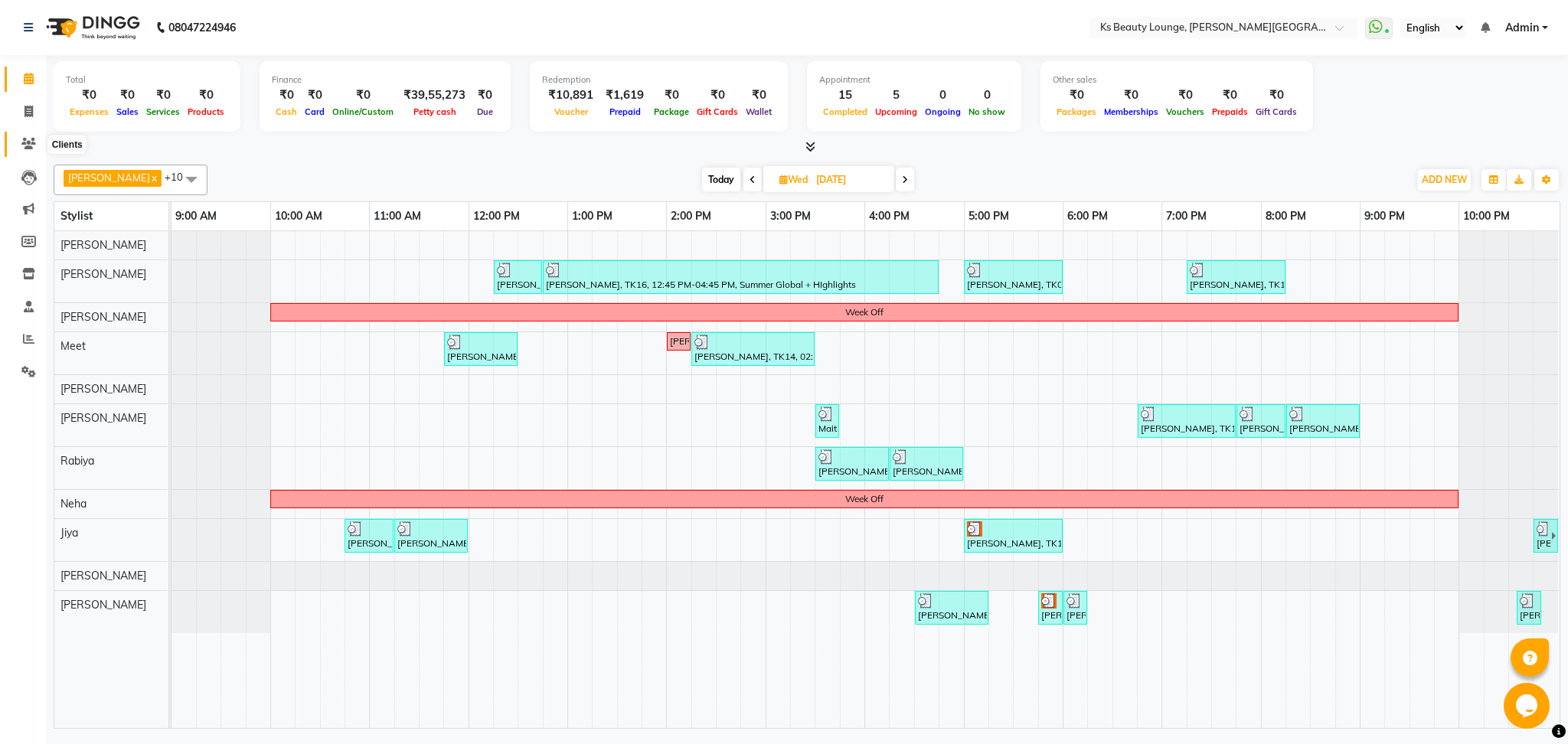
click at [26, 141] on icon at bounding box center [28, 143] width 15 height 11
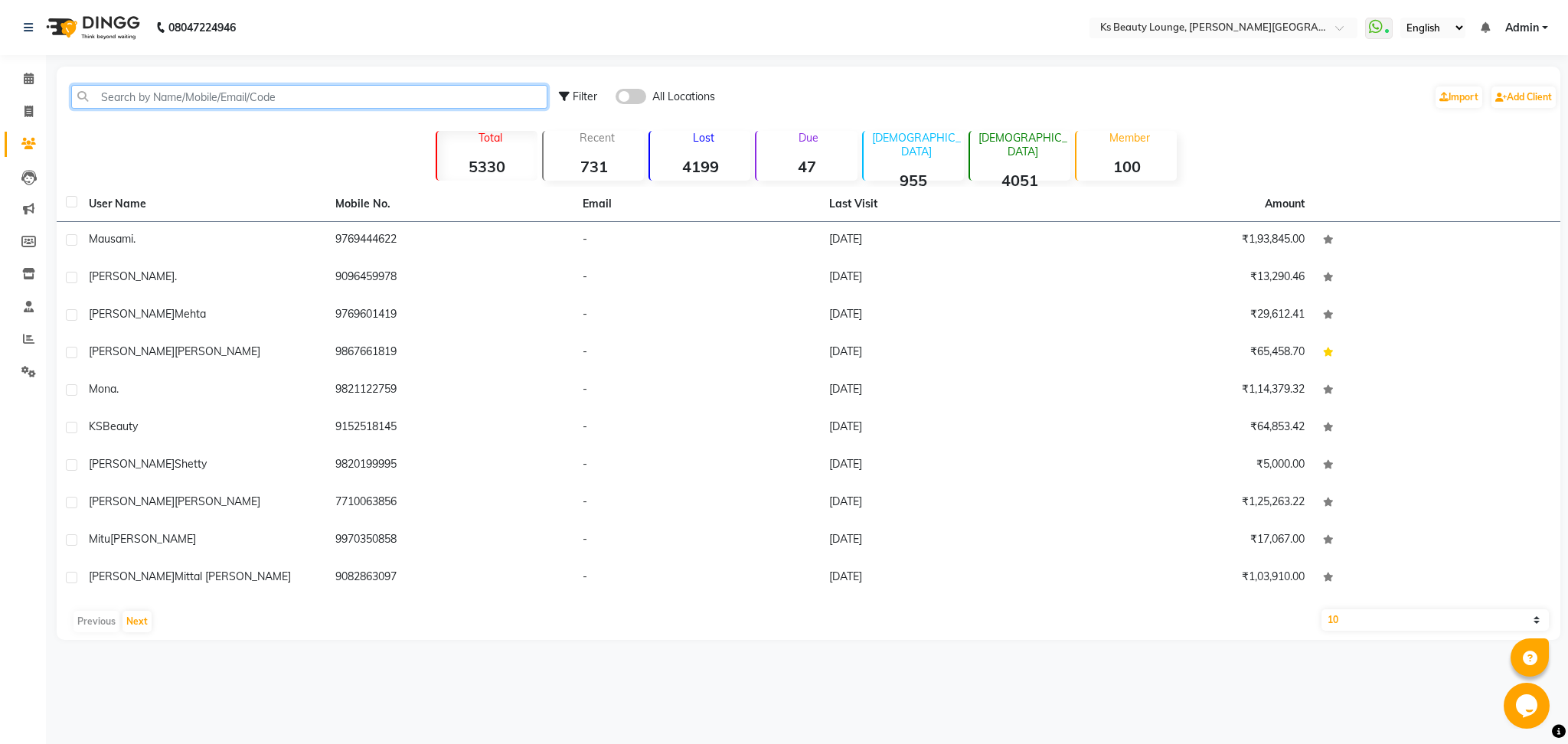
click at [177, 95] on input "text" at bounding box center [309, 97] width 477 height 24
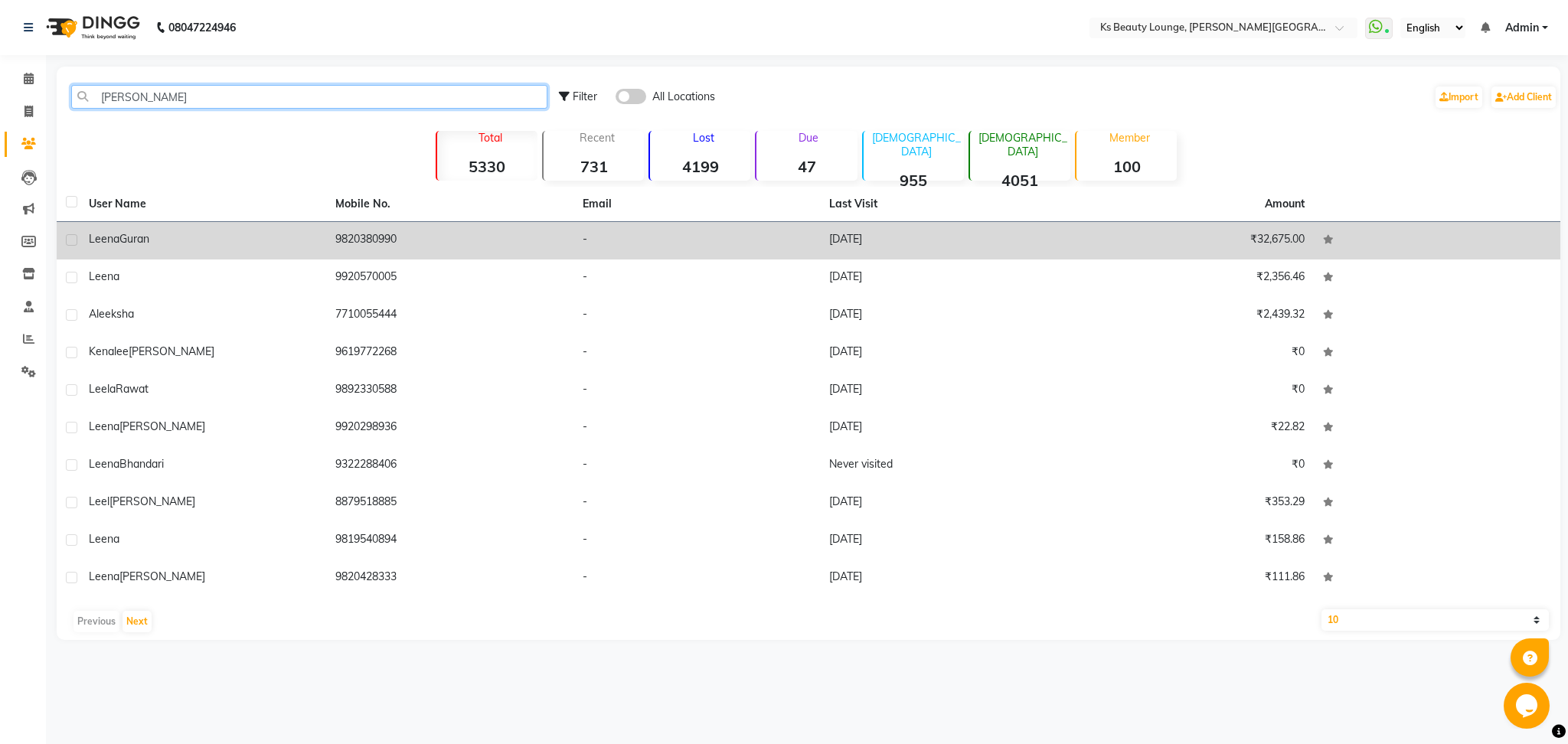
type input "[PERSON_NAME]"
click at [126, 227] on td "[PERSON_NAME]" at bounding box center [202, 241] width 247 height 38
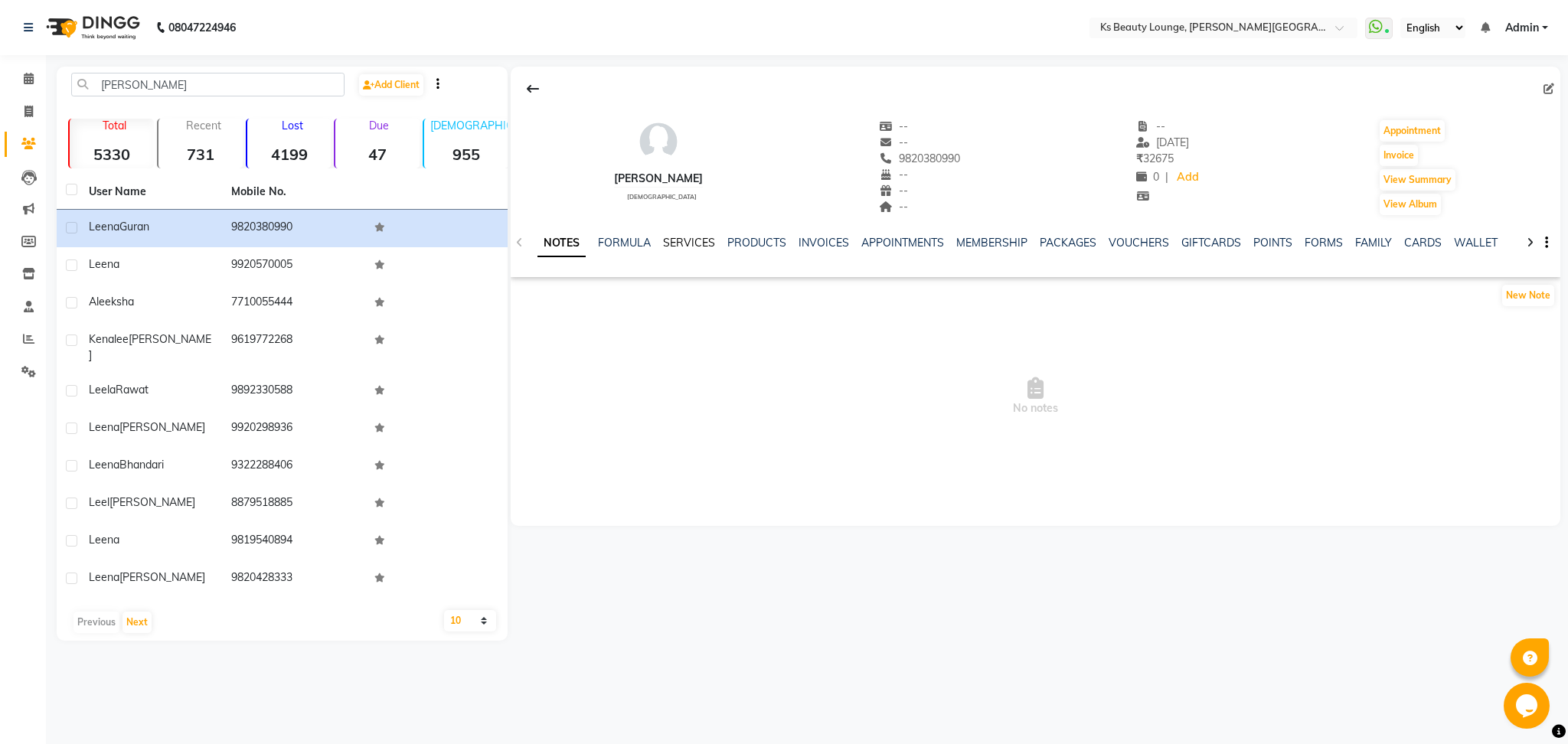
click at [682, 244] on link "SERVICES" at bounding box center [688, 243] width 52 height 14
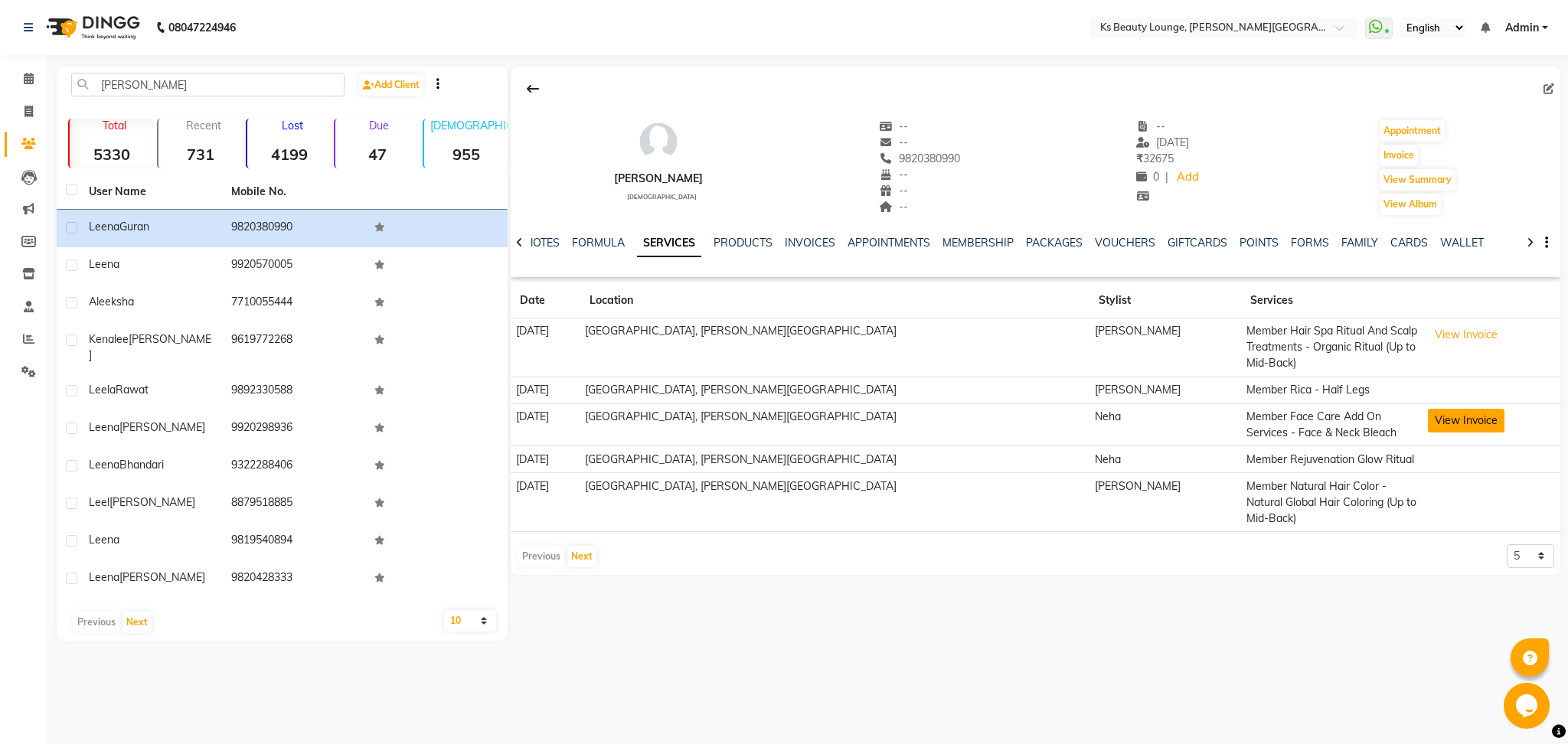
click at [1453, 418] on button "View Invoice" at bounding box center [1466, 421] width 77 height 24
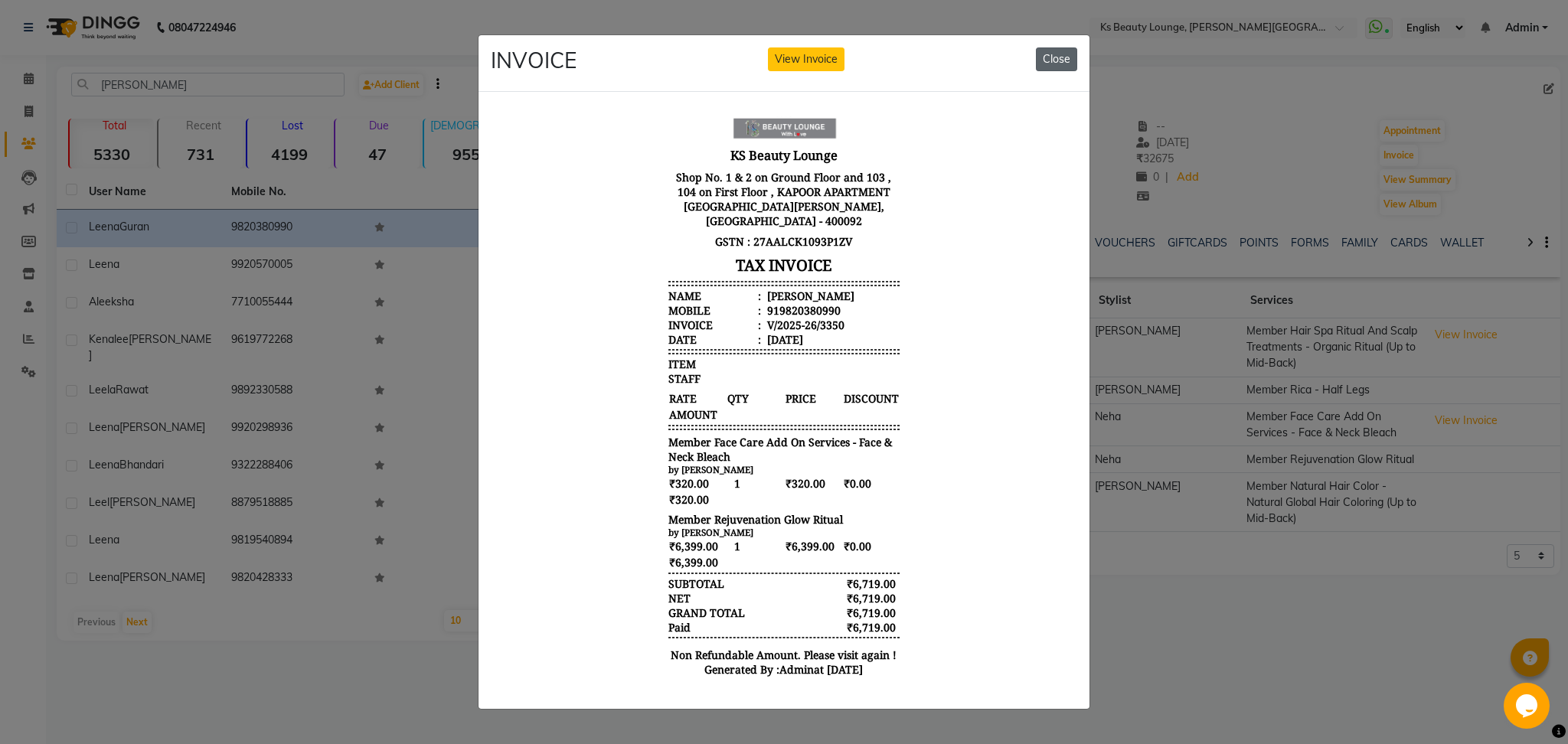
click at [1060, 48] on button "Close" at bounding box center [1056, 60] width 41 height 24
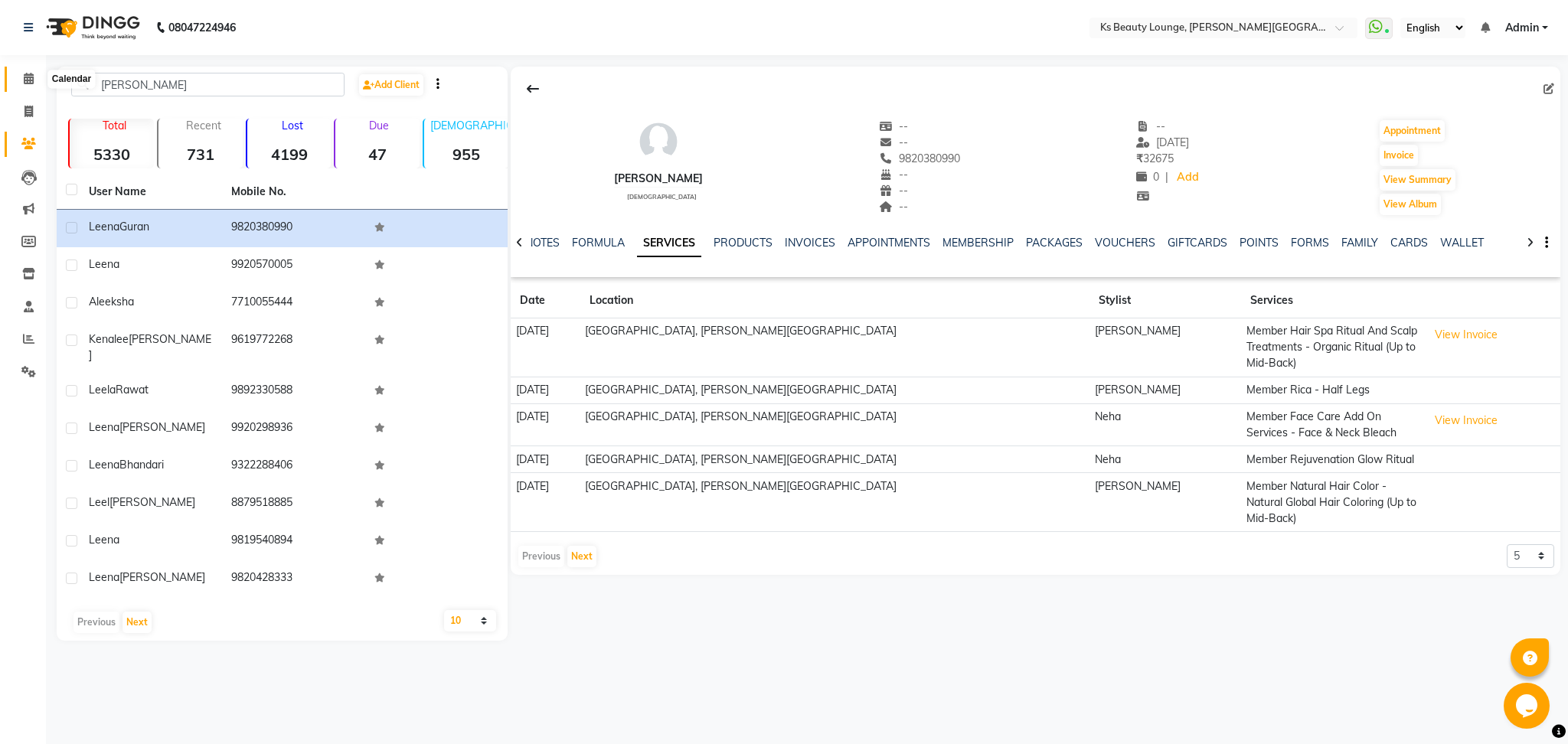
click at [34, 85] on span at bounding box center [28, 79] width 26 height 18
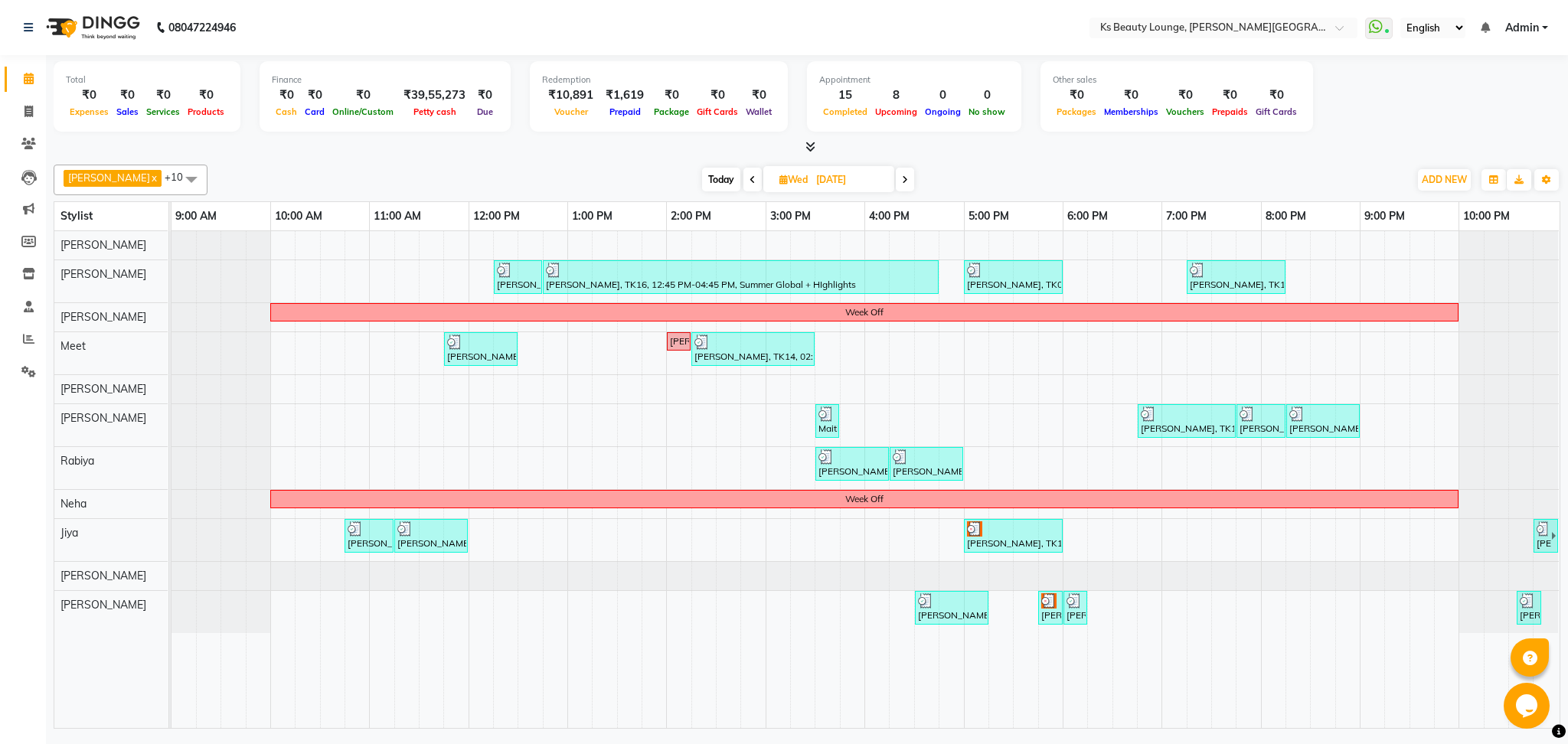
click at [902, 177] on icon at bounding box center [904, 179] width 6 height 9
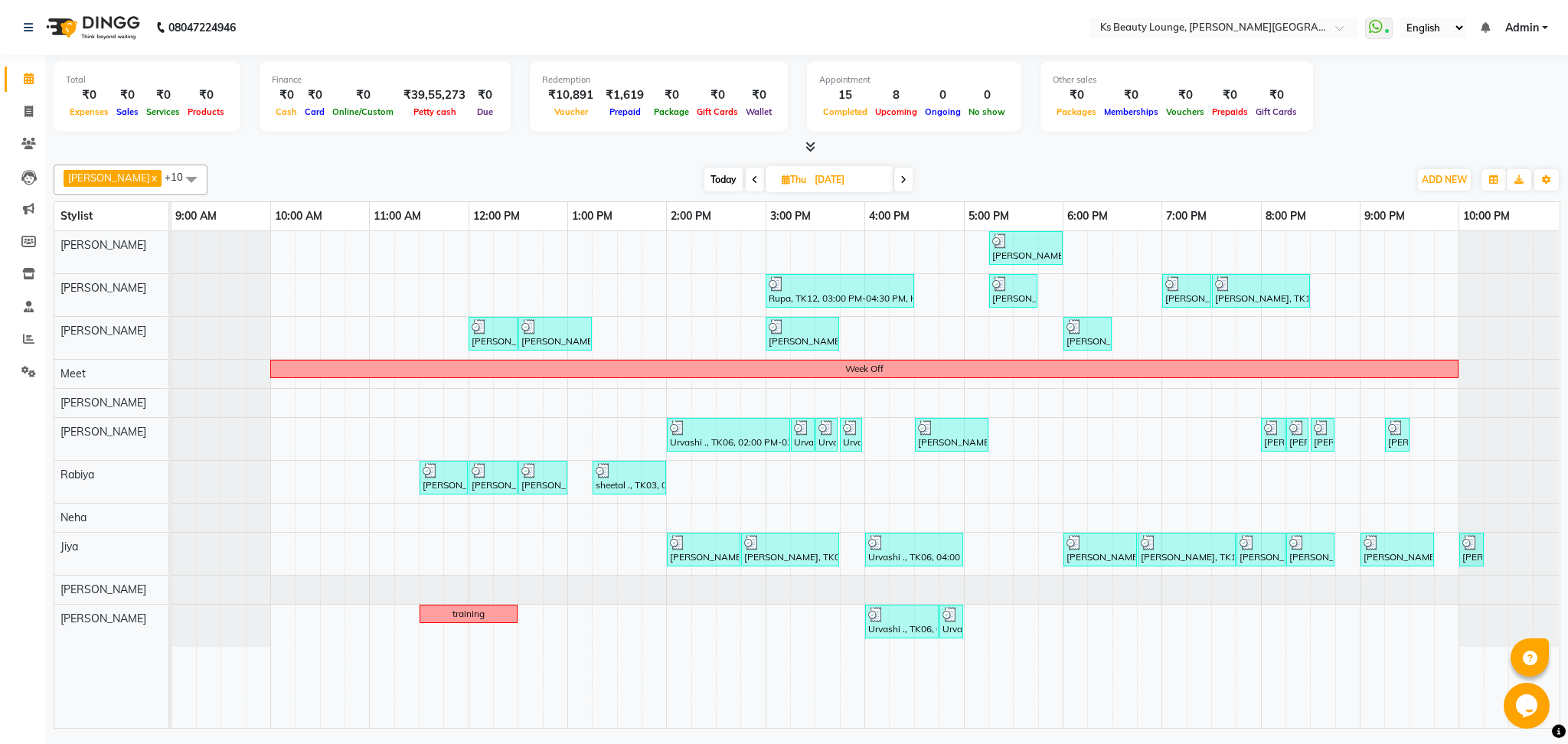
click at [894, 175] on span at bounding box center [904, 179] width 19 height 24
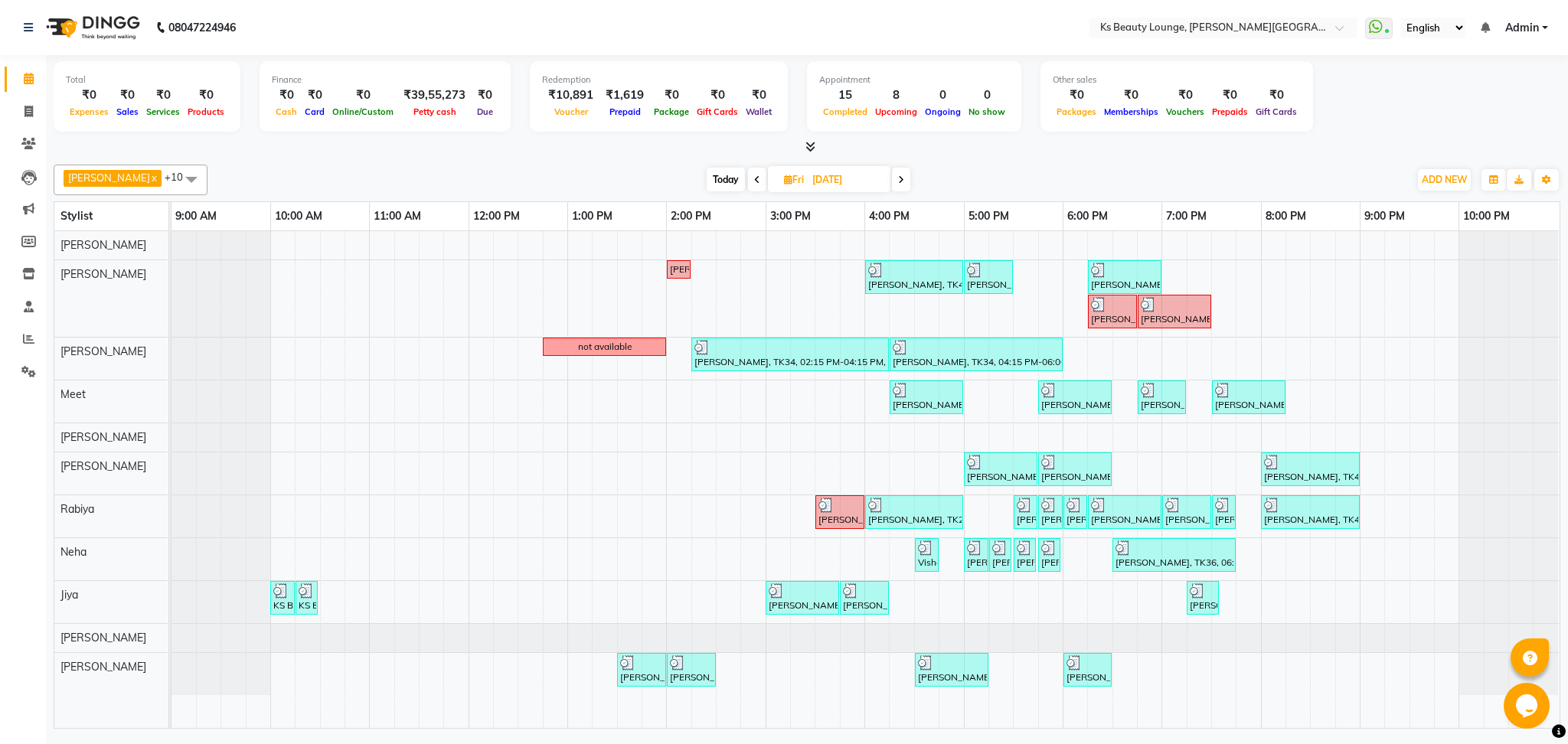
click at [754, 177] on icon at bounding box center [757, 179] width 6 height 9
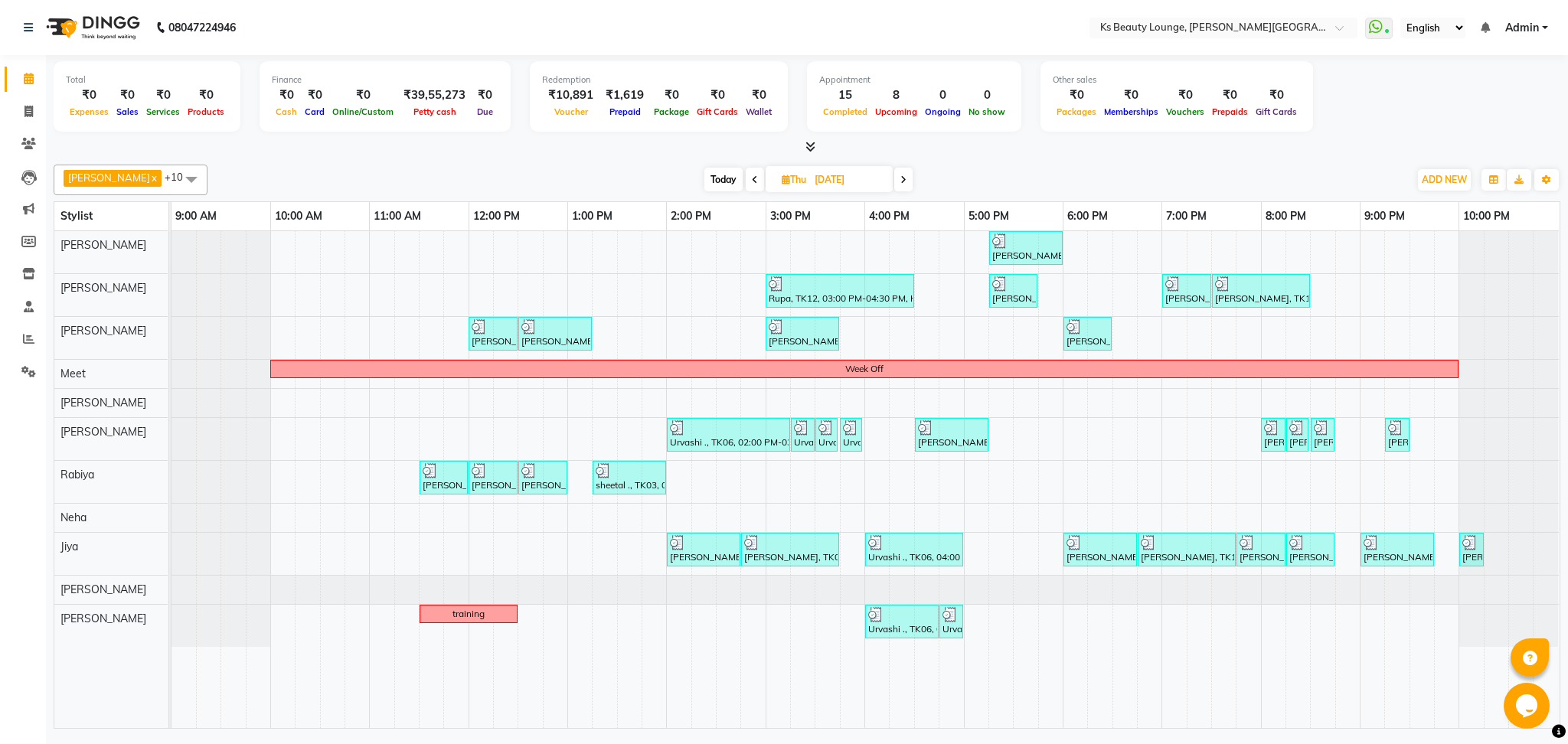
click at [900, 175] on icon at bounding box center [903, 179] width 6 height 9
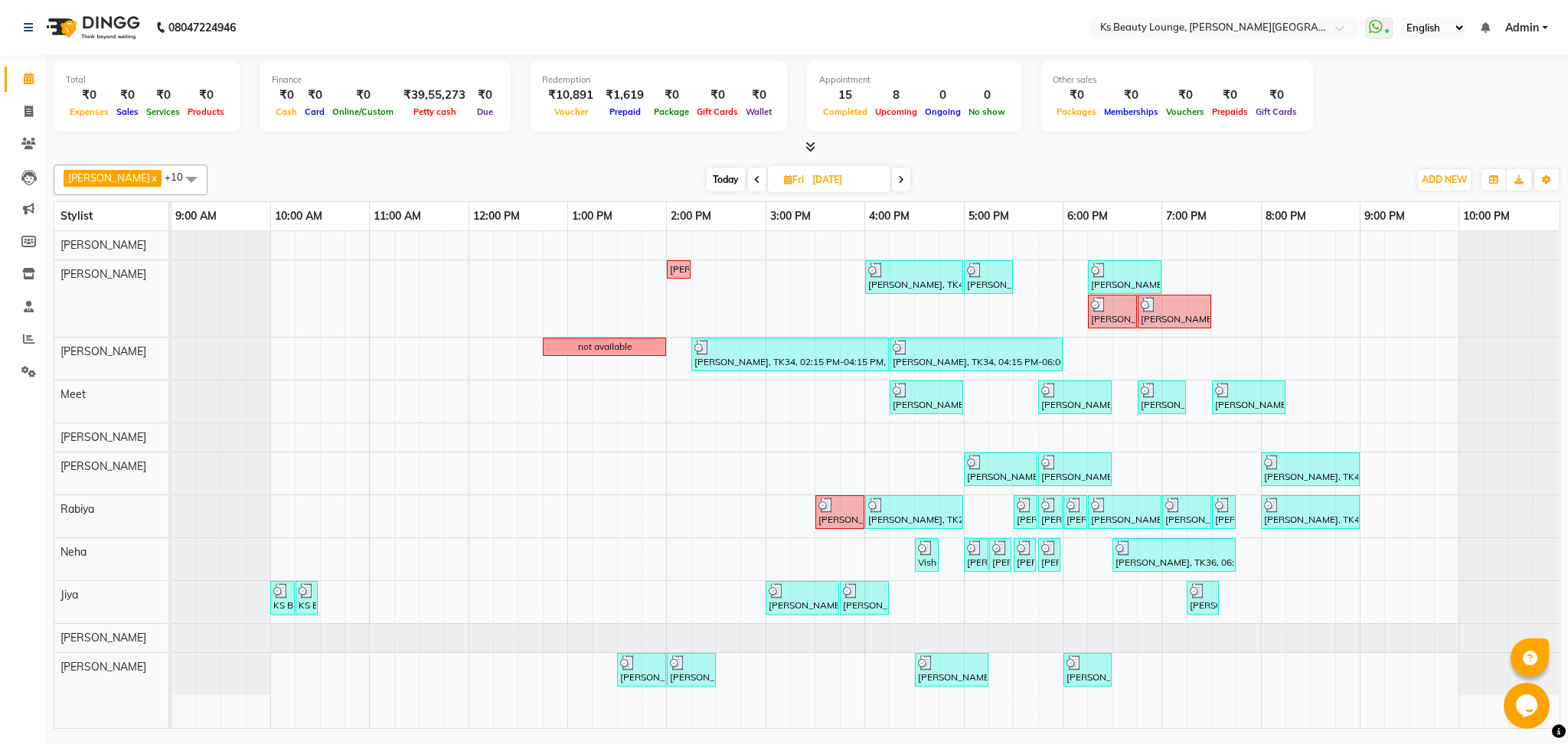
click at [892, 178] on span at bounding box center [901, 179] width 19 height 24
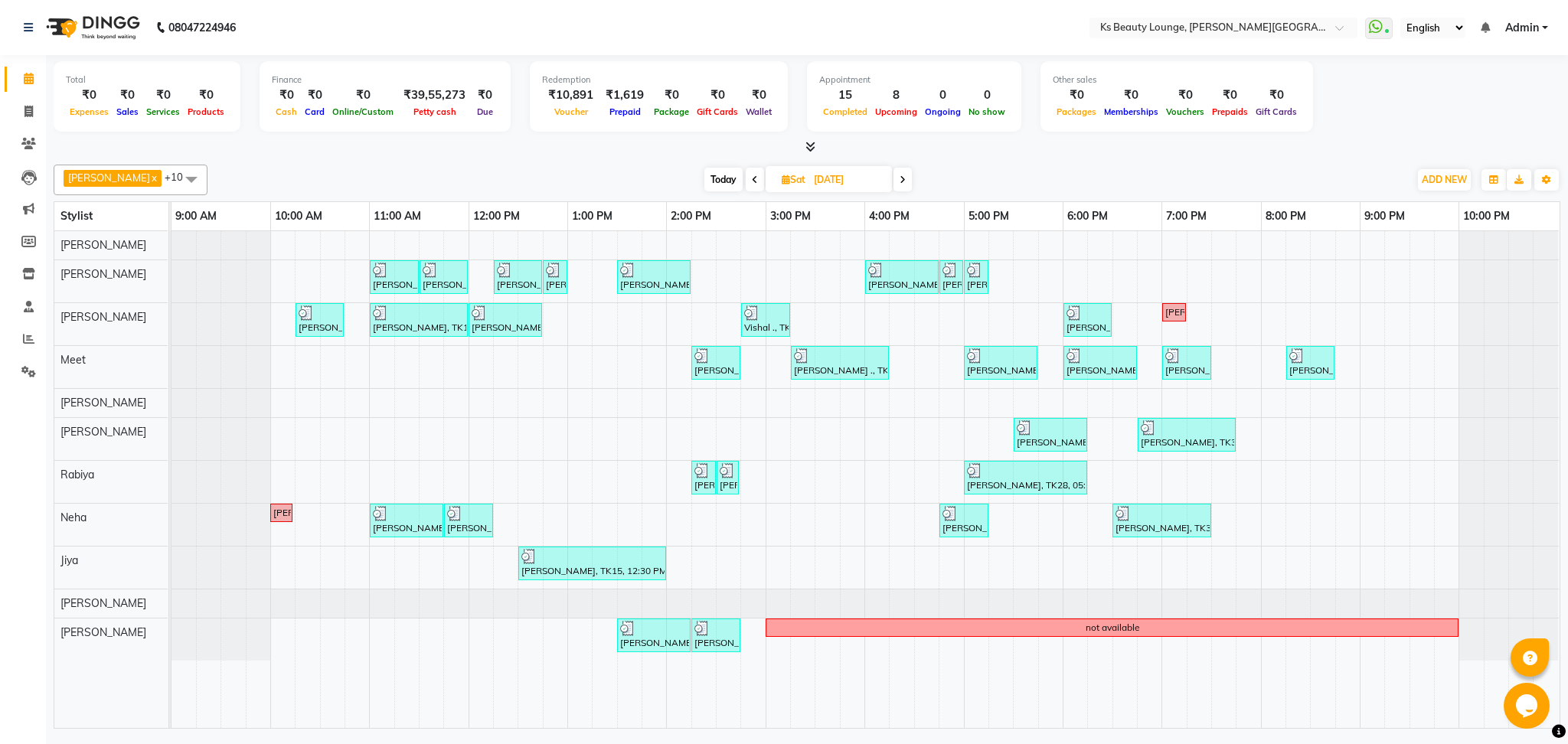
click at [893, 178] on span at bounding box center [903, 179] width 19 height 24
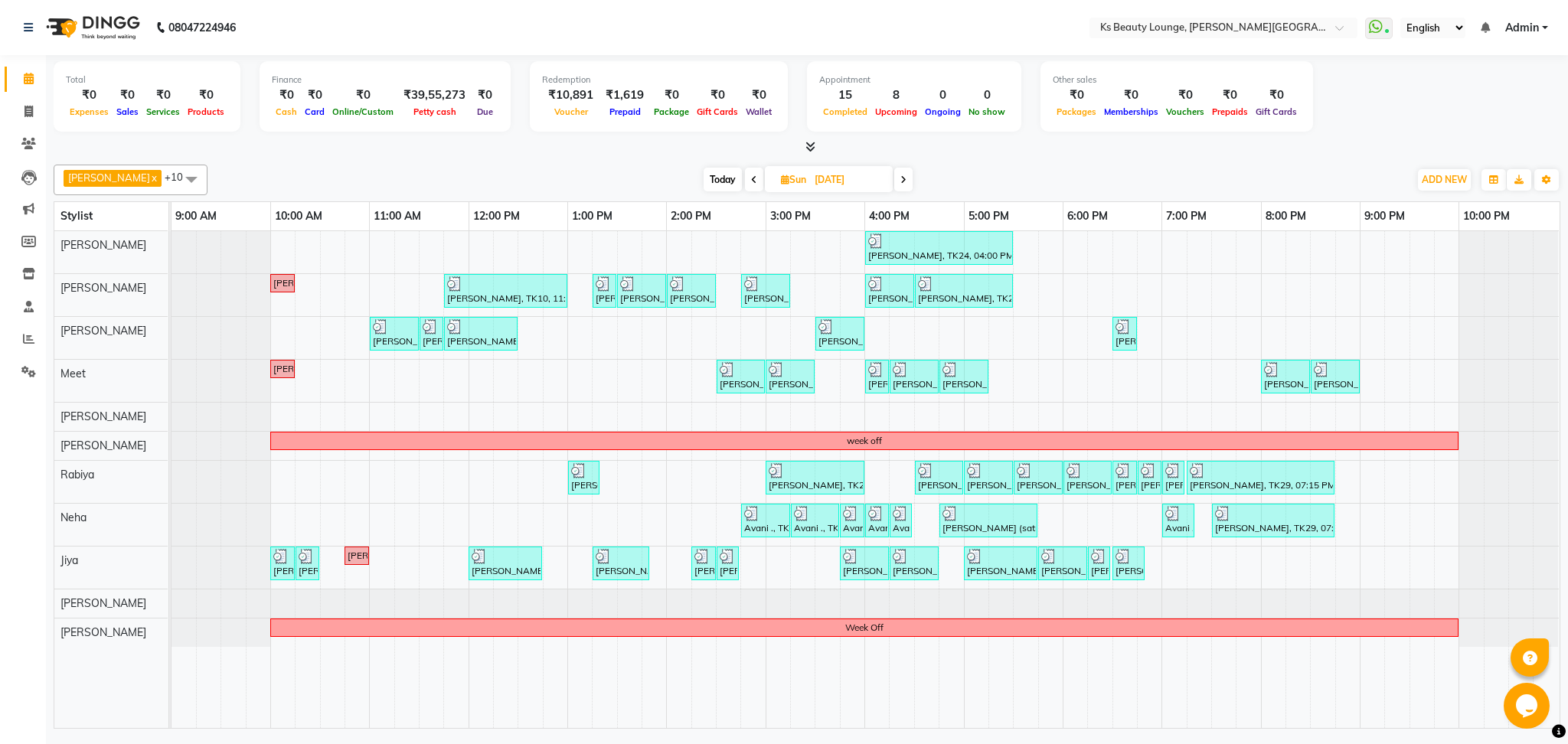
click at [745, 181] on span at bounding box center [754, 179] width 19 height 24
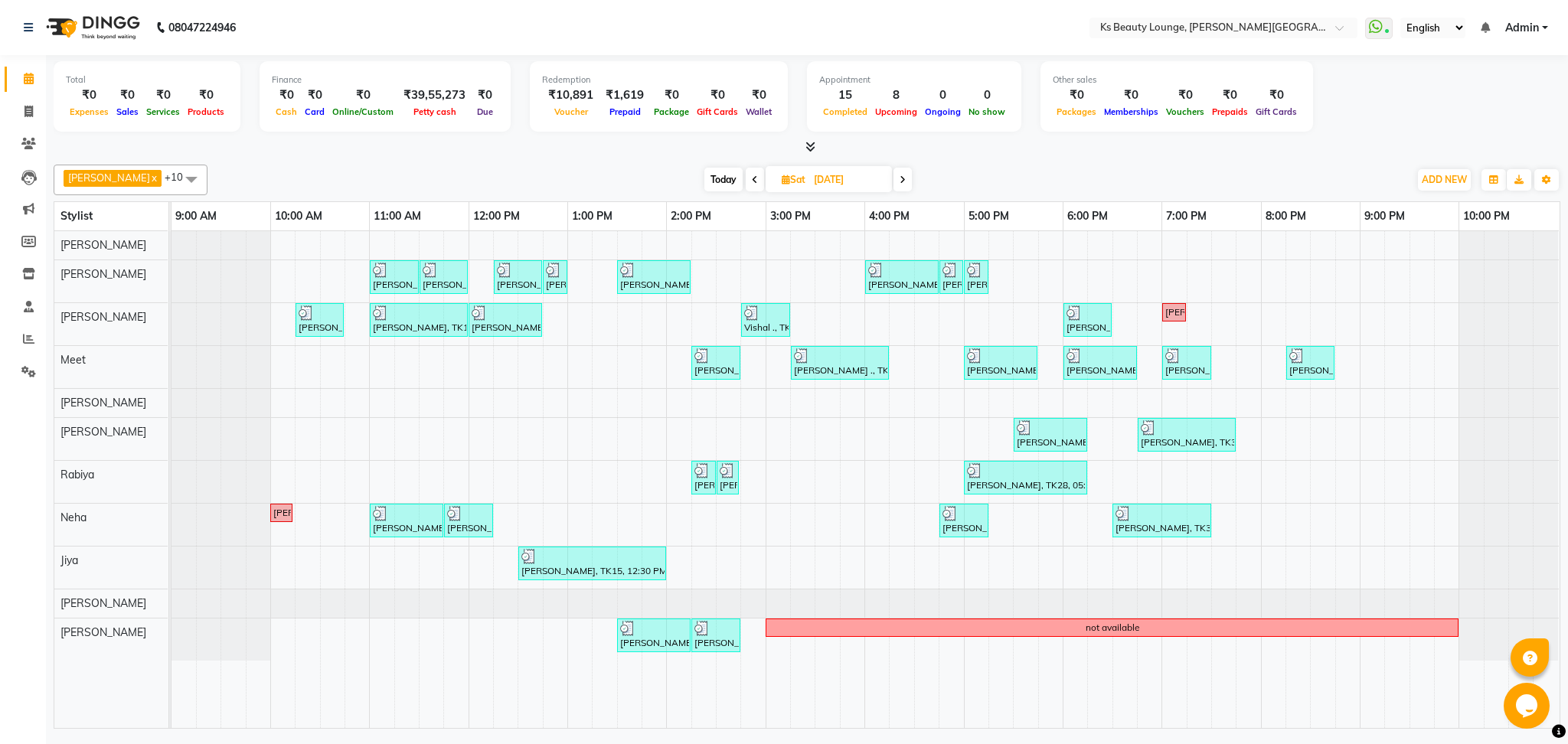
click at [828, 141] on div at bounding box center [807, 147] width 1507 height 16
click at [899, 176] on icon at bounding box center [902, 179] width 6 height 9
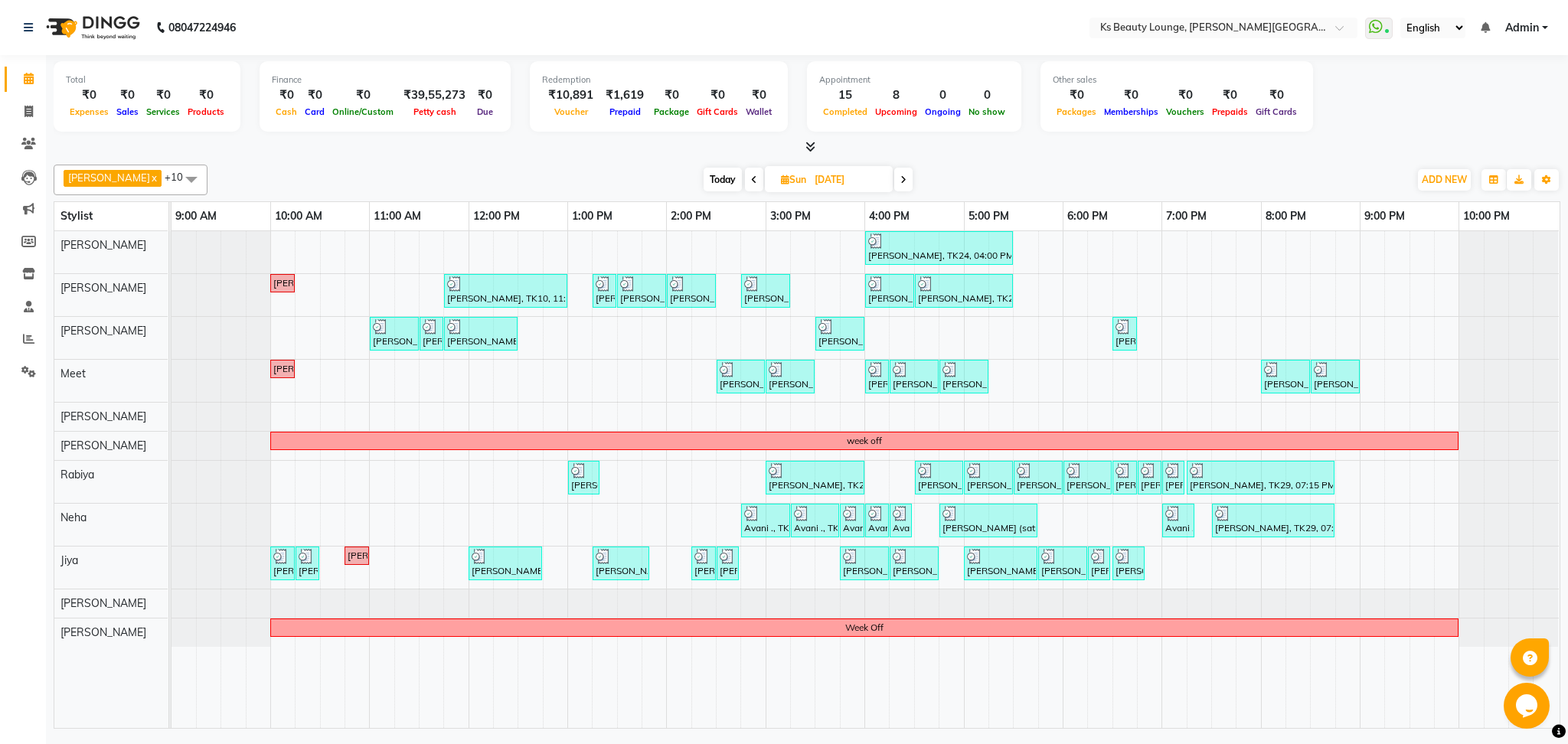
click at [900, 179] on icon at bounding box center [903, 179] width 6 height 9
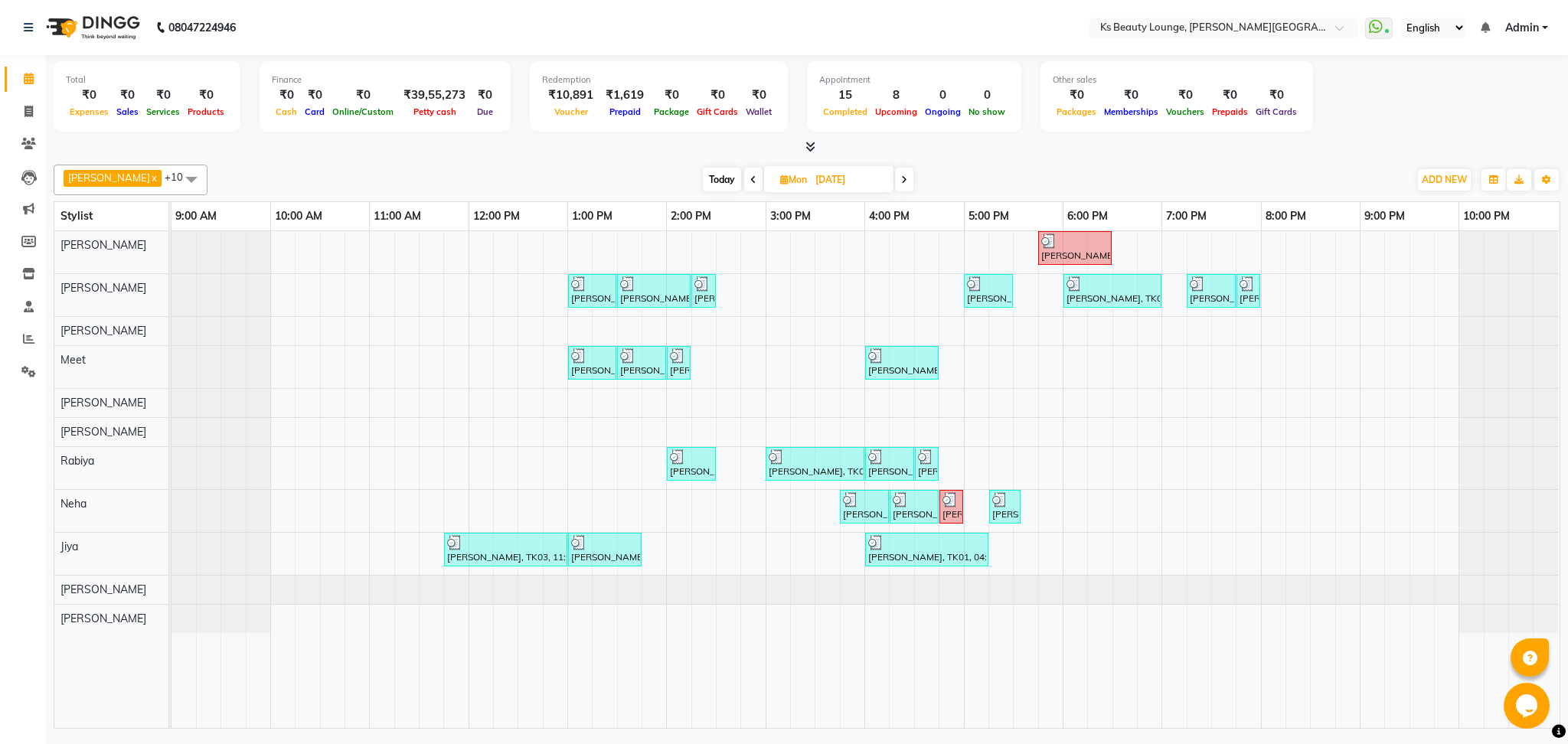
click at [901, 179] on icon at bounding box center [904, 179] width 6 height 9
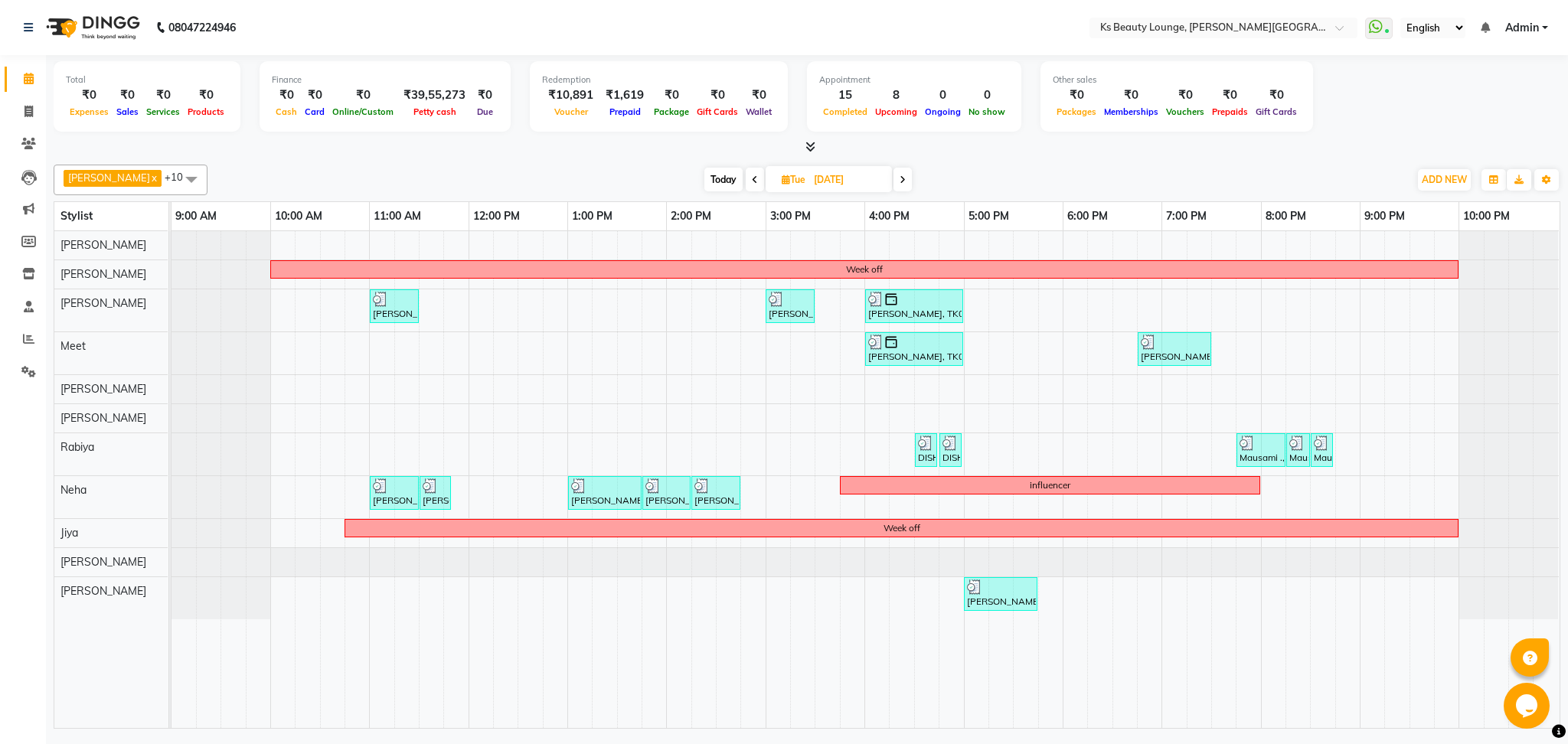
click at [893, 179] on span at bounding box center [903, 179] width 19 height 24
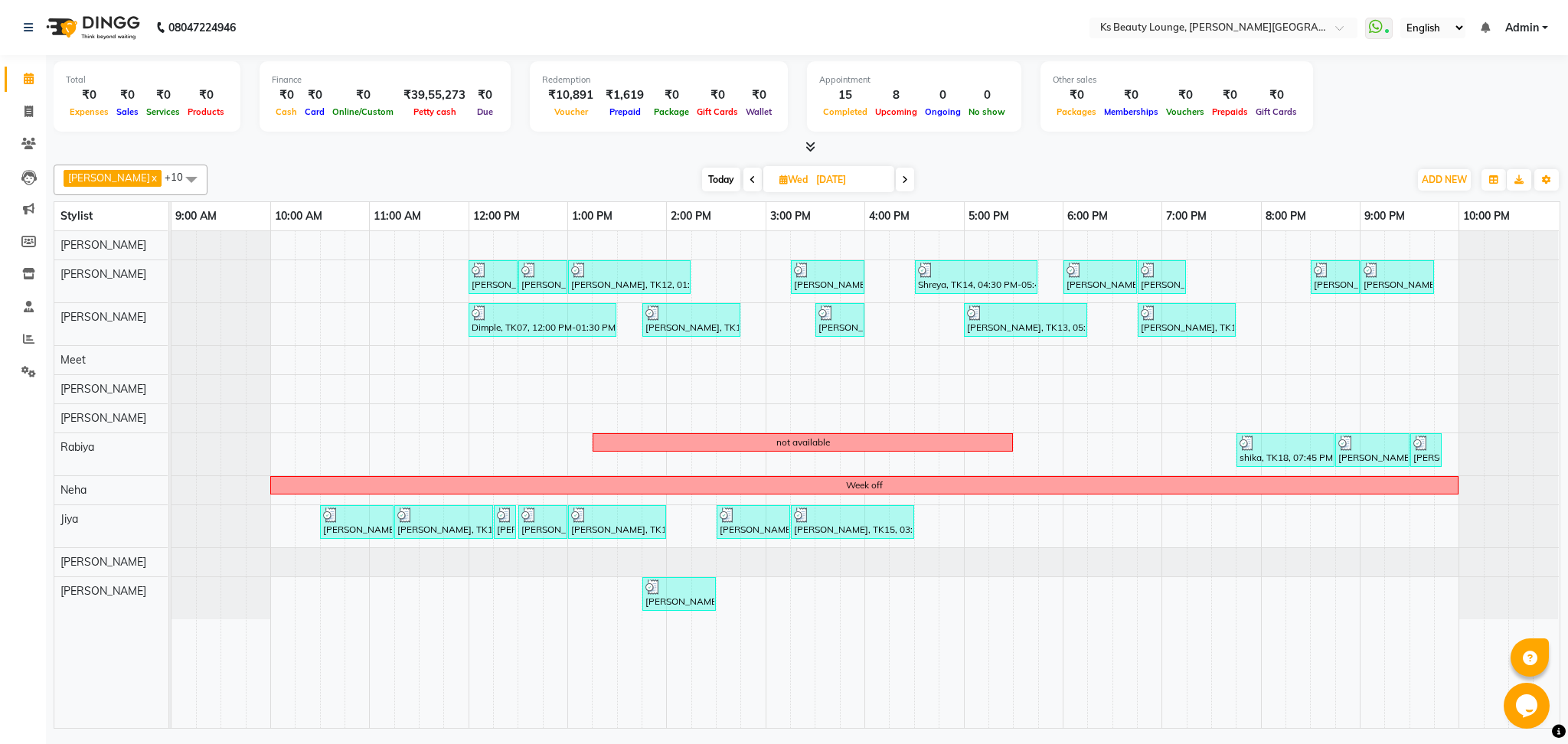
click at [902, 181] on icon at bounding box center [904, 179] width 6 height 9
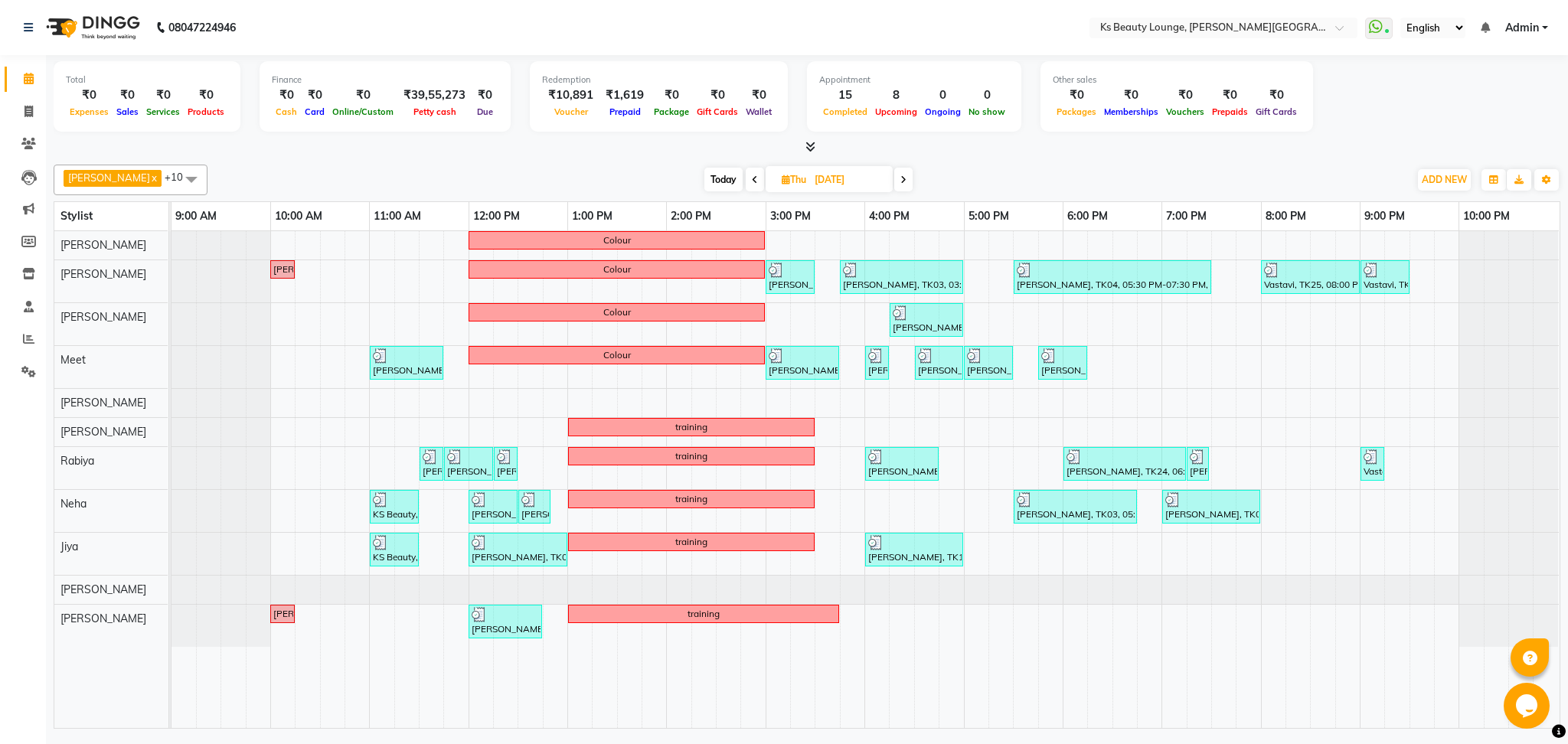
click at [752, 179] on icon at bounding box center [754, 179] width 6 height 9
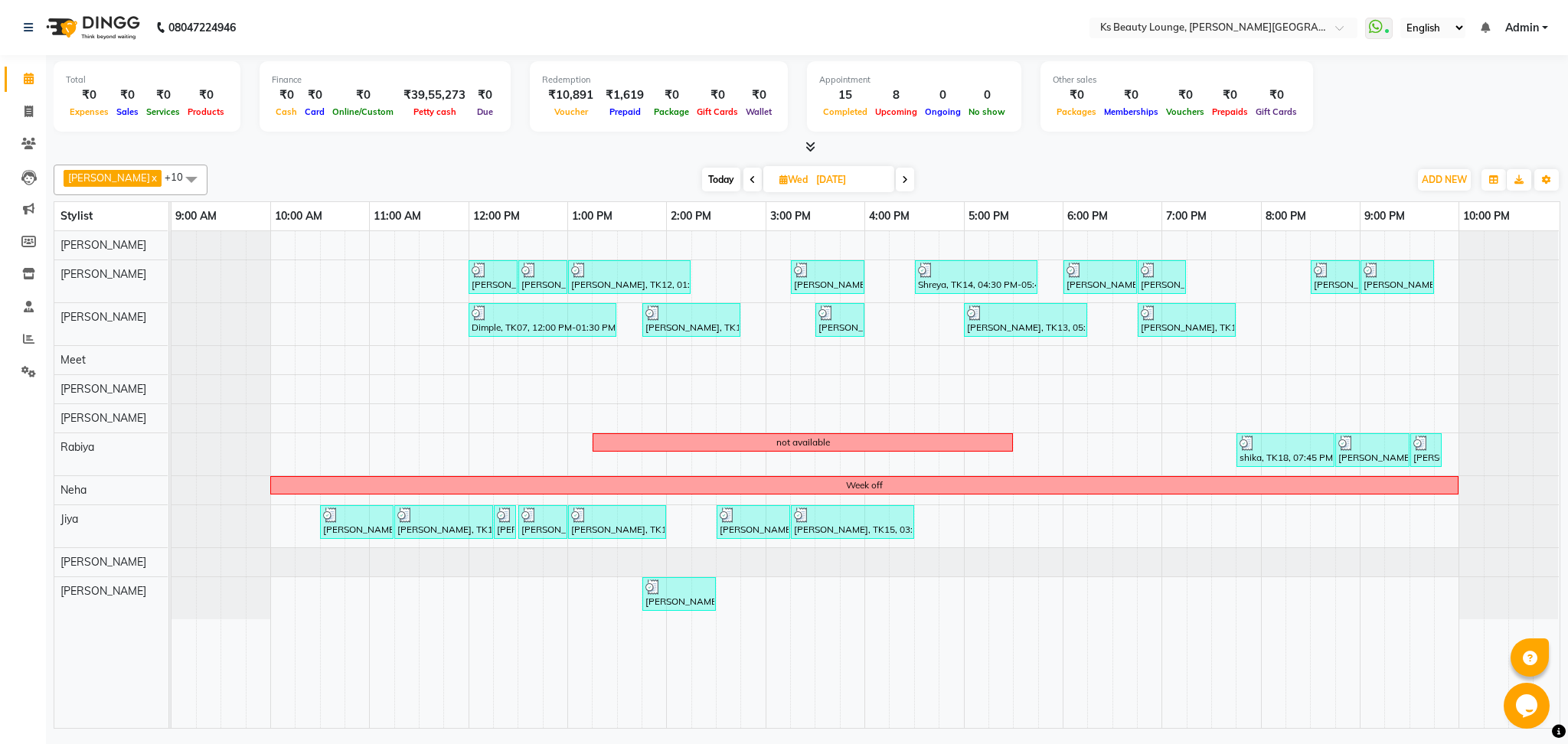
click at [896, 179] on span at bounding box center [905, 179] width 19 height 24
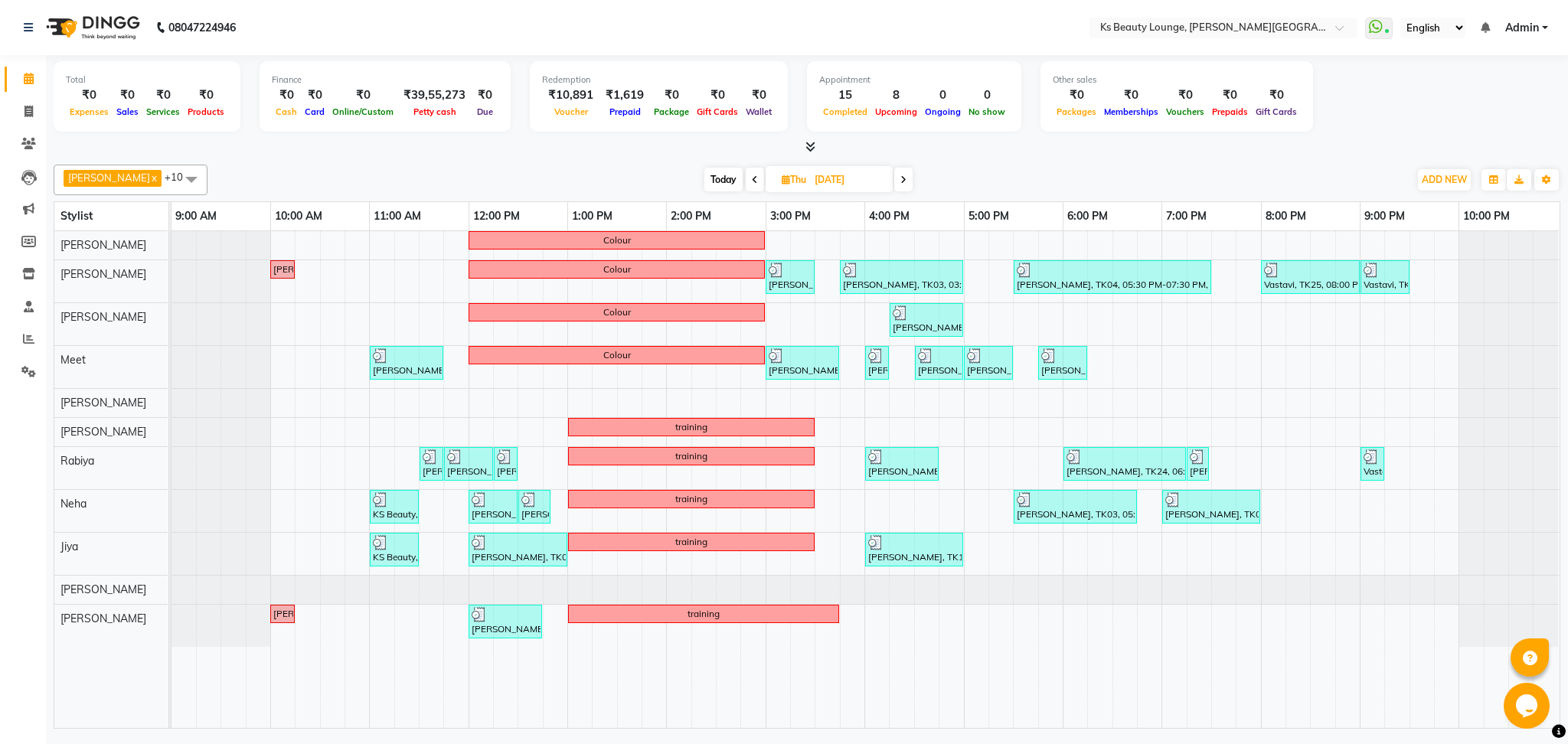
click at [900, 179] on icon at bounding box center [903, 179] width 6 height 9
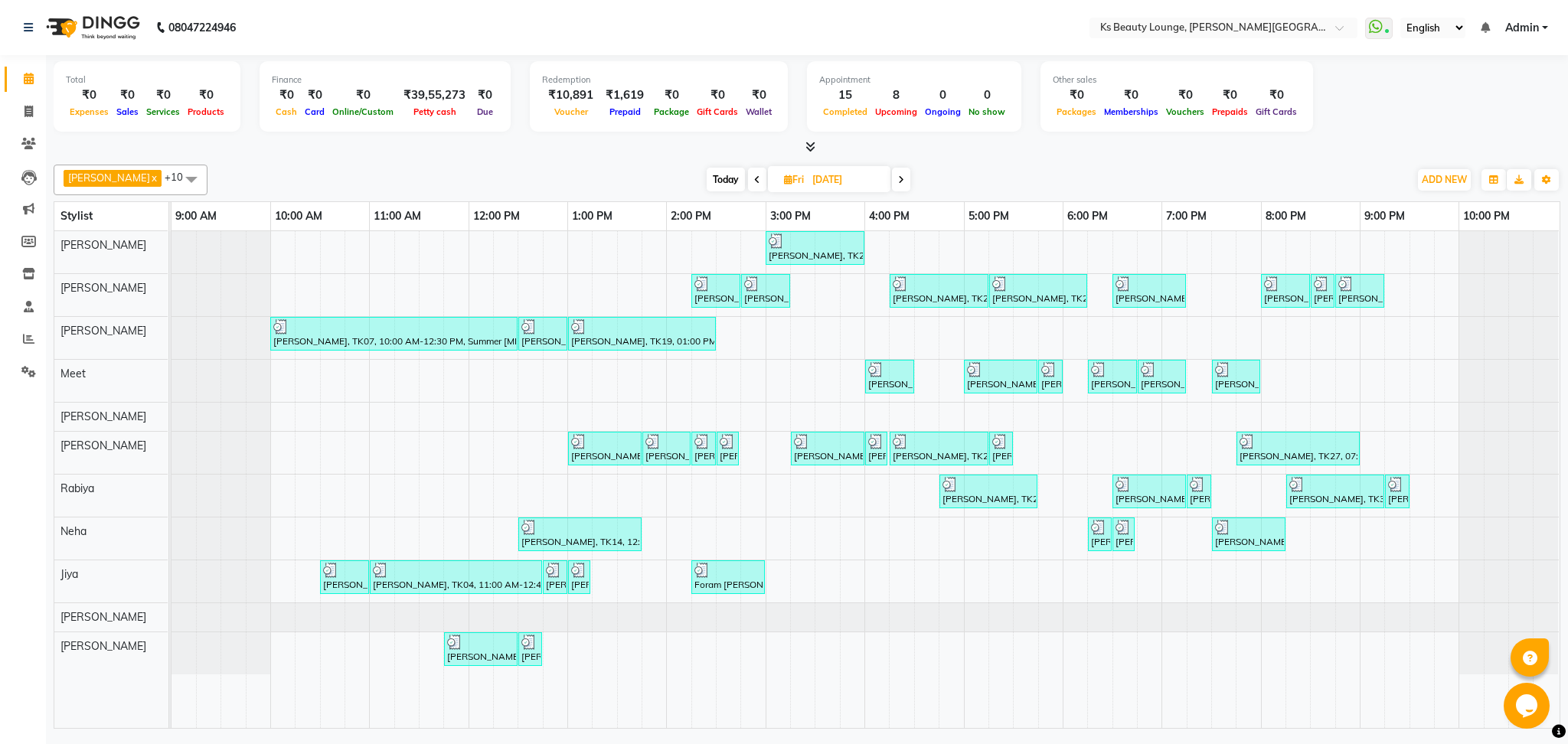
click at [892, 179] on span at bounding box center [901, 179] width 19 height 24
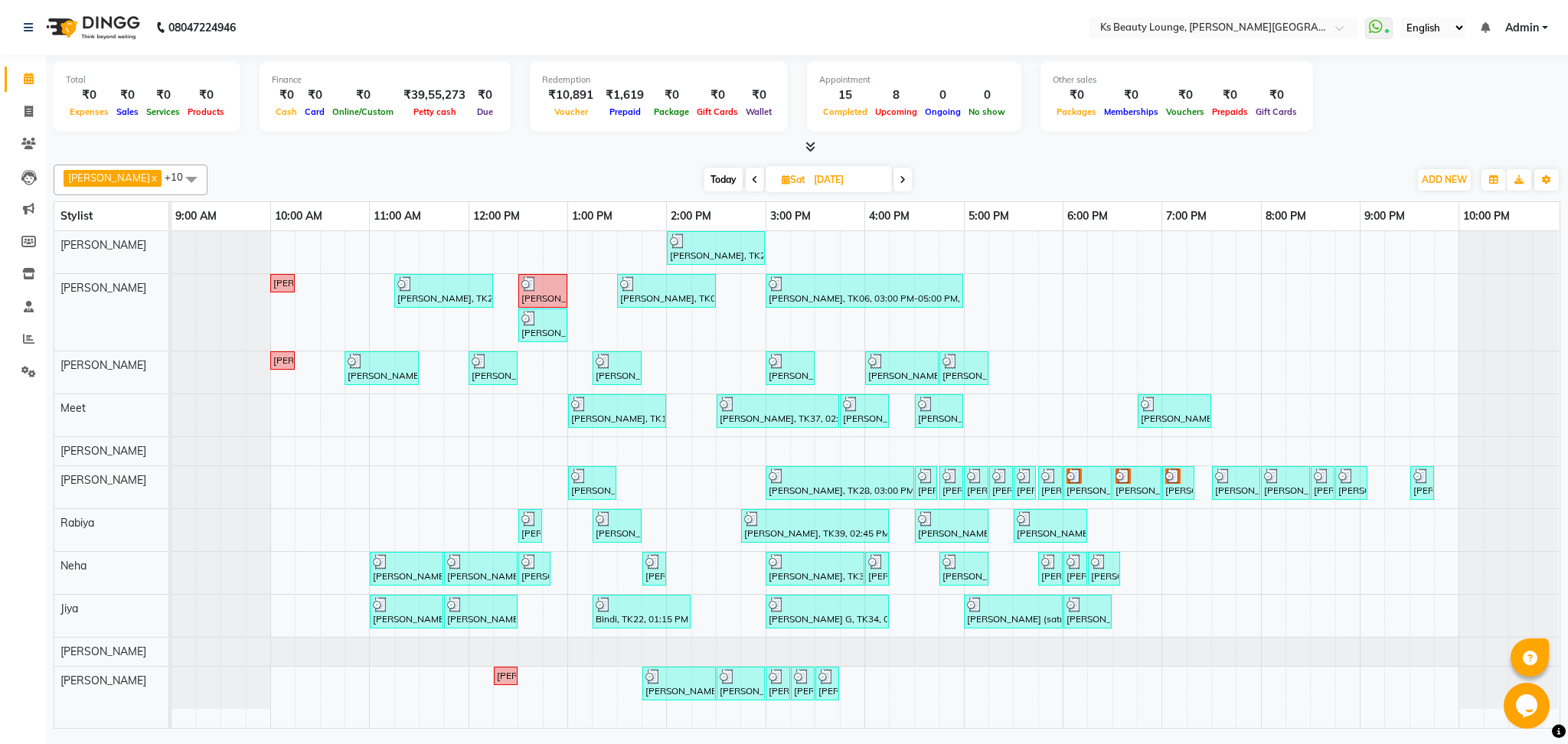
click at [899, 181] on icon at bounding box center [902, 179] width 6 height 9
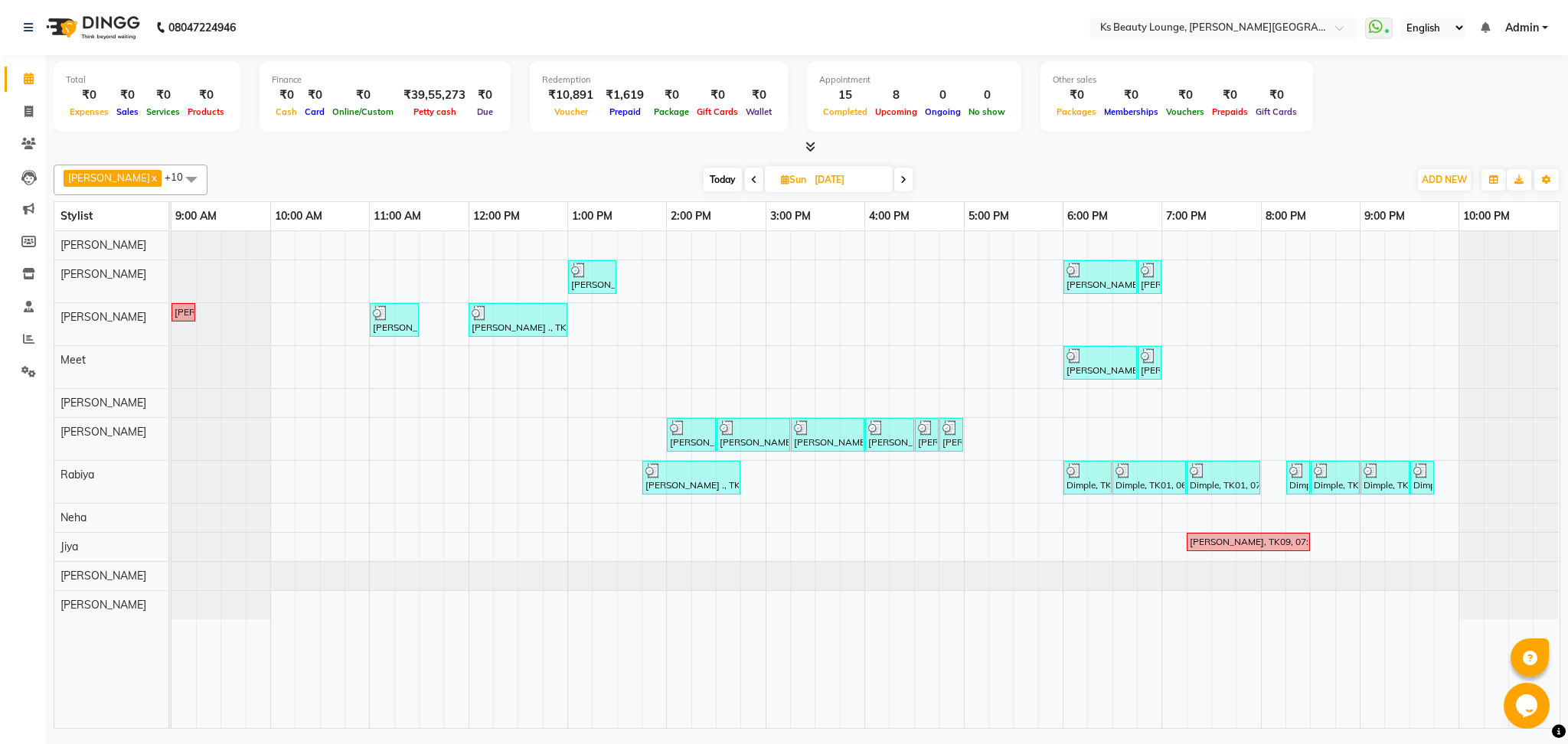
click at [900, 175] on icon at bounding box center [903, 179] width 6 height 9
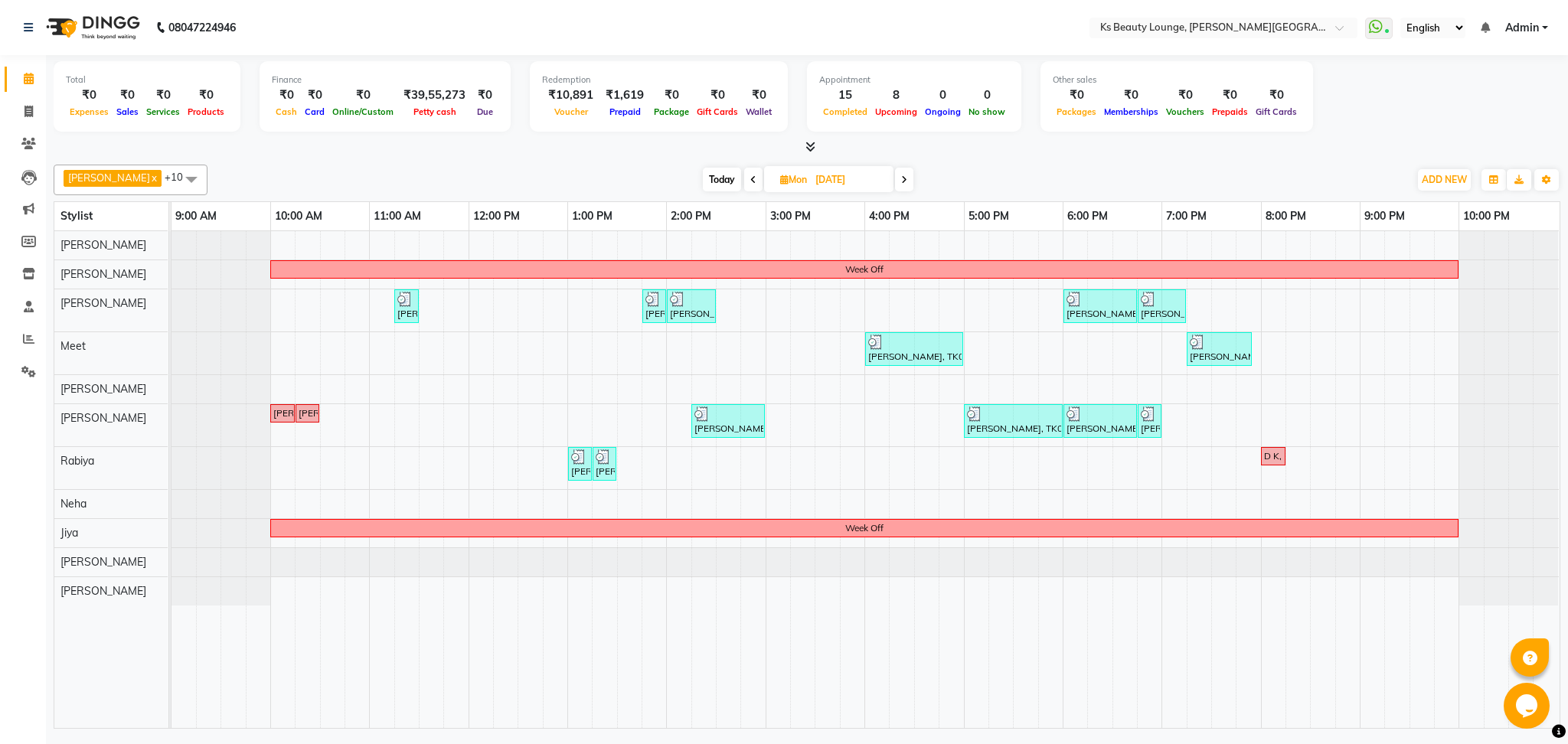
click at [901, 176] on icon at bounding box center [904, 179] width 6 height 9
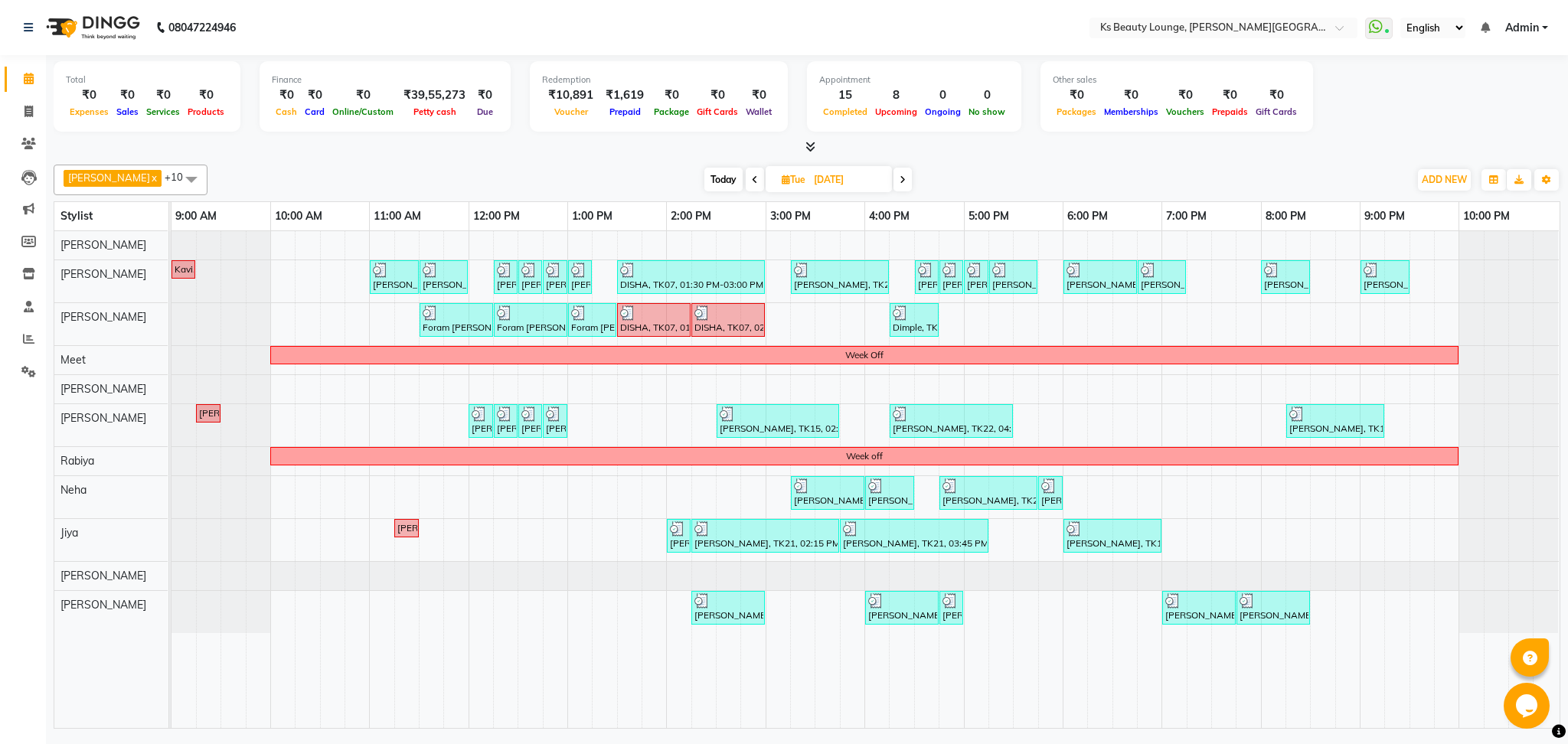
click at [893, 173] on span at bounding box center [903, 179] width 19 height 24
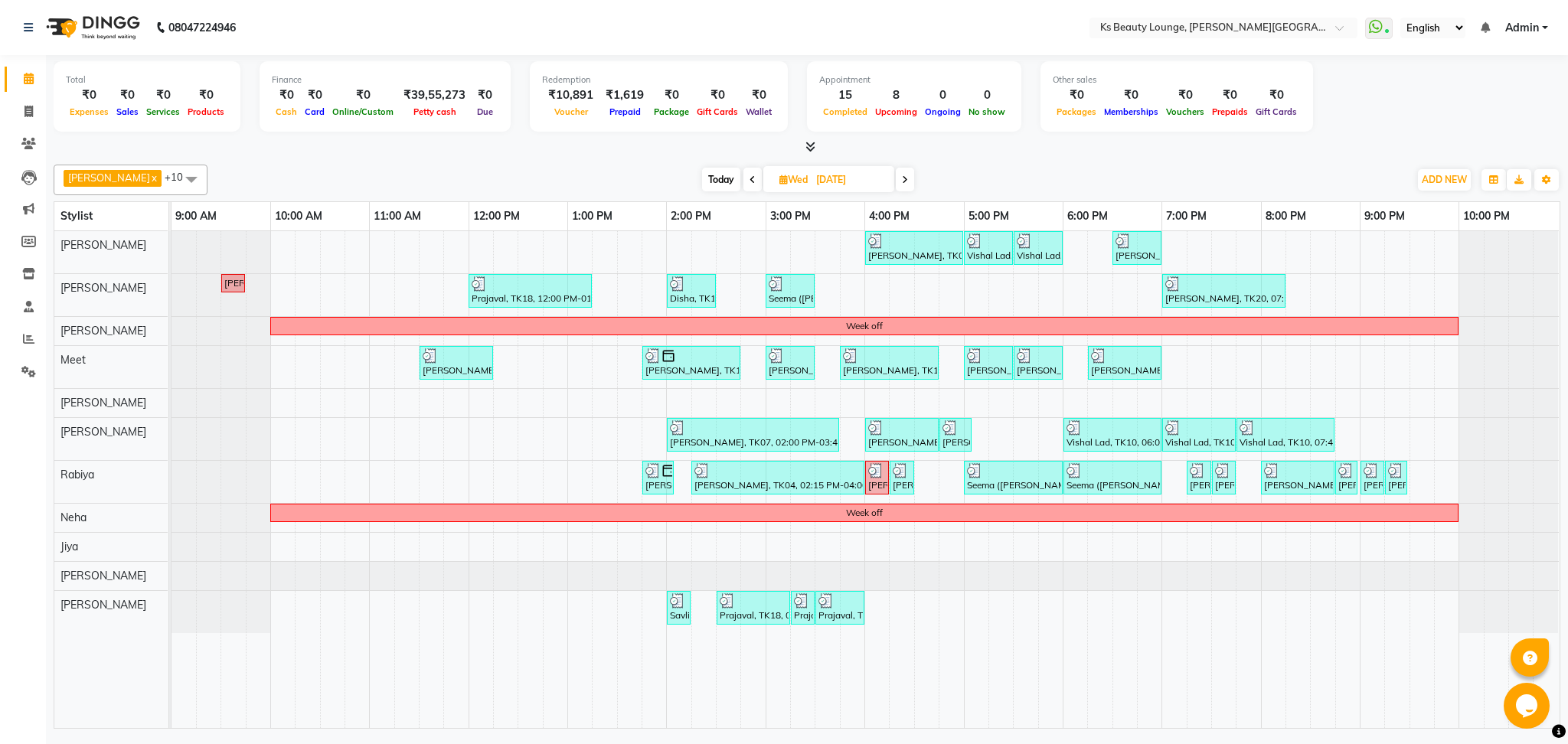
click at [896, 177] on span at bounding box center [905, 179] width 19 height 24
type input "[DATE]"
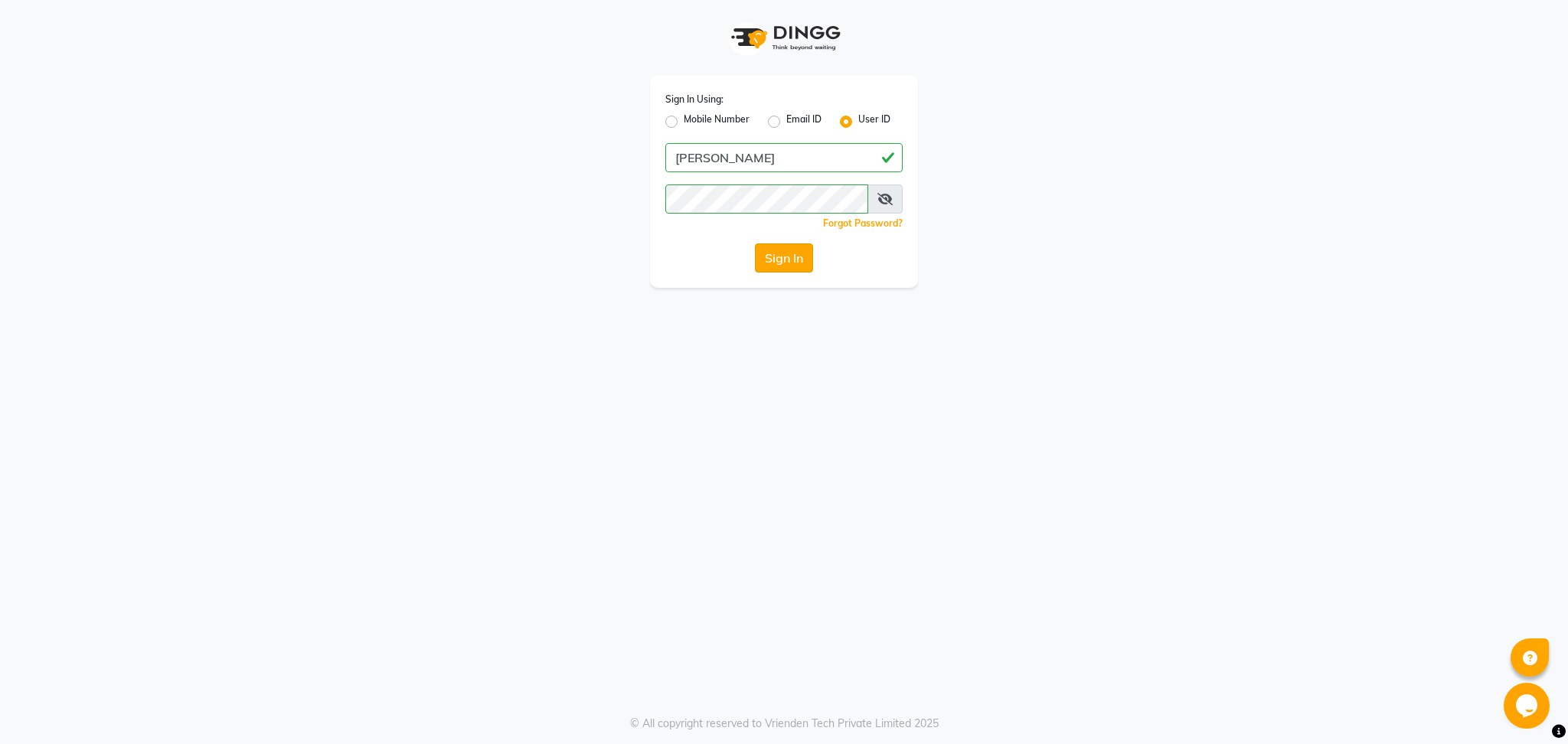
click at [780, 255] on button "Sign In" at bounding box center [784, 258] width 58 height 29
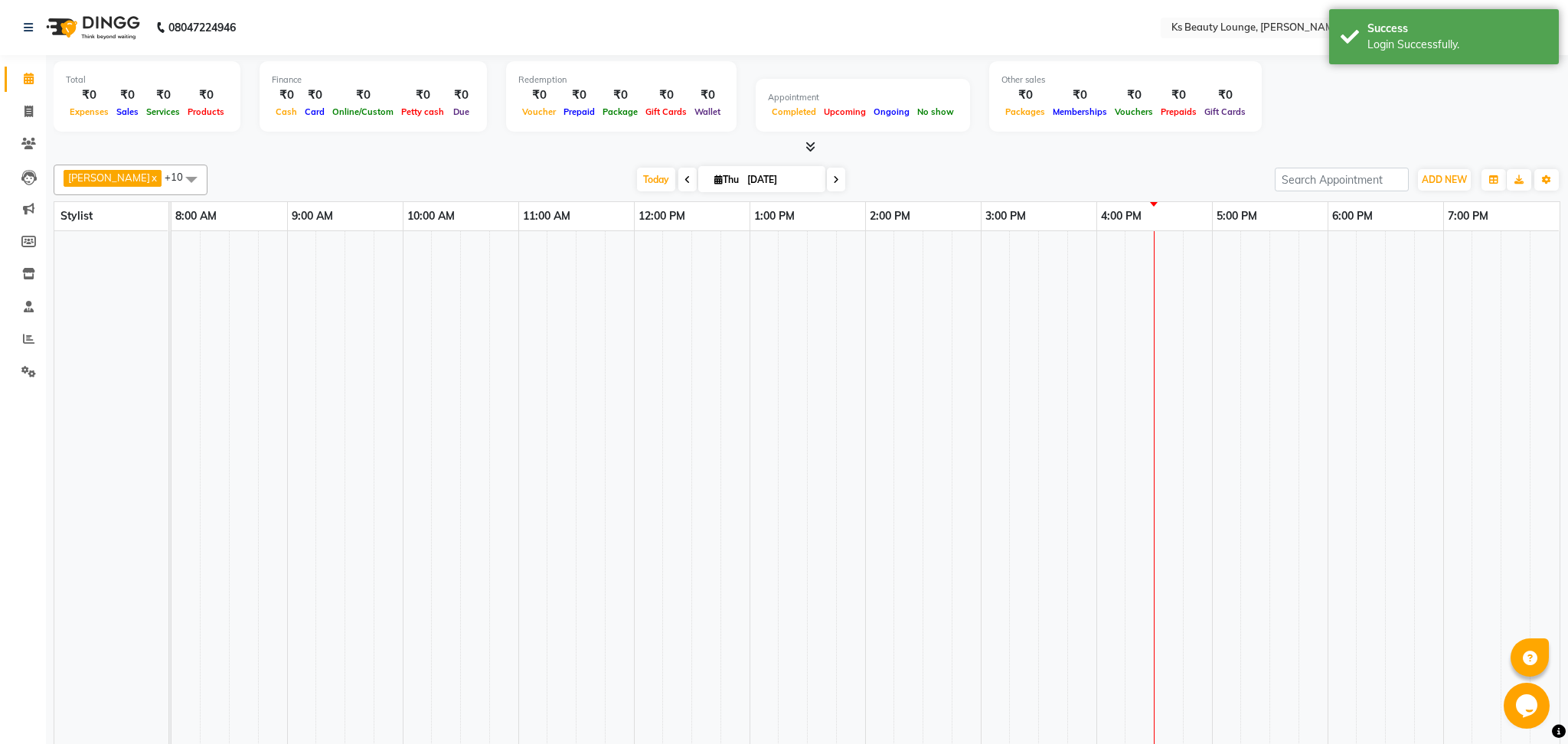
select select "en"
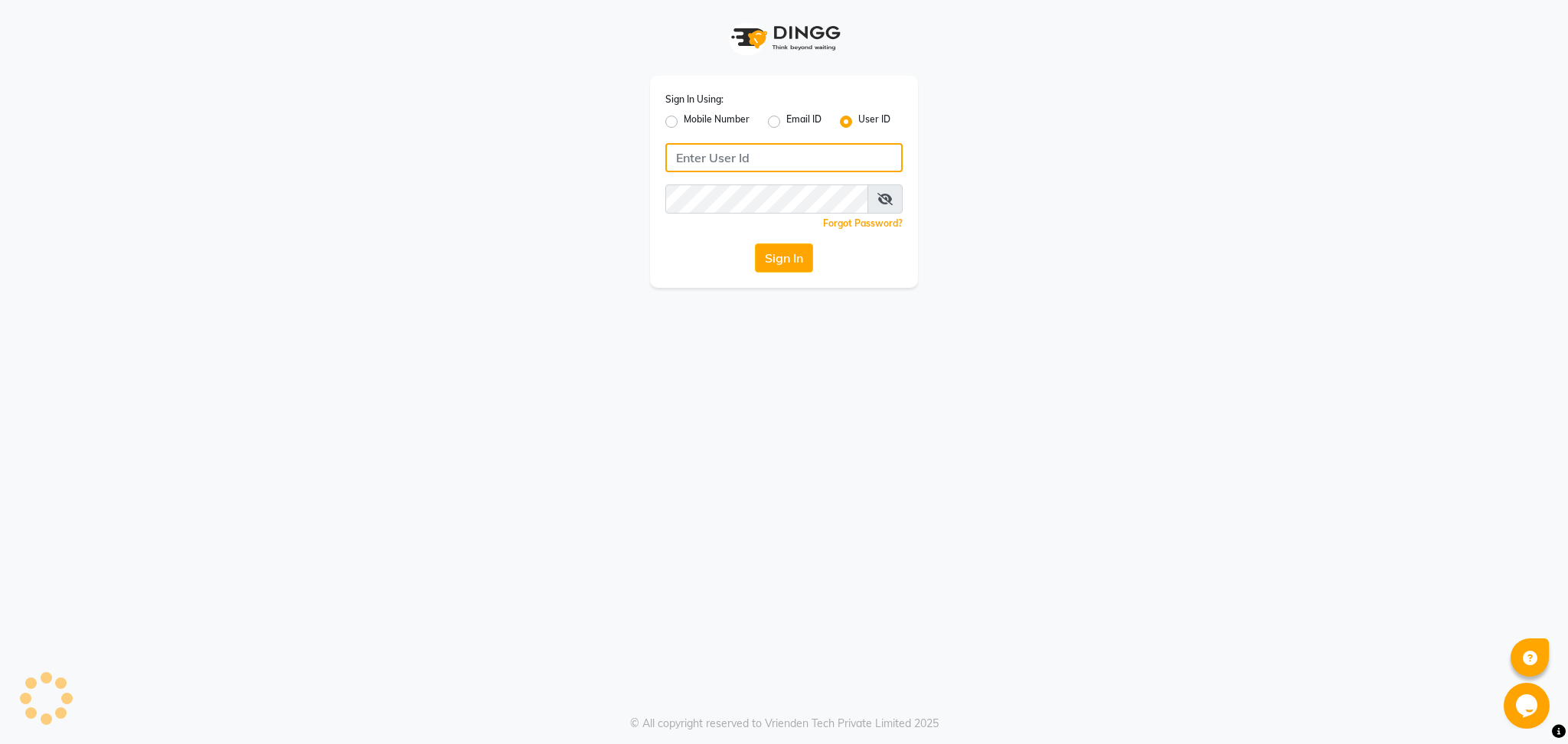
type input "[PERSON_NAME]"
click at [683, 117] on label "Mobile Number" at bounding box center [716, 122] width 66 height 19
click at [683, 117] on input "Mobile Number" at bounding box center [688, 118] width 10 height 10
radio input "true"
radio input "false"
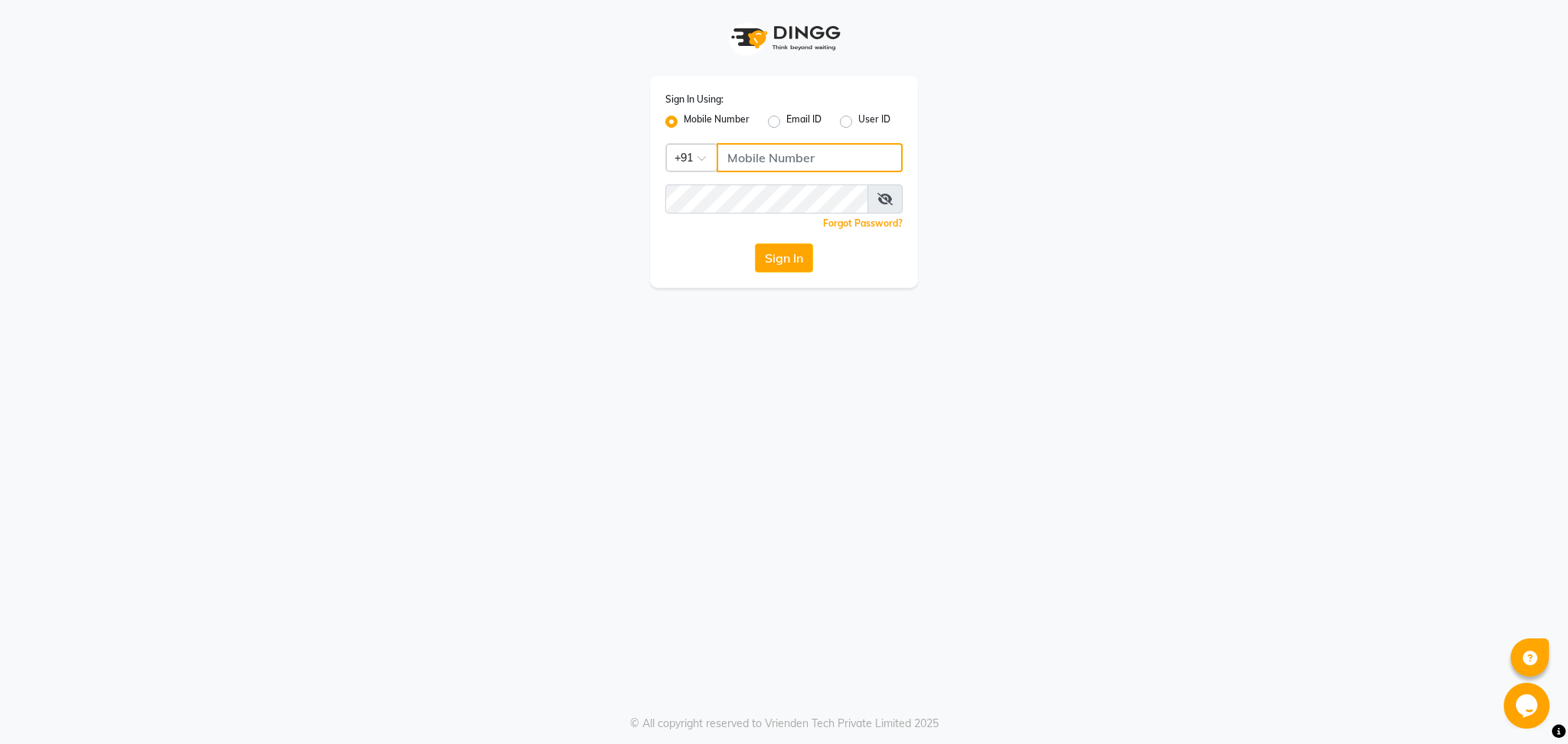
click at [749, 154] on input "Username" at bounding box center [810, 158] width 186 height 29
type input "9766246474"
click at [800, 250] on button "Sign In" at bounding box center [784, 258] width 58 height 29
